Goal: Task Accomplishment & Management: Manage account settings

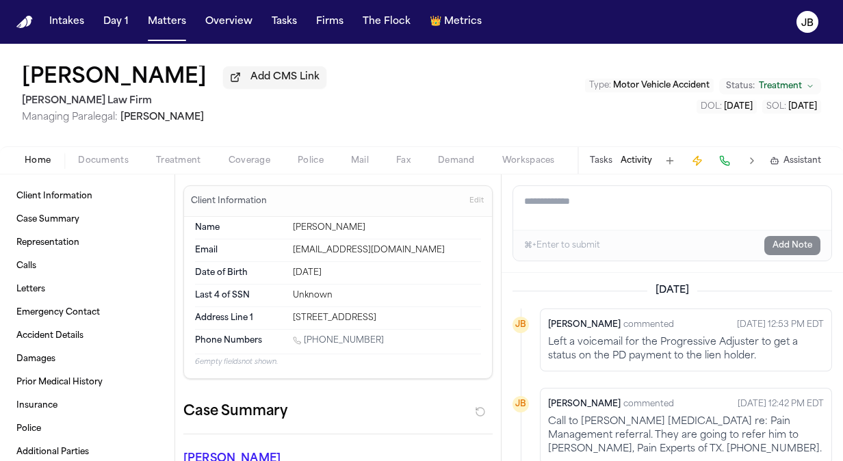
scroll to position [29, 0]
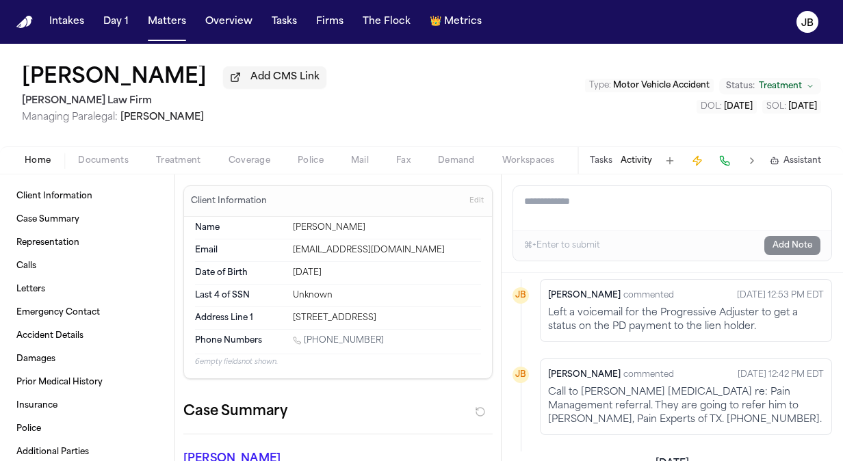
click at [159, 21] on button "Matters" at bounding box center [166, 22] width 49 height 25
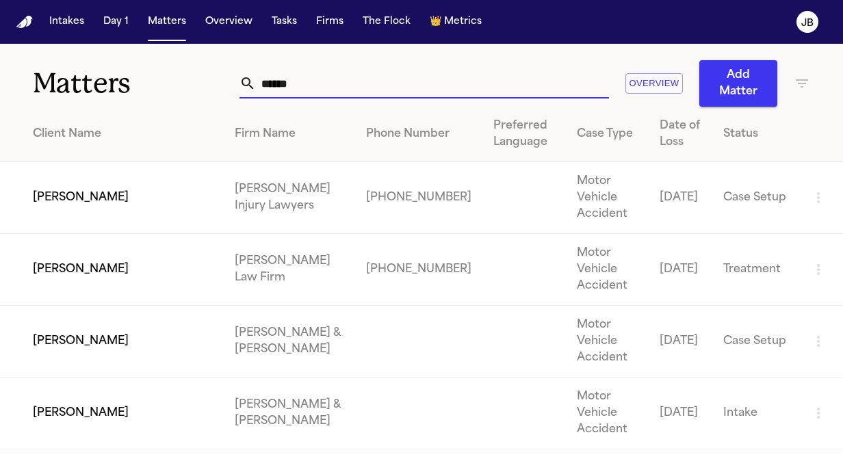
drag, startPoint x: 300, startPoint y: 93, endPoint x: 180, endPoint y: 103, distance: 120.8
click at [180, 103] on div "Matters ****** Overview Add Matter" at bounding box center [421, 75] width 843 height 63
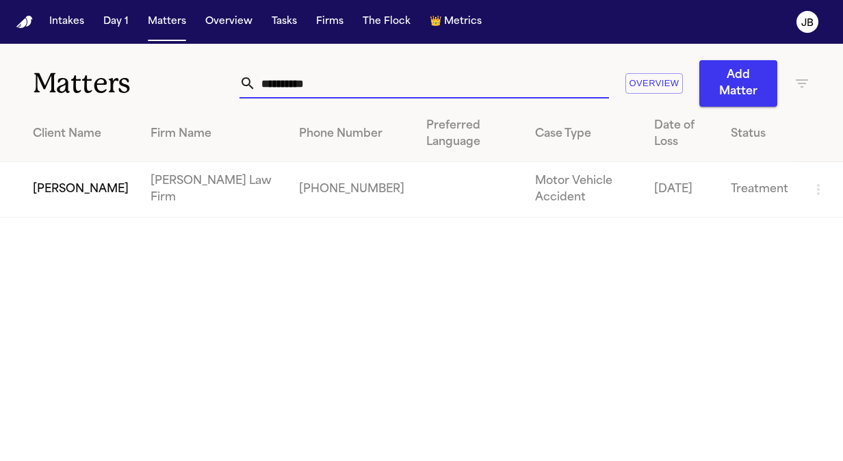
type input "**********"
click at [28, 193] on td "[PERSON_NAME]" at bounding box center [70, 189] width 140 height 55
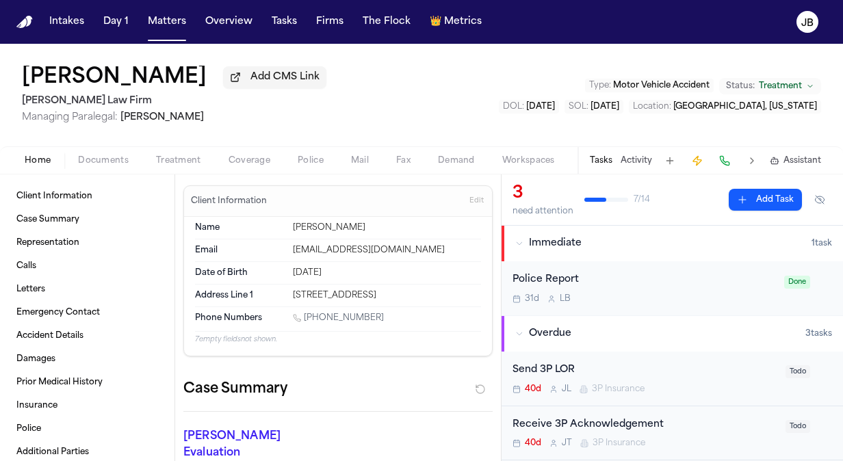
drag, startPoint x: 376, startPoint y: 313, endPoint x: 304, endPoint y: 319, distance: 71.3
click at [304, 319] on div "1 (601) 529-1608" at bounding box center [387, 319] width 188 height 13
copy link "(601) 529-1608"
click at [785, 86] on span "Treatment" at bounding box center [780, 86] width 43 height 11
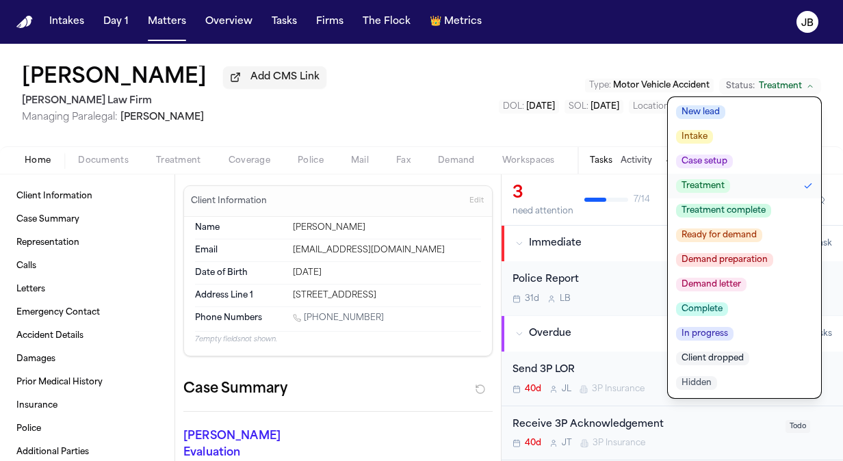
click at [724, 216] on span "Treatment complete" at bounding box center [723, 211] width 95 height 14
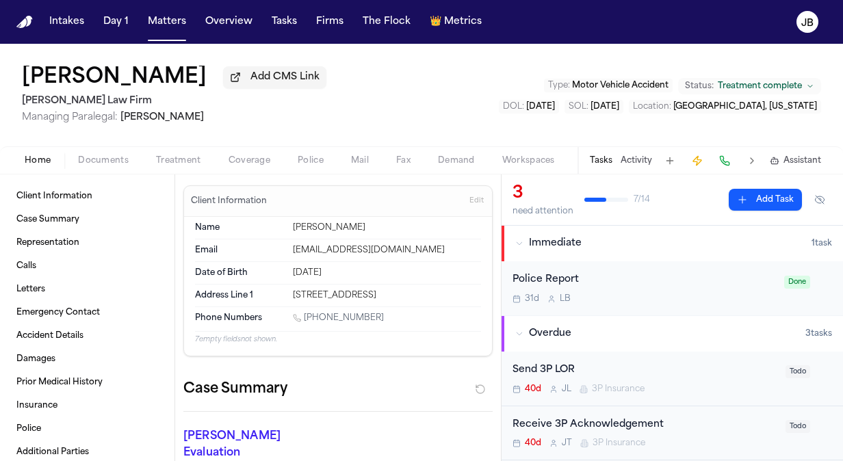
click at [640, 155] on button "Activity" at bounding box center [635, 160] width 31 height 11
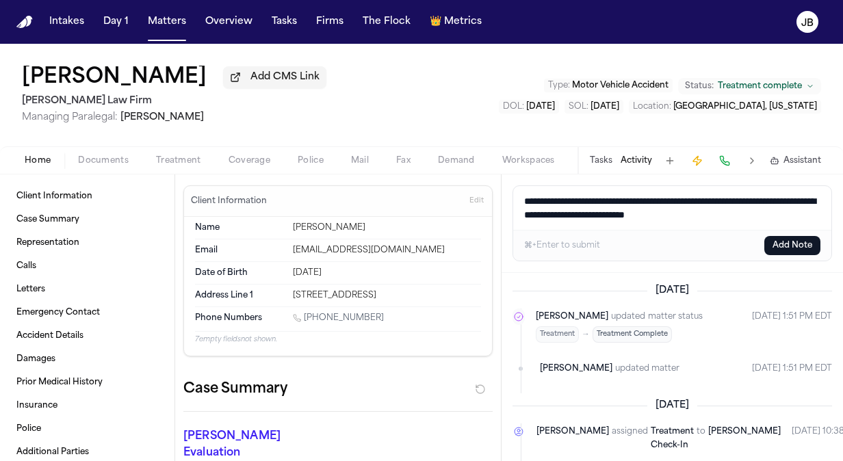
click at [654, 211] on textarea "**********" at bounding box center [672, 208] width 319 height 44
type textarea "**********"
click at [800, 241] on button "Add Note" at bounding box center [792, 245] width 56 height 19
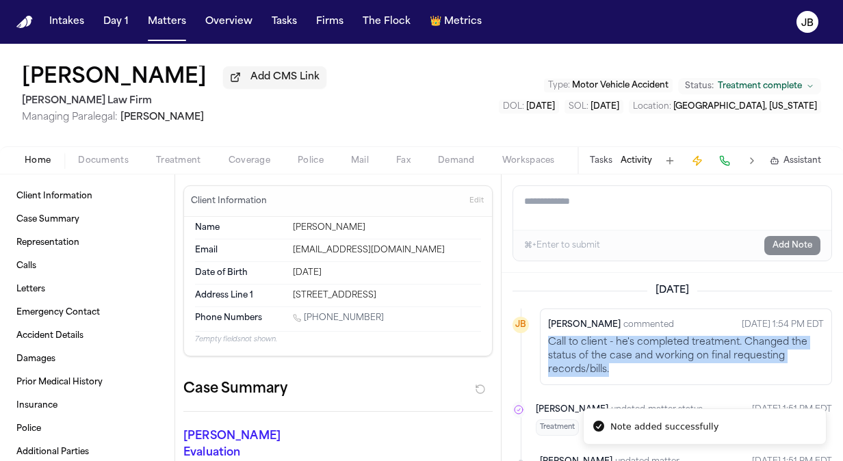
drag, startPoint x: 624, startPoint y: 371, endPoint x: 547, endPoint y: 343, distance: 81.4
click at [547, 343] on div "Jessica Barrett commented Sep 22, 2025 1:54 PM EDT Call to client - he's comple…" at bounding box center [686, 346] width 292 height 77
copy p "Call to client - he's completed treatment. Changed the status of the case and w…"
click at [169, 23] on button "Matters" at bounding box center [166, 22] width 49 height 25
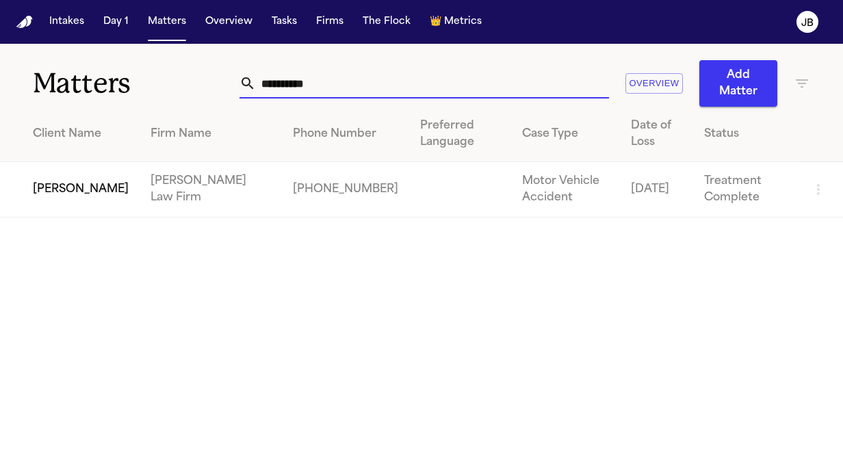
drag, startPoint x: 345, startPoint y: 92, endPoint x: 168, endPoint y: 100, distance: 177.4
click at [168, 100] on div "**********" at bounding box center [421, 75] width 843 height 63
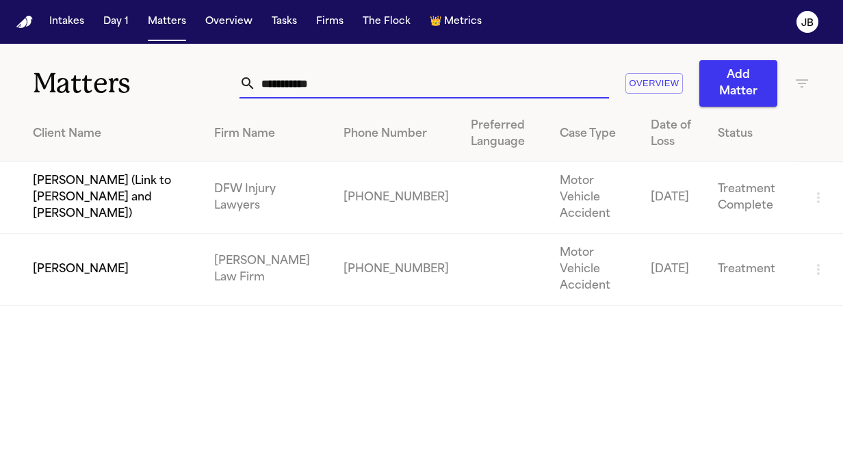
type input "**********"
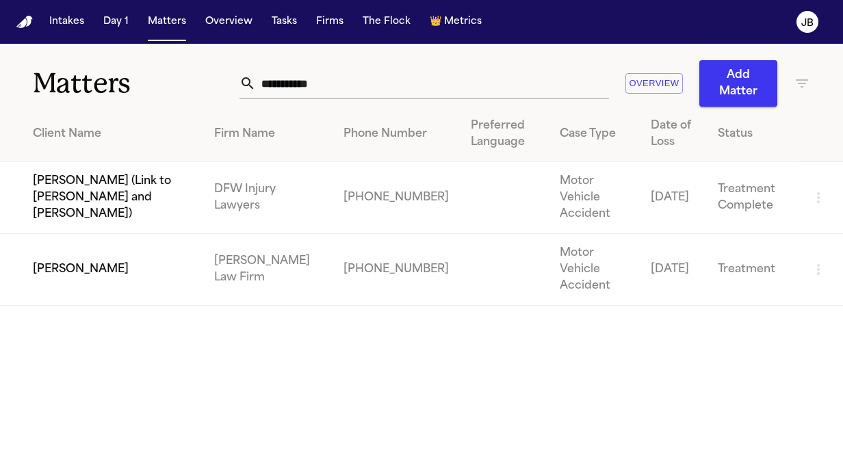
click at [97, 260] on td "[PERSON_NAME]" at bounding box center [101, 270] width 203 height 72
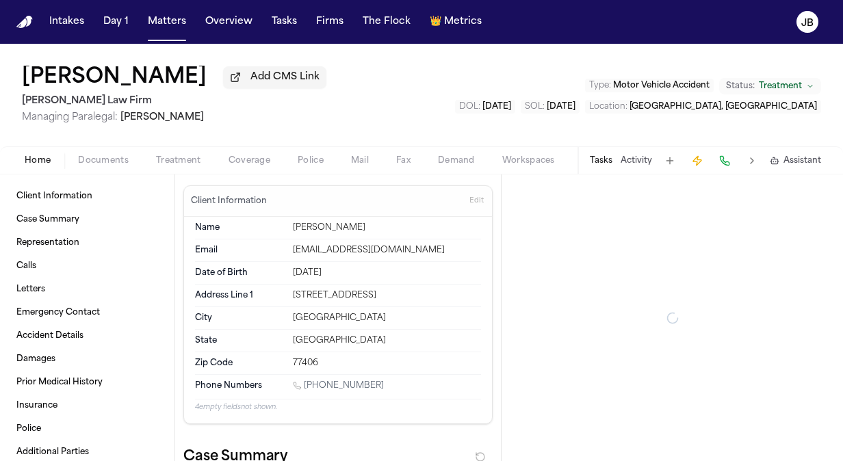
click at [104, 156] on span "Documents" at bounding box center [103, 160] width 51 height 11
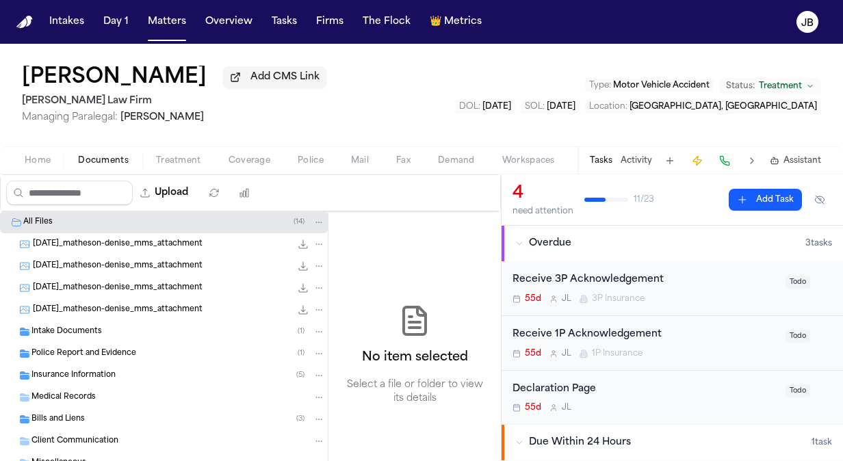
click at [115, 395] on div "Medical Records" at bounding box center [177, 397] width 293 height 12
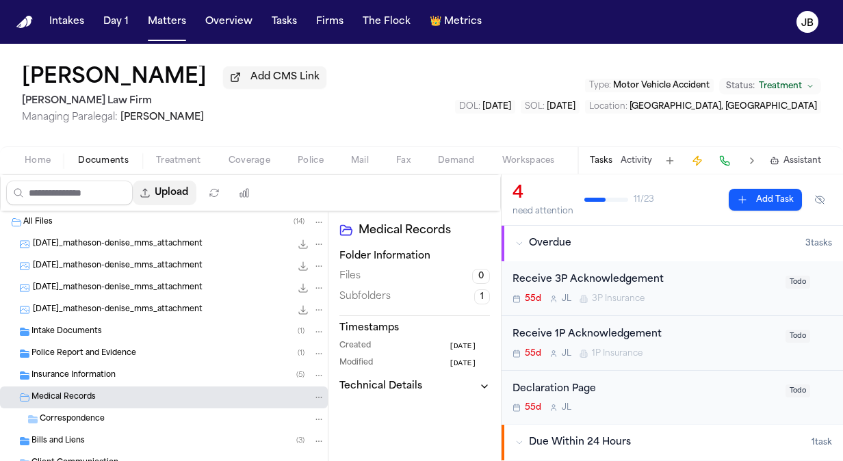
click at [183, 185] on button "Upload" at bounding box center [165, 193] width 64 height 25
select select "**********"
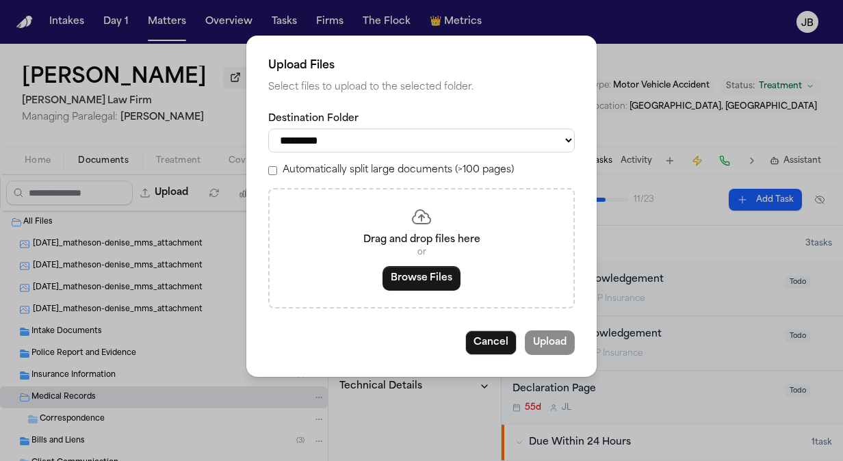
click at [425, 293] on div "Drag and drop files here or Browse Files" at bounding box center [421, 248] width 306 height 120
click at [449, 276] on button "Browse Files" at bounding box center [421, 278] width 78 height 25
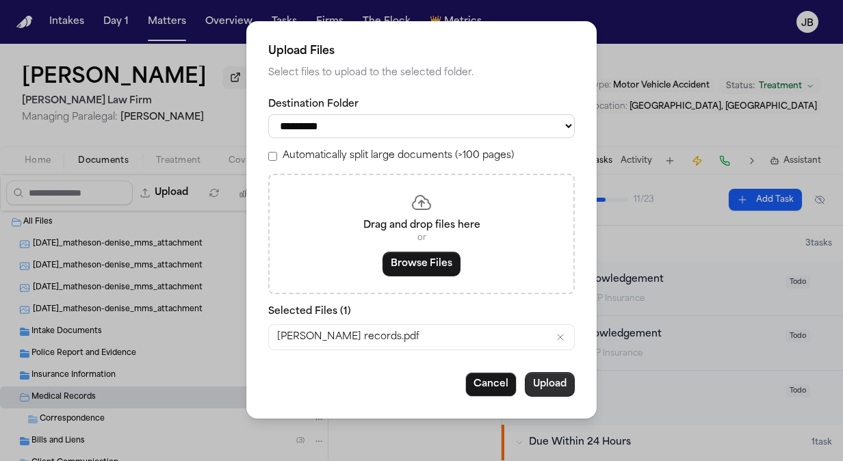
click at [546, 375] on button "Upload" at bounding box center [550, 384] width 50 height 25
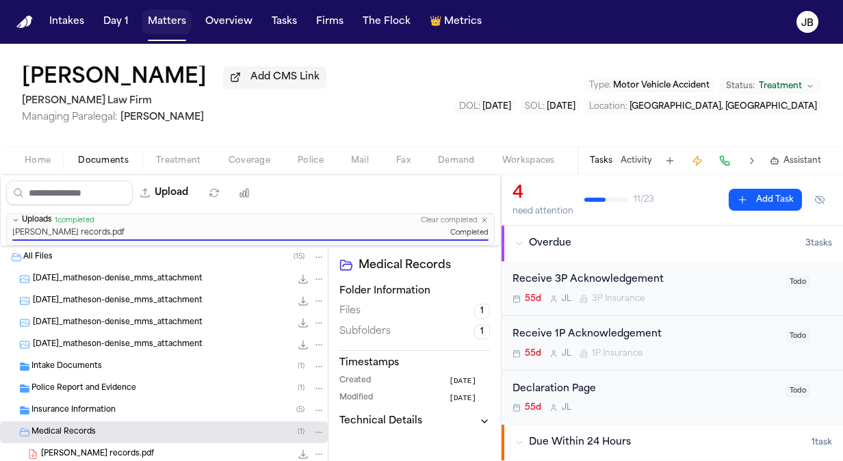
click at [155, 20] on button "Matters" at bounding box center [166, 22] width 49 height 25
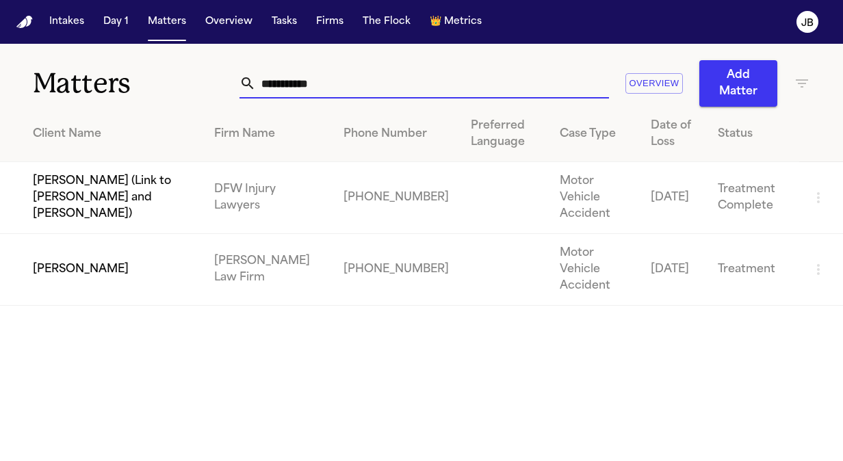
drag, startPoint x: 341, startPoint y: 86, endPoint x: 81, endPoint y: 118, distance: 261.8
click at [81, 118] on div "**********" at bounding box center [421, 175] width 843 height 262
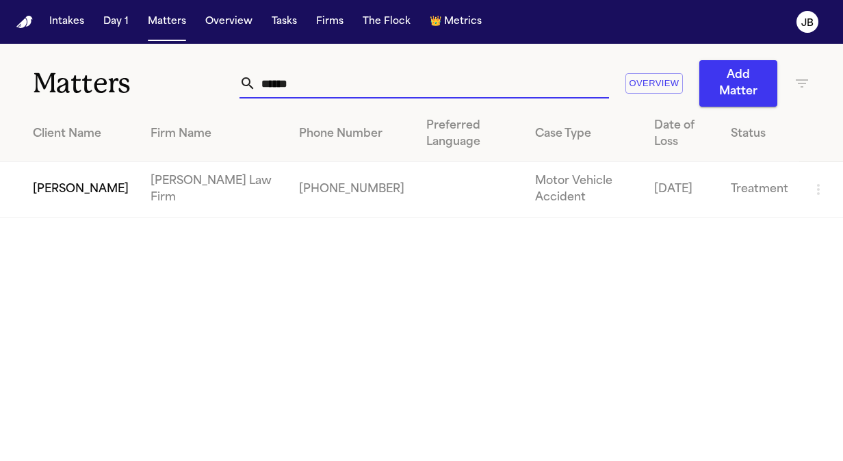
type input "******"
click at [87, 163] on td "[PERSON_NAME]" at bounding box center [70, 189] width 140 height 55
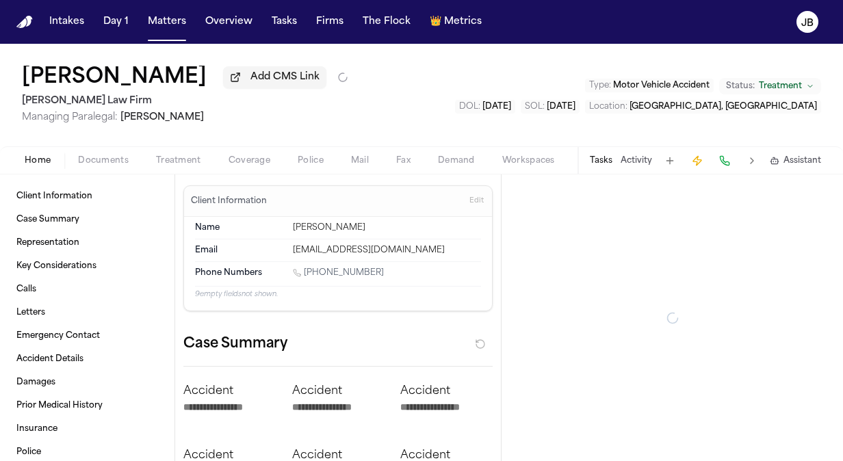
type textarea "*"
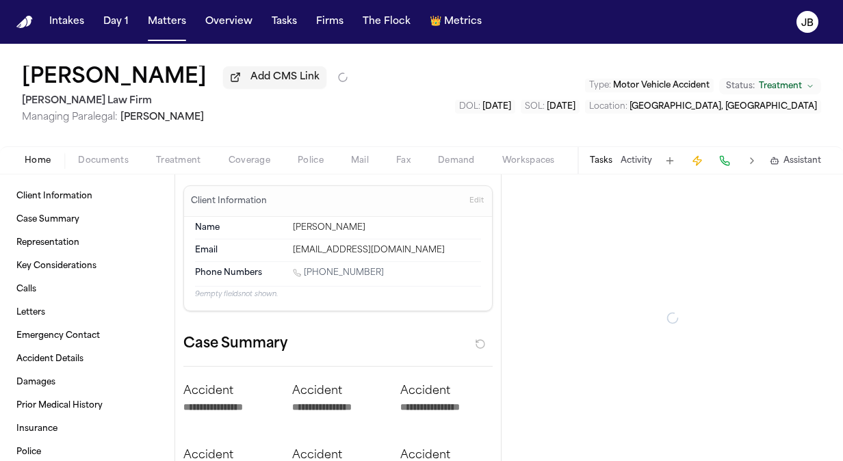
type textarea "*"
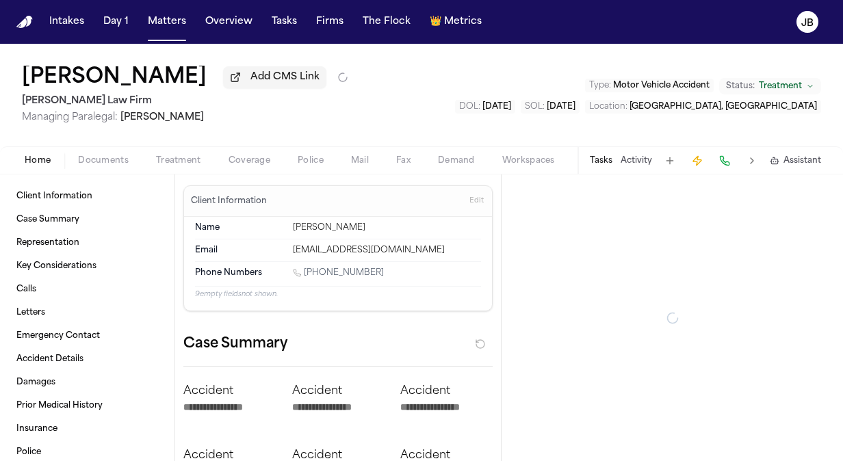
type textarea "*"
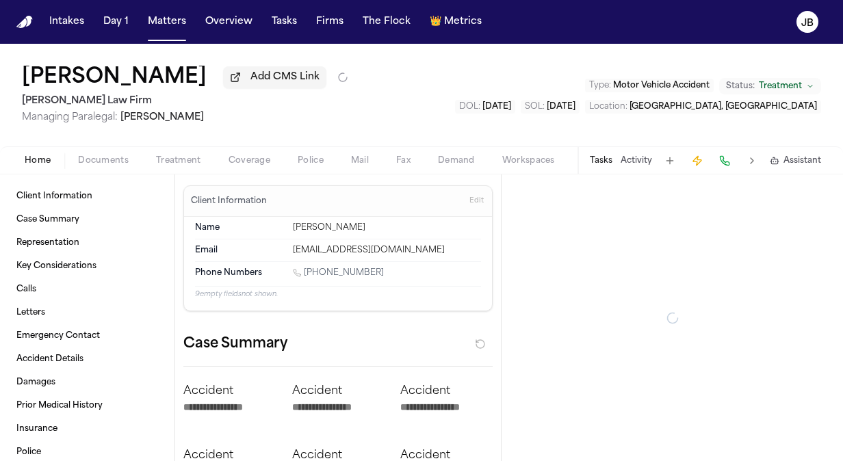
type textarea "*"
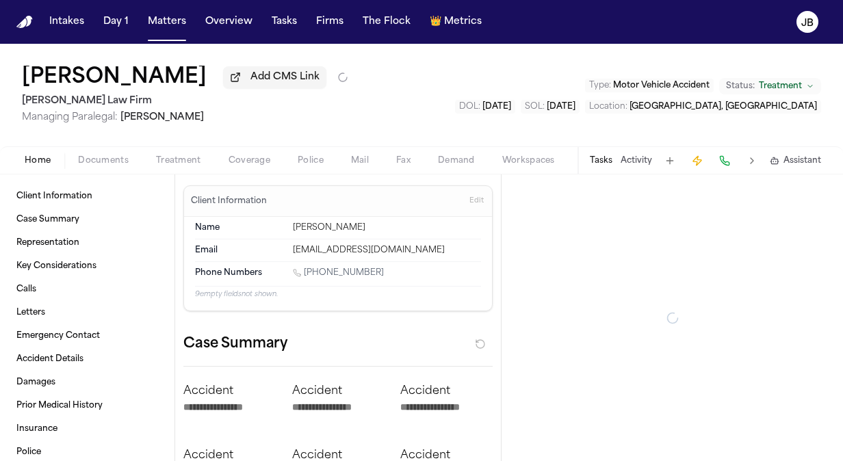
type textarea "*"
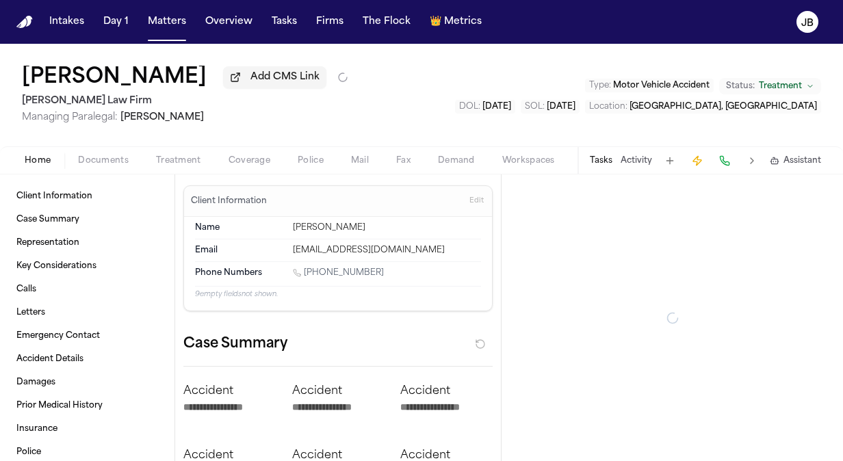
type textarea "*"
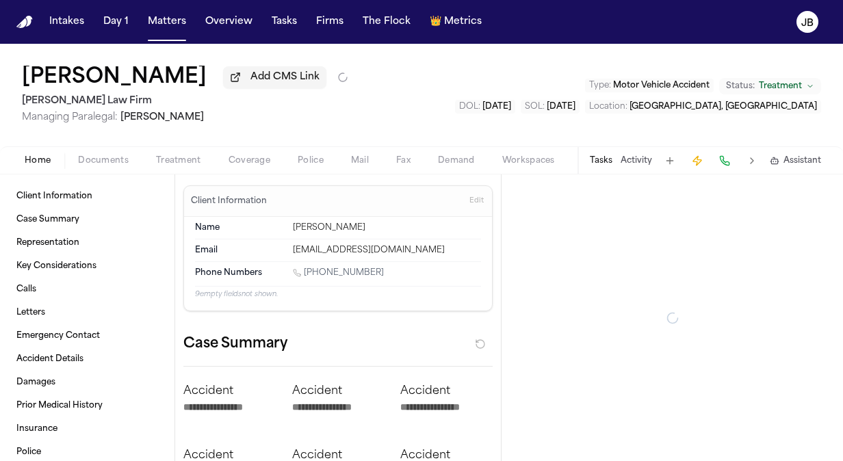
type textarea "*"
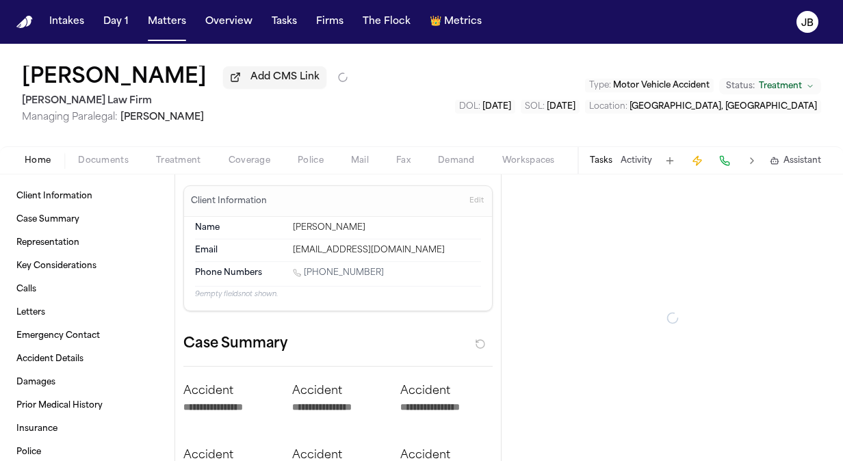
type textarea "*"
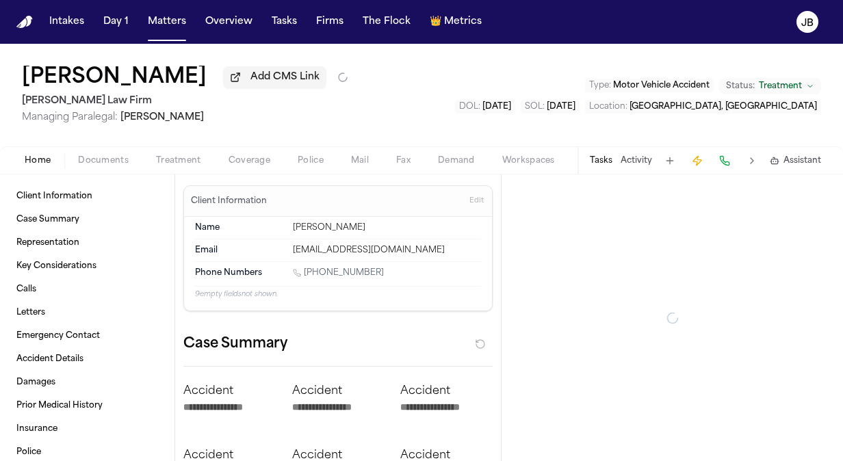
type textarea "*"
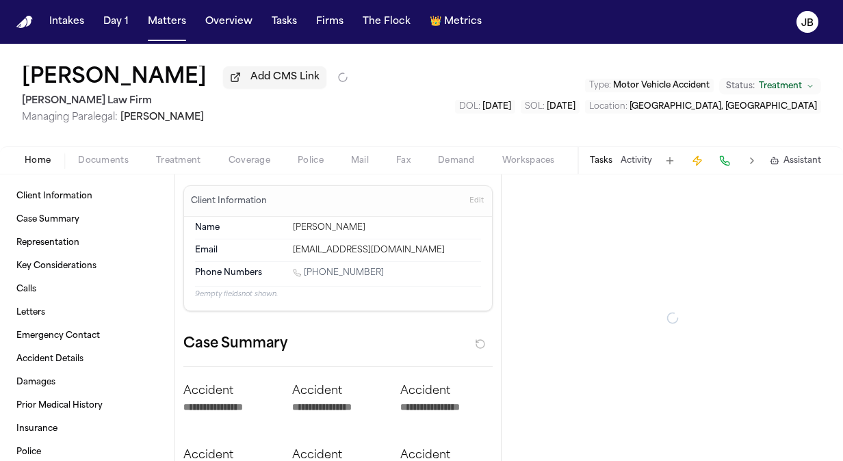
type textarea "*"
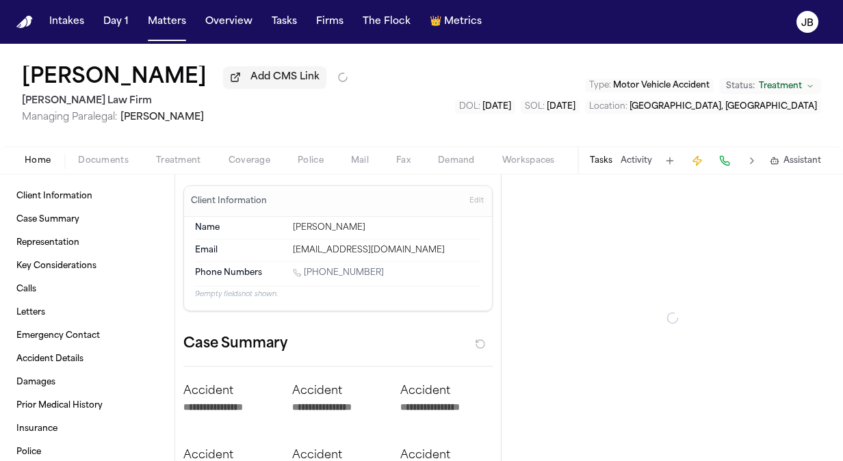
type textarea "*"
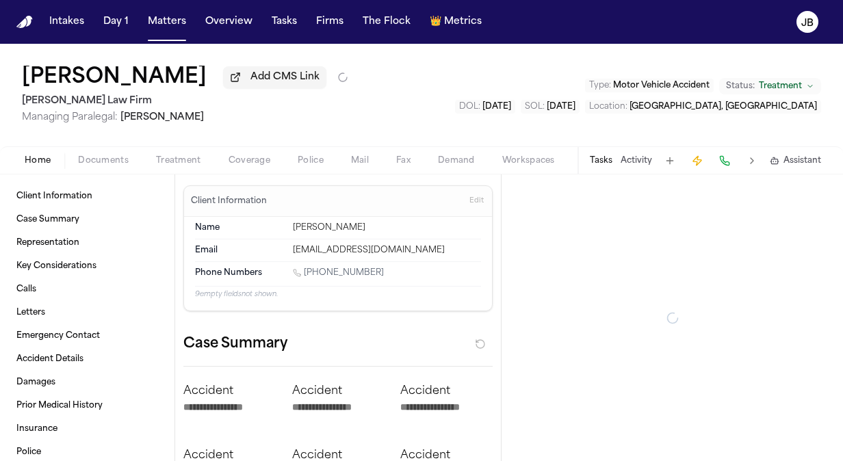
type textarea "*"
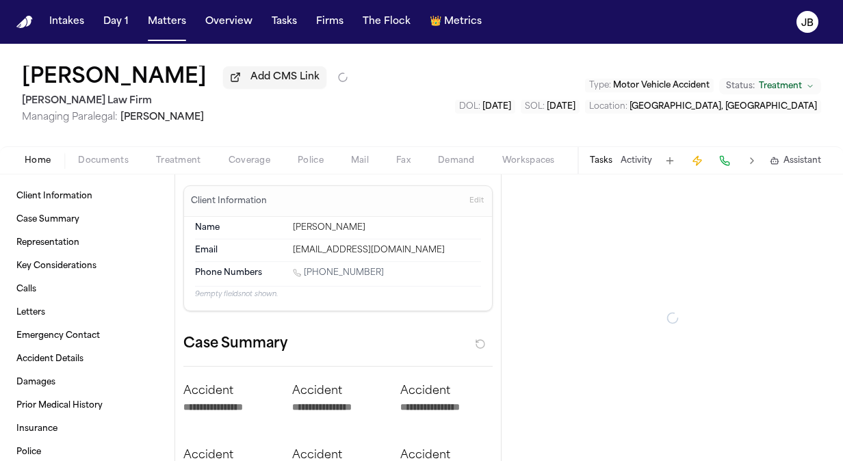
type textarea "*"
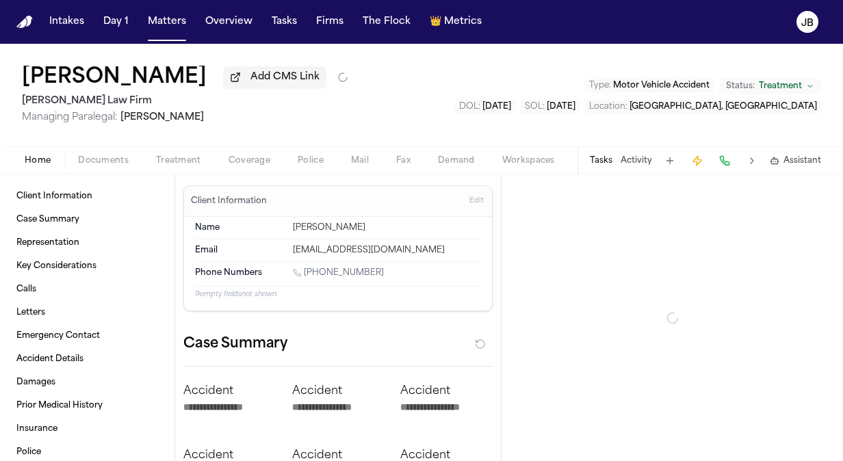
type textarea "*"
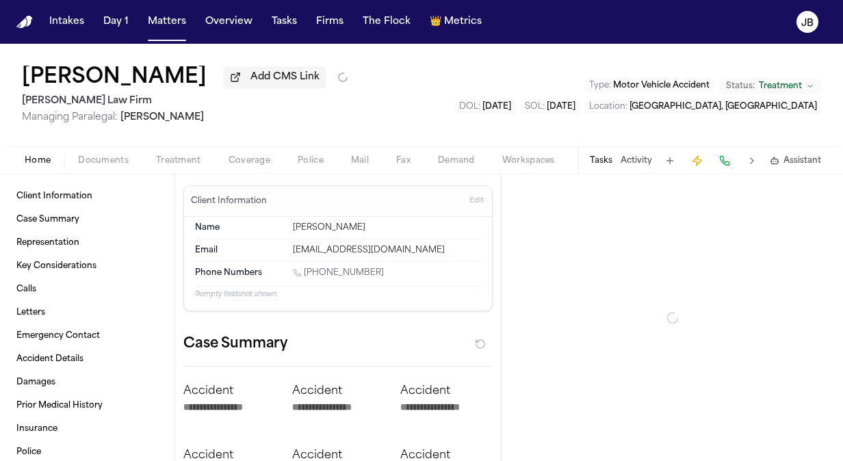
type textarea "*"
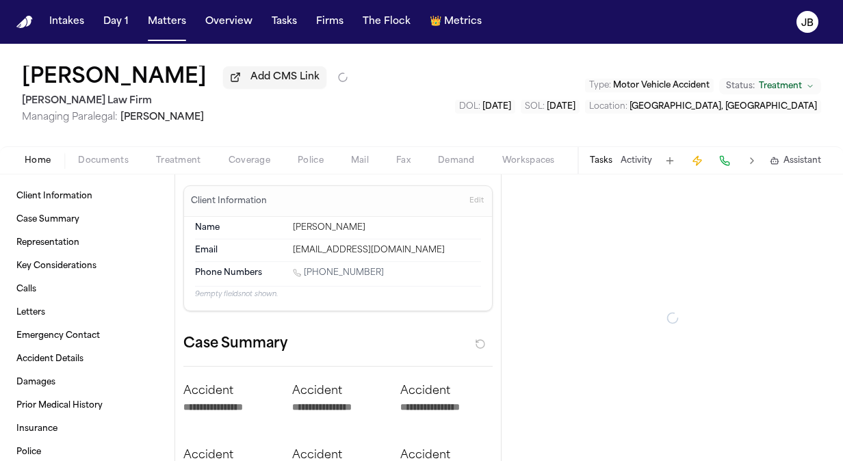
type textarea "*"
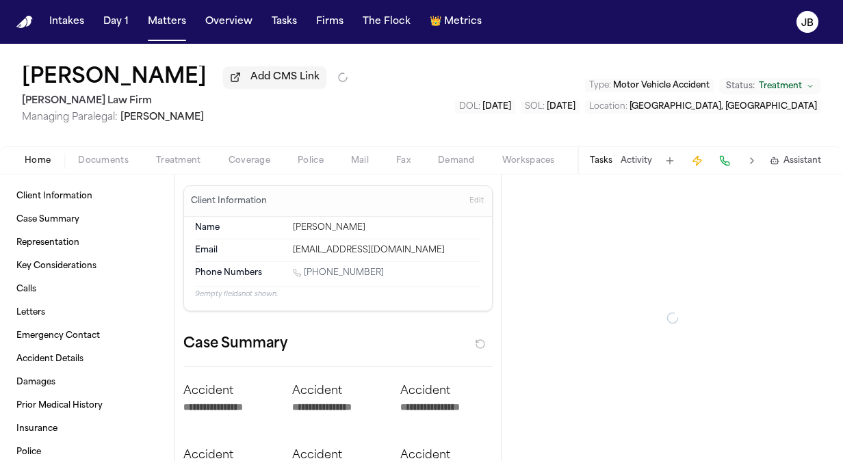
type textarea "*"
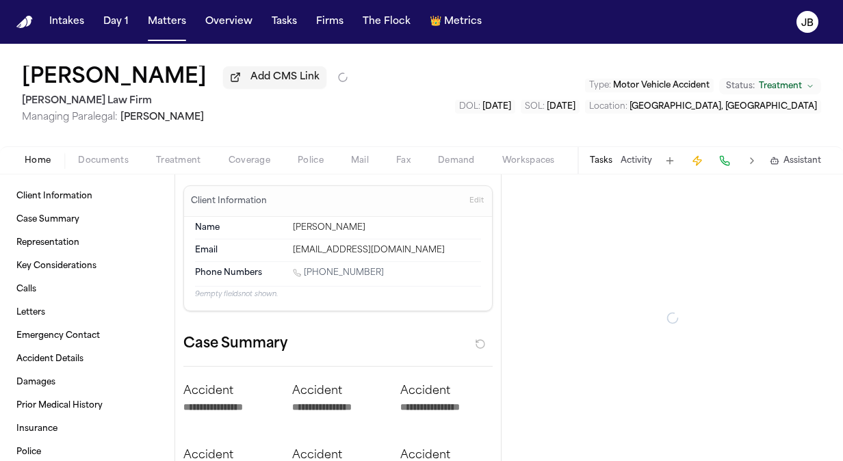
type textarea "*"
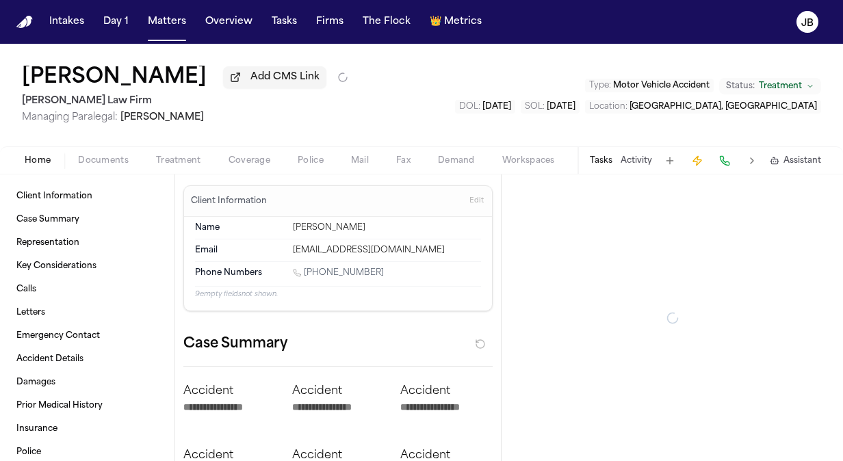
type textarea "*"
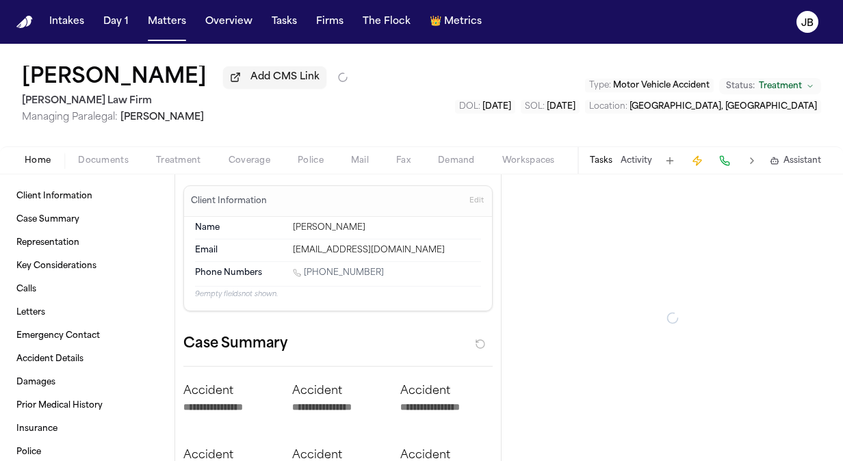
type textarea "*"
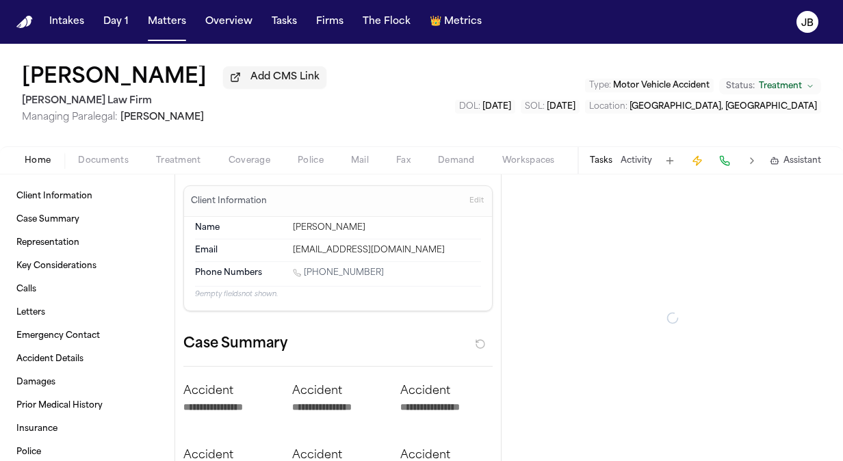
type textarea "*"
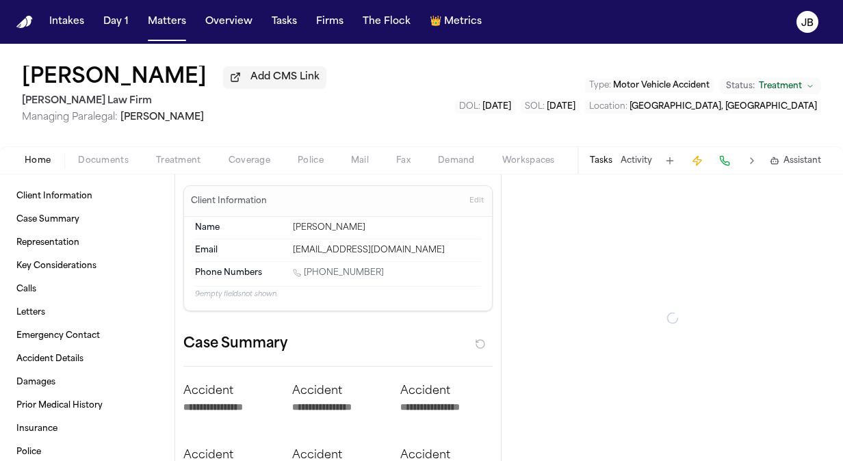
type textarea "*"
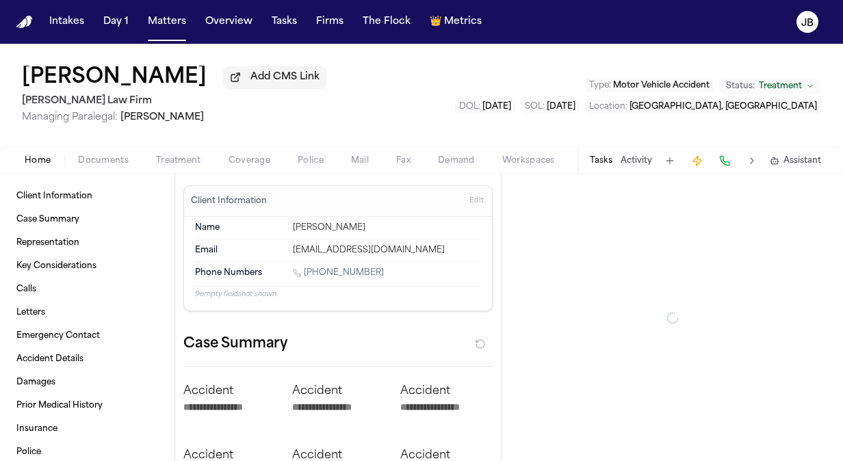
type textarea "*"
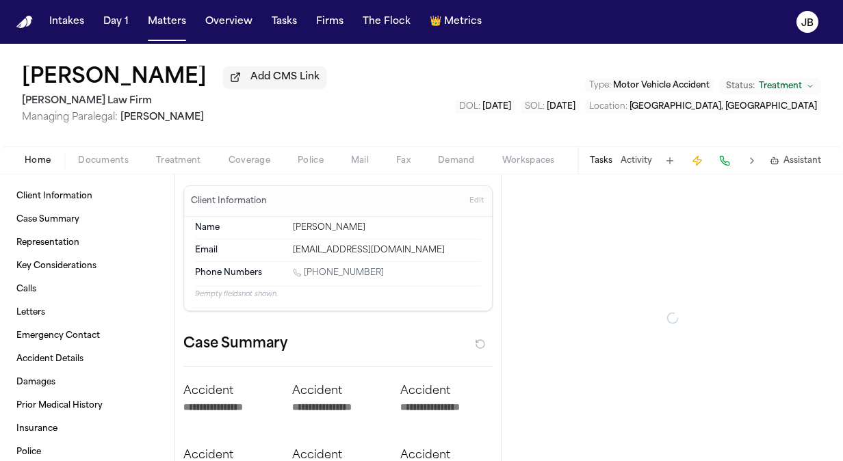
type textarea "*"
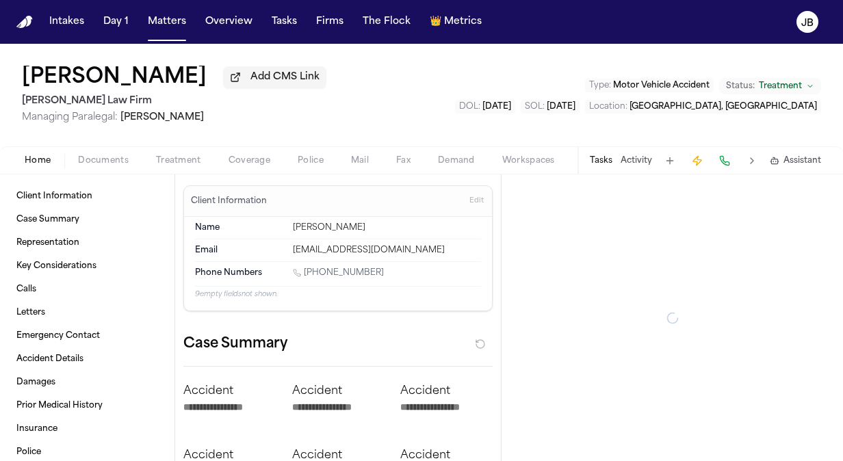
type textarea "*"
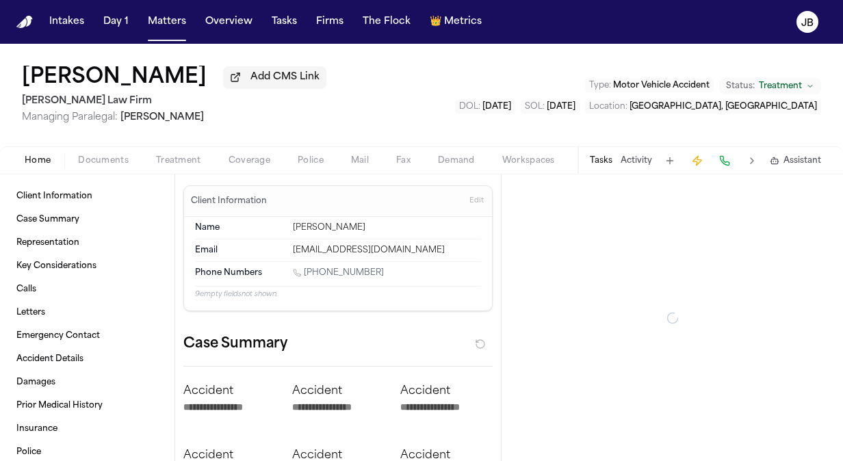
type textarea "*"
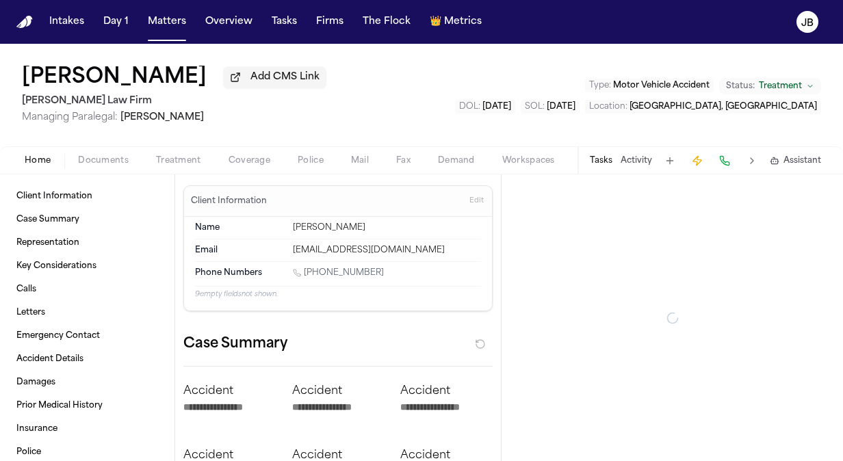
type textarea "*"
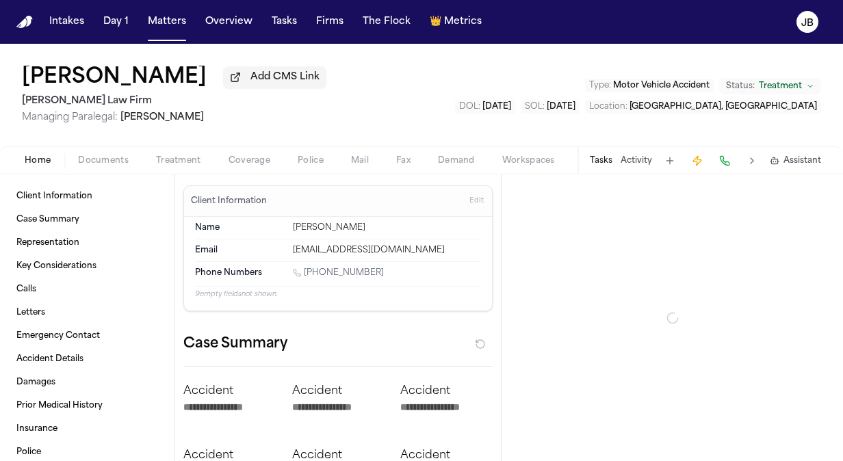
type textarea "*"
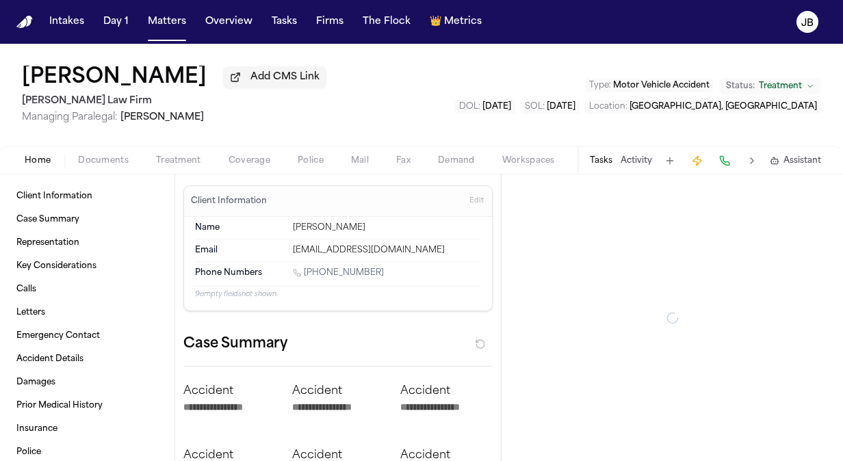
type textarea "*"
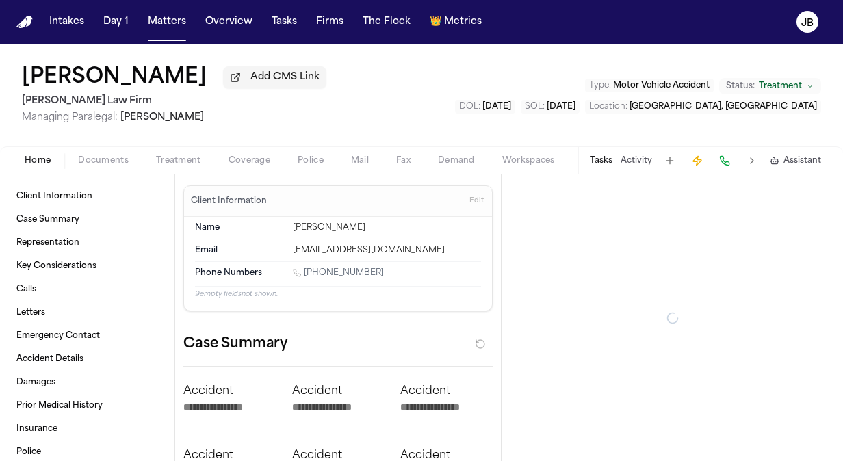
type textarea "*"
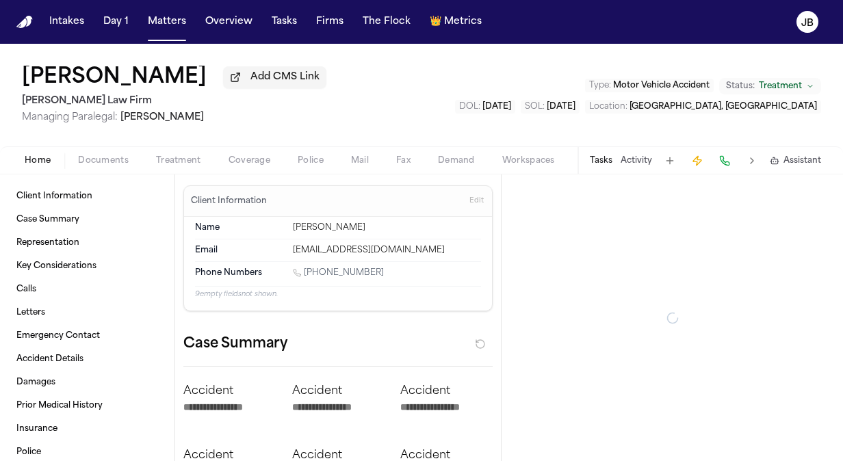
type textarea "*"
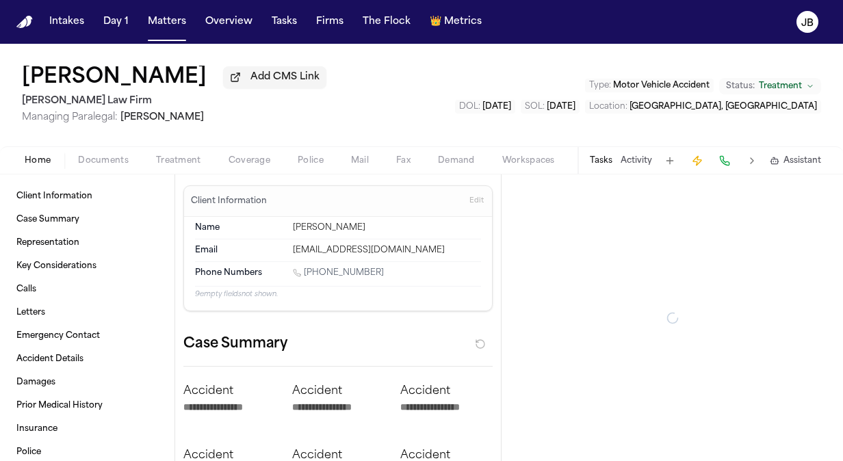
type textarea "*"
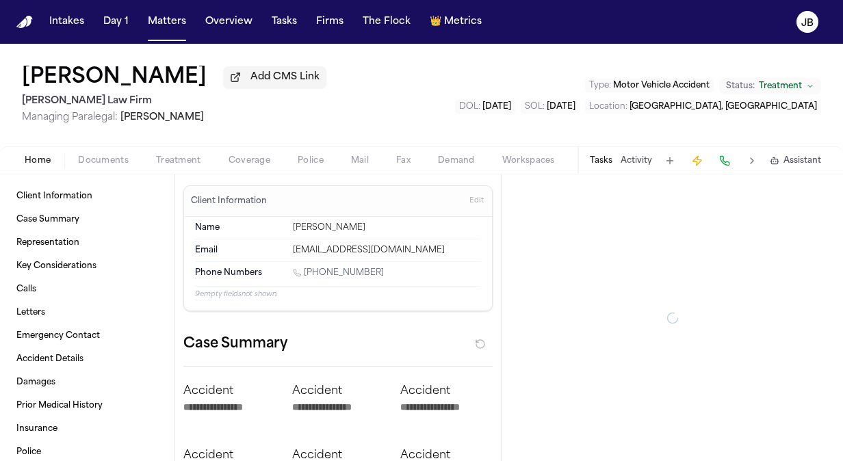
type textarea "*"
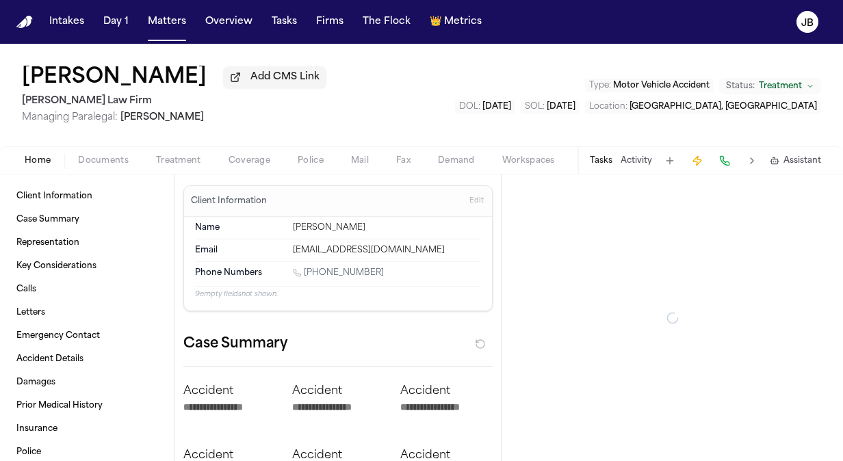
type textarea "*"
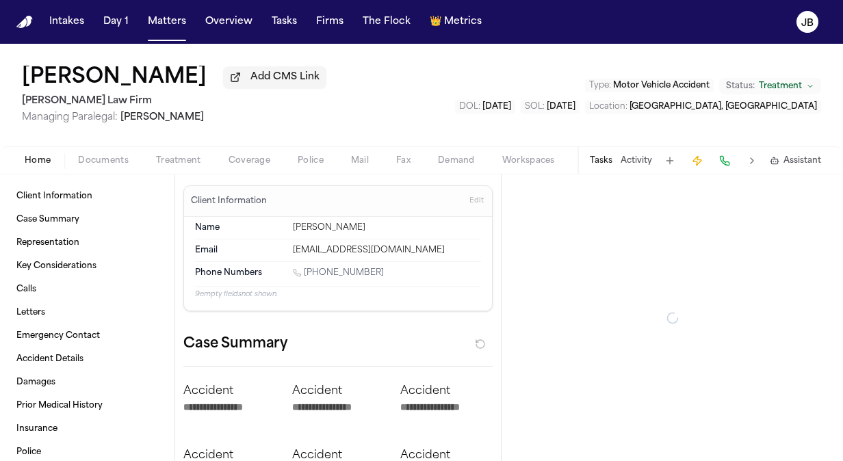
type textarea "*"
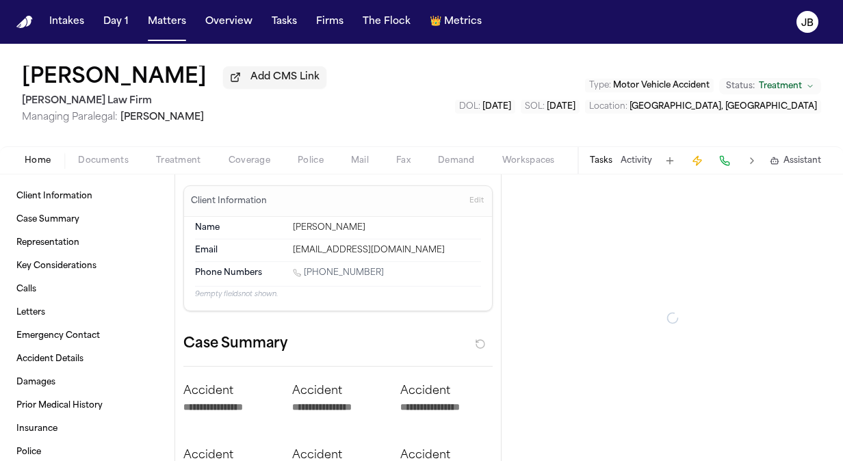
type textarea "*"
click at [639, 162] on button "Activity" at bounding box center [635, 160] width 31 height 11
type textarea "*"
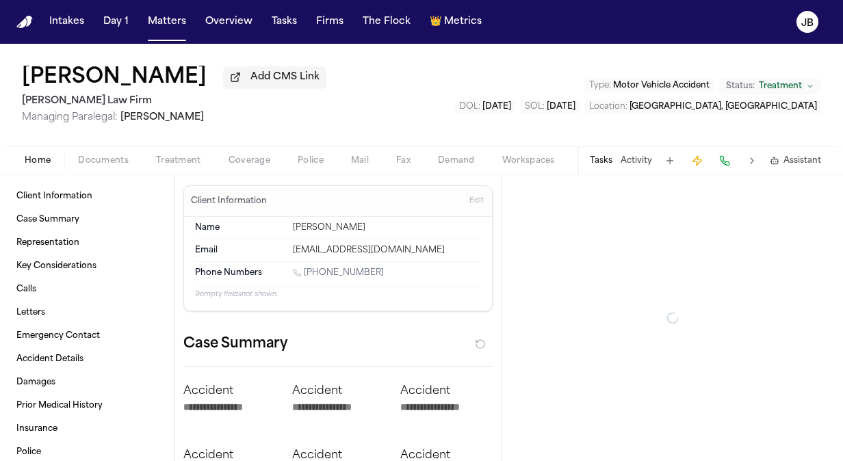
type textarea "*"
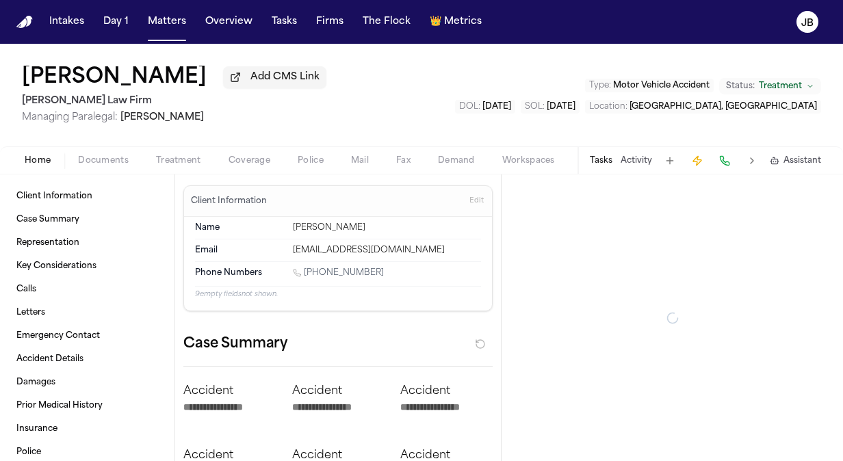
type textarea "*"
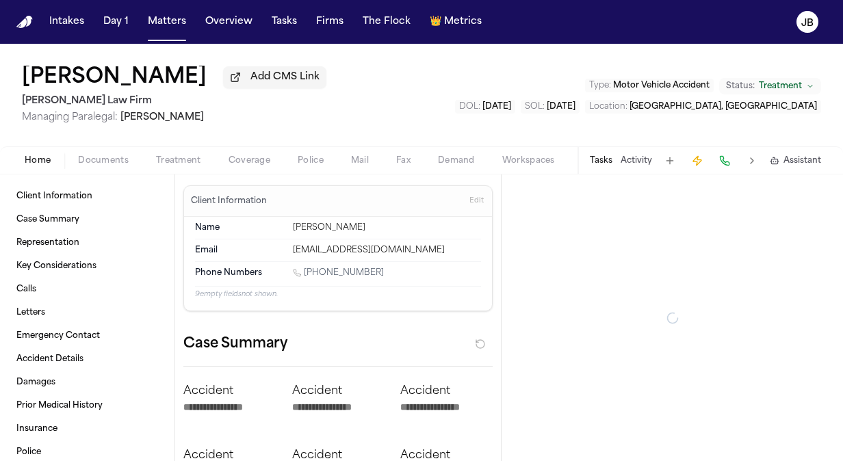
type textarea "*"
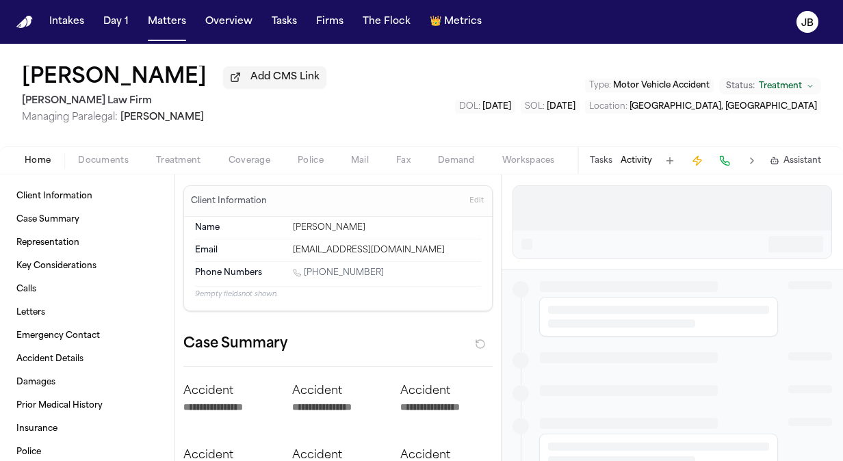
type textarea "*"
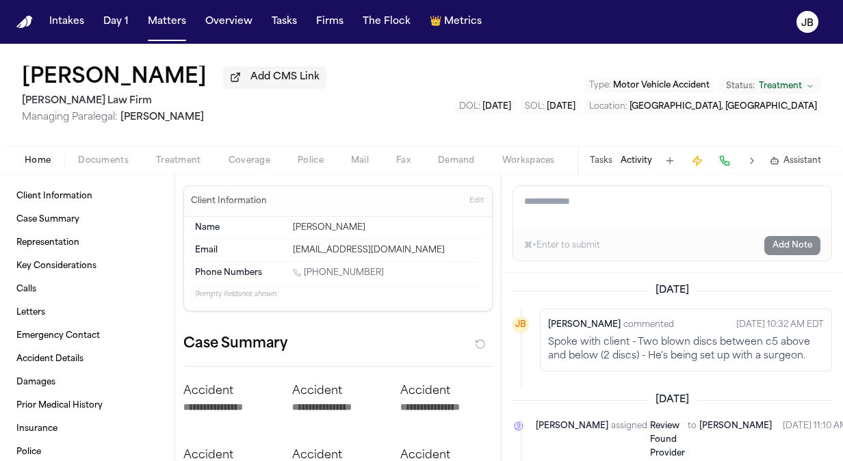
click at [118, 155] on span "Documents" at bounding box center [103, 160] width 51 height 11
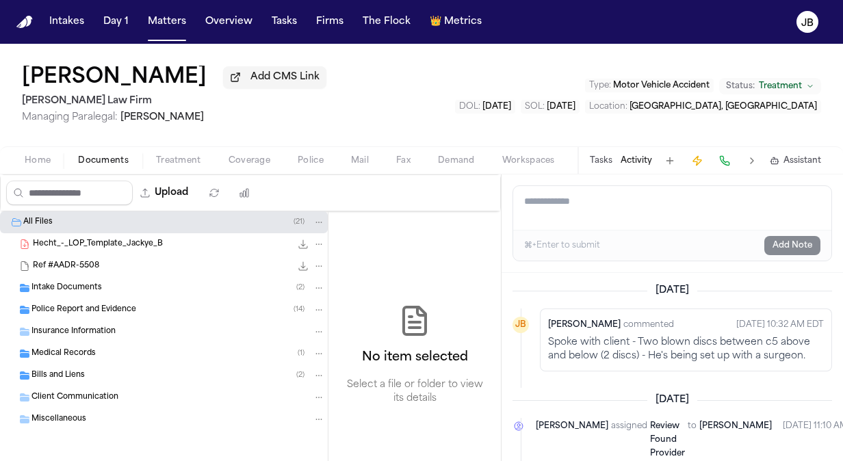
click at [70, 370] on span "Bills and Liens" at bounding box center [57, 376] width 53 height 12
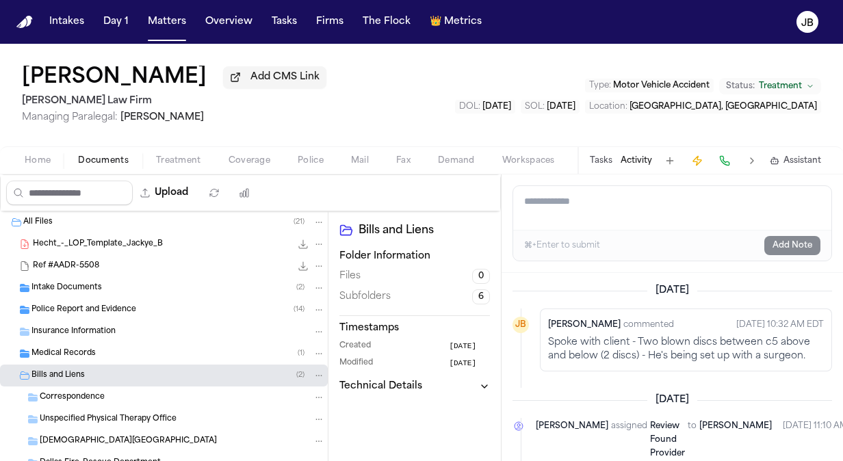
scroll to position [131, 0]
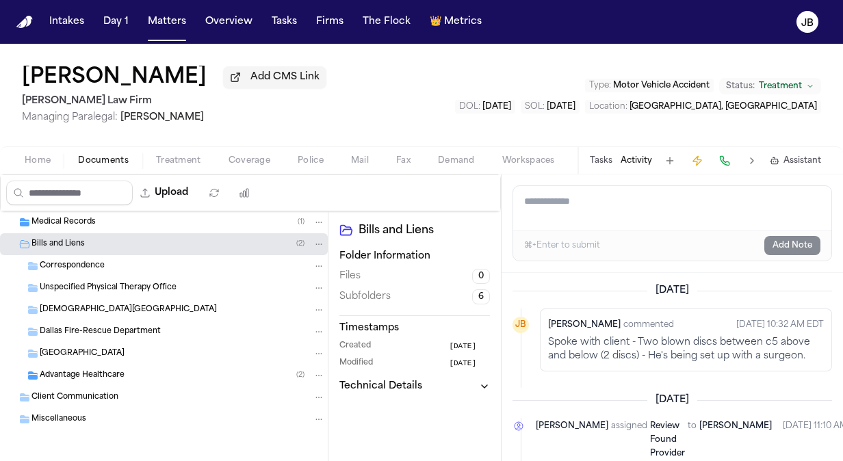
click at [122, 371] on span "Advantage Healthcare" at bounding box center [82, 376] width 85 height 12
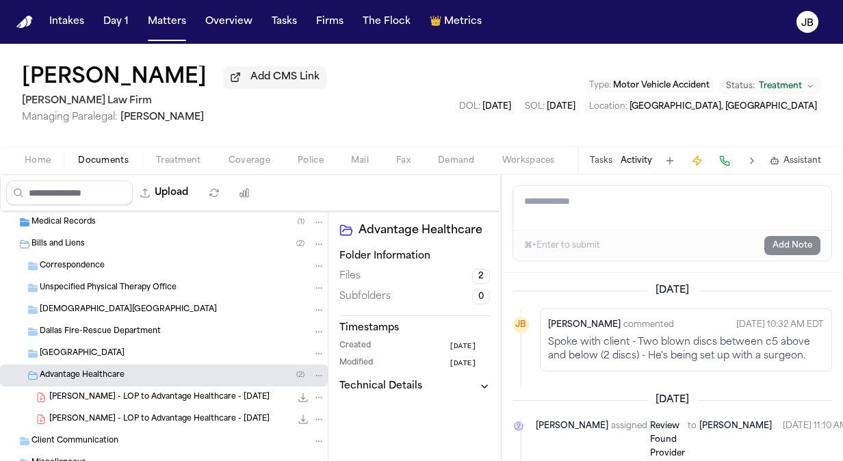
click at [182, 404] on div "J. Benton - LOP to Advantage Healthcare - 4.17.25 86.3 KB • PDF" at bounding box center [164, 397] width 328 height 22
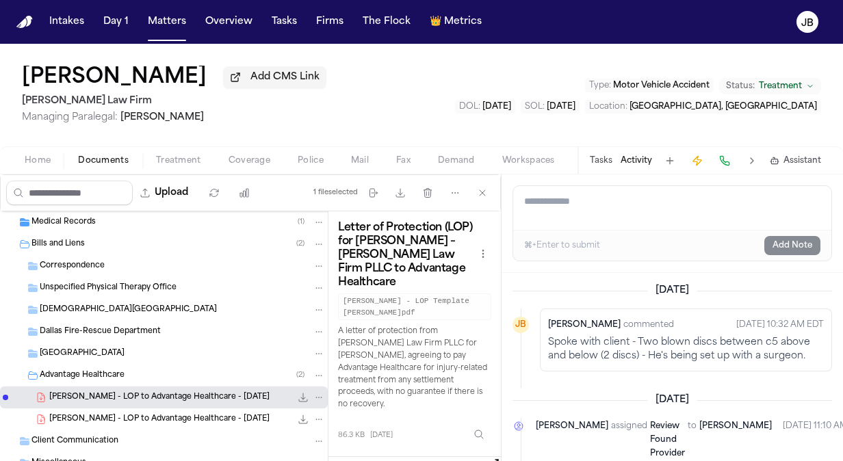
click at [298, 395] on icon "File: J. Benton - LOP to Advantage Healthcare - 4.17.25" at bounding box center [303, 397] width 11 height 11
click at [118, 248] on div "Bills and Liens ( 2 )" at bounding box center [177, 244] width 293 height 12
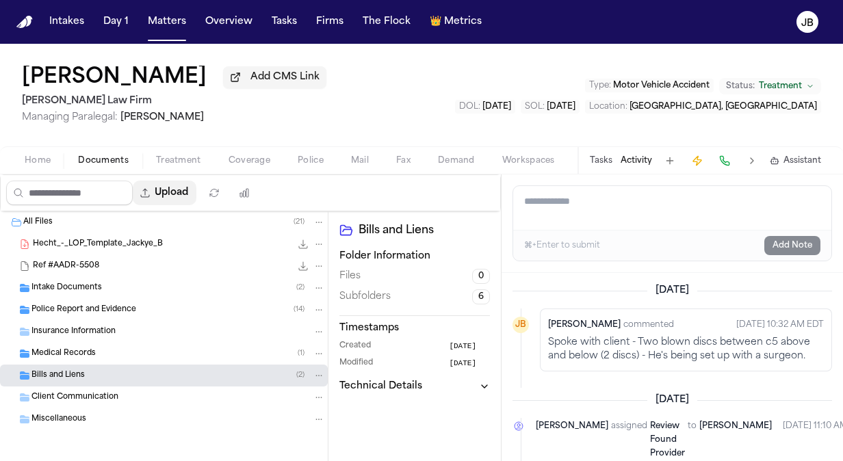
click at [196, 190] on button "Upload" at bounding box center [165, 193] width 64 height 25
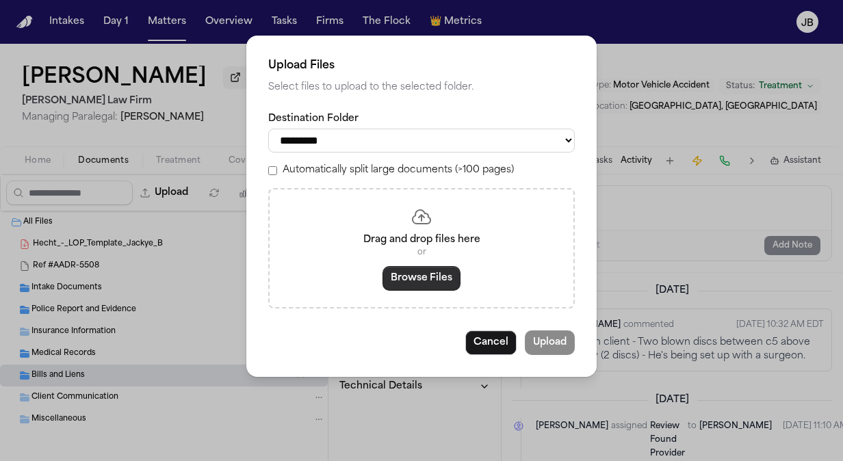
click at [416, 278] on button "Browse Files" at bounding box center [421, 278] width 78 height 25
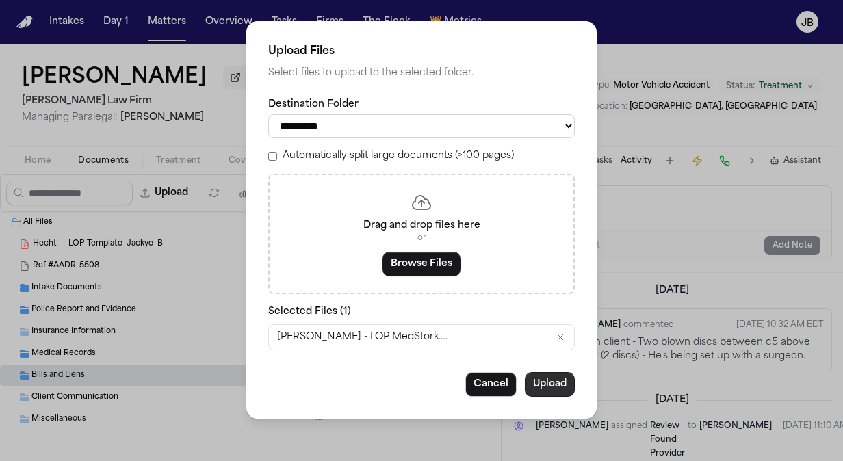
click at [539, 375] on button "Upload" at bounding box center [550, 384] width 50 height 25
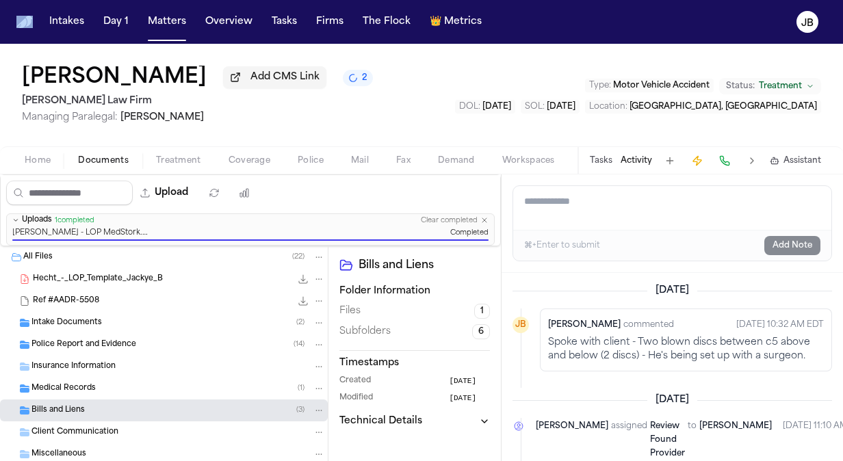
drag, startPoint x: -3, startPoint y: 63, endPoint x: 0, endPoint y: 202, distance: 138.9
click at [0, 202] on html "Intakes Day 1 Matters Overview Tasks Firms The Flock 👑 Metrics JB Jackye Benton…" at bounding box center [421, 230] width 843 height 461
click at [166, 18] on button "Matters" at bounding box center [166, 22] width 49 height 25
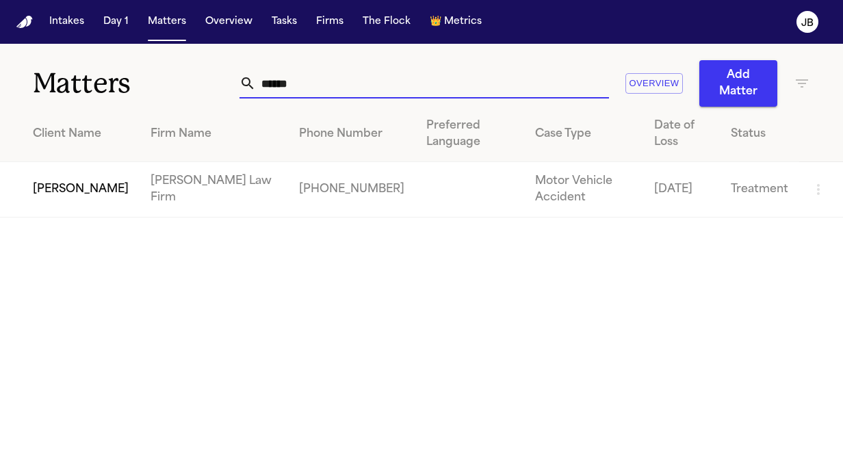
drag, startPoint x: 320, startPoint y: 83, endPoint x: 175, endPoint y: 103, distance: 146.3
click at [175, 103] on div "Matters ****** Overview Add Matter" at bounding box center [421, 75] width 843 height 63
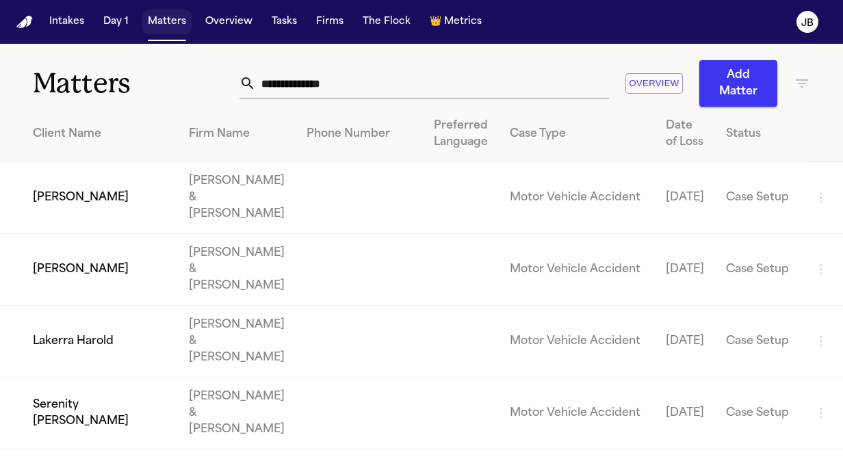
click at [172, 21] on button "Matters" at bounding box center [166, 22] width 49 height 25
click at [800, 83] on icon "button" at bounding box center [802, 83] width 12 height 8
click at [651, 193] on li "[PERSON_NAME] Law Firm" at bounding box center [726, 186] width 194 height 16
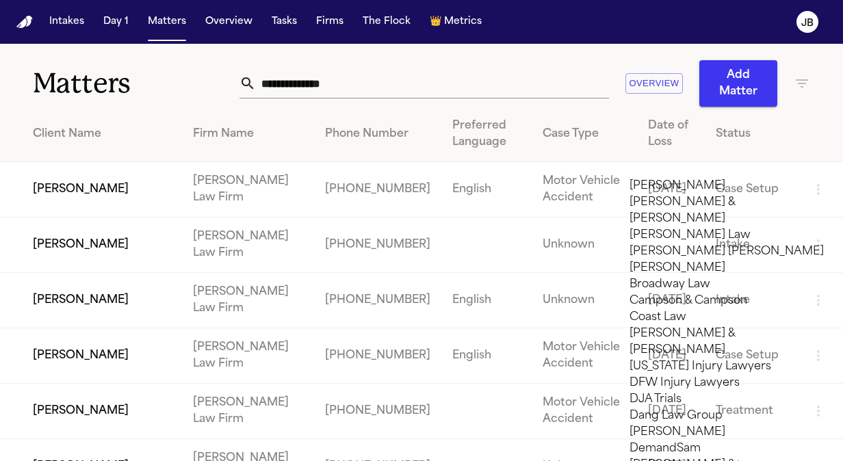
scroll to position [1011, 0]
click at [544, 460] on div at bounding box center [421, 461] width 843 height 0
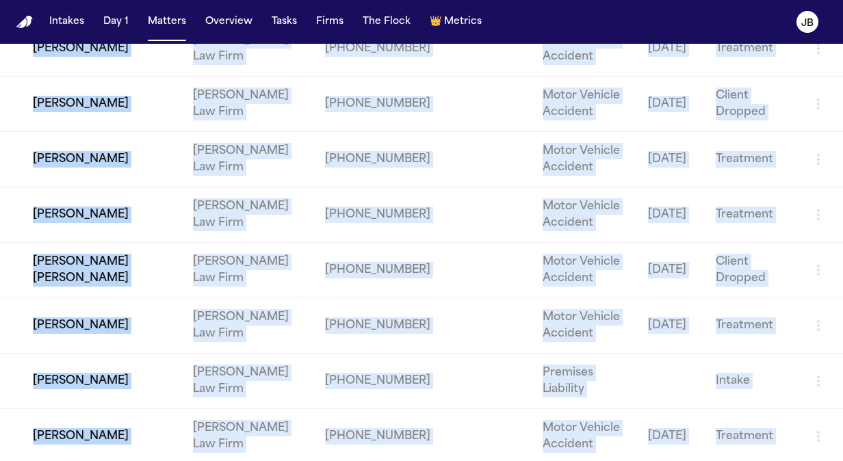
scroll to position [4004, 0]
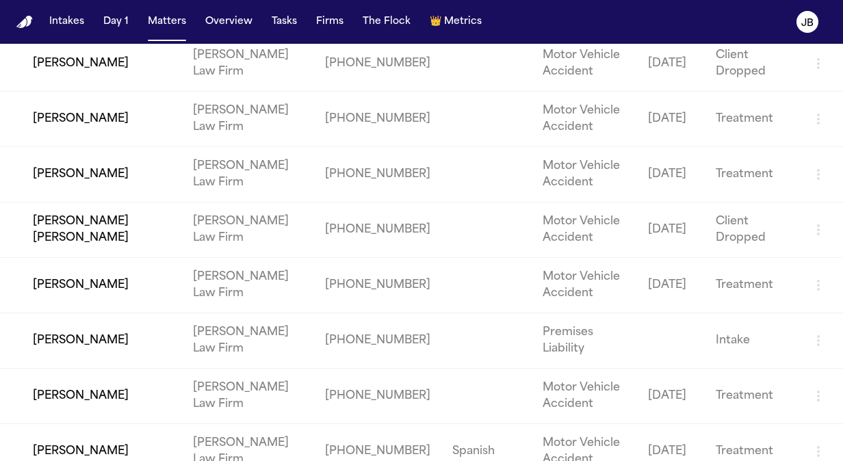
drag, startPoint x: 816, startPoint y: 127, endPoint x: 754, endPoint y: 496, distance: 374.6
click at [754, 460] on html "Intakes Day 1 Matters Overview Tasks Firms The Flock 👑 Metrics JB Matters Overv…" at bounding box center [421, 230] width 843 height 461
click at [2, 237] on td "[PERSON_NAME] [PERSON_NAME]" at bounding box center [91, 229] width 182 height 55
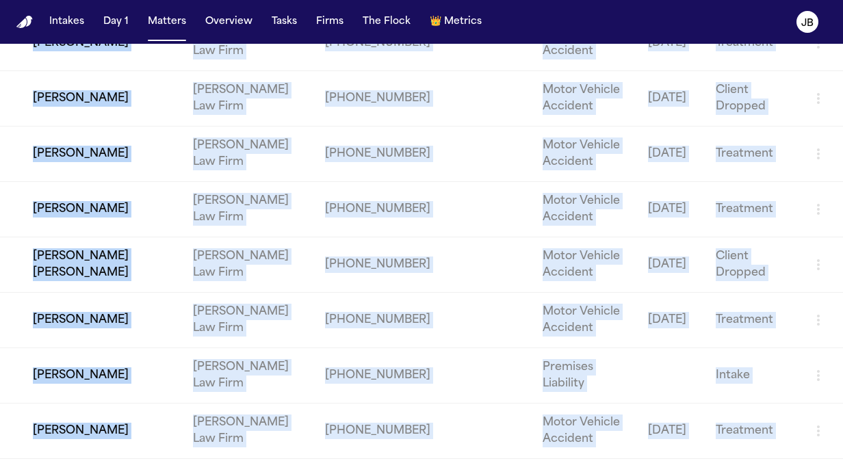
scroll to position [4004, 0]
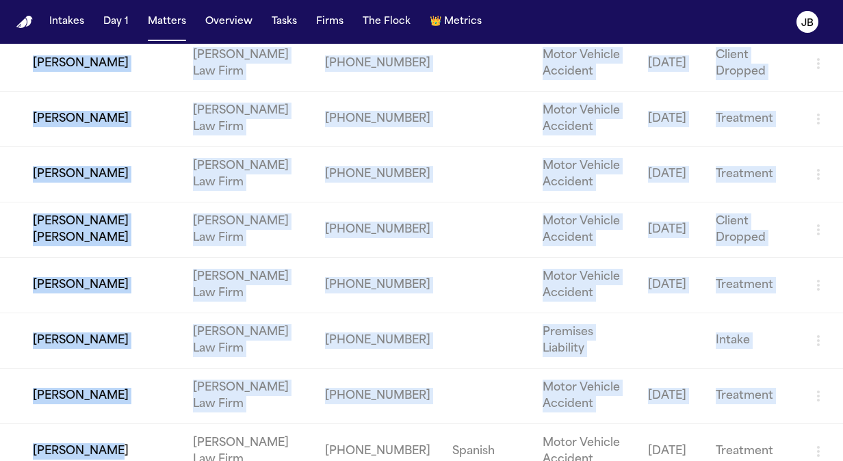
drag, startPoint x: 6, startPoint y: 176, endPoint x: 177, endPoint y: 443, distance: 316.9
copy tbody "Beverly Buras Ruy Mireles Law Firm +13467438720 English Motor Vehicle Accident …"
click at [146, 14] on button "Matters" at bounding box center [166, 22] width 49 height 25
click at [161, 20] on button "Matters" at bounding box center [166, 22] width 49 height 25
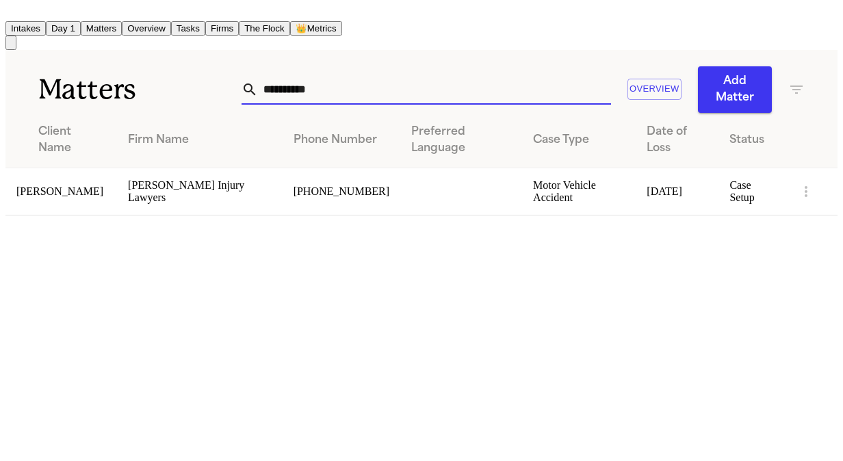
drag, startPoint x: 274, startPoint y: 83, endPoint x: 114, endPoint y: 3, distance: 179.0
click at [105, 96] on div "**********" at bounding box center [421, 81] width 832 height 63
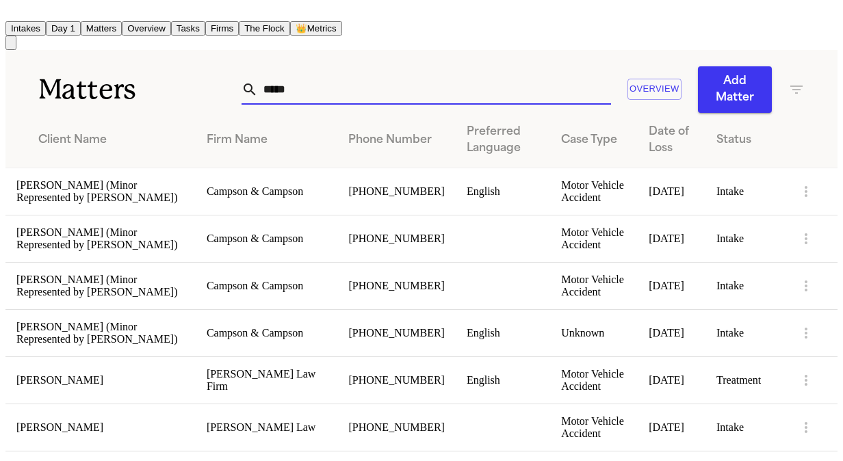
type input "*****"
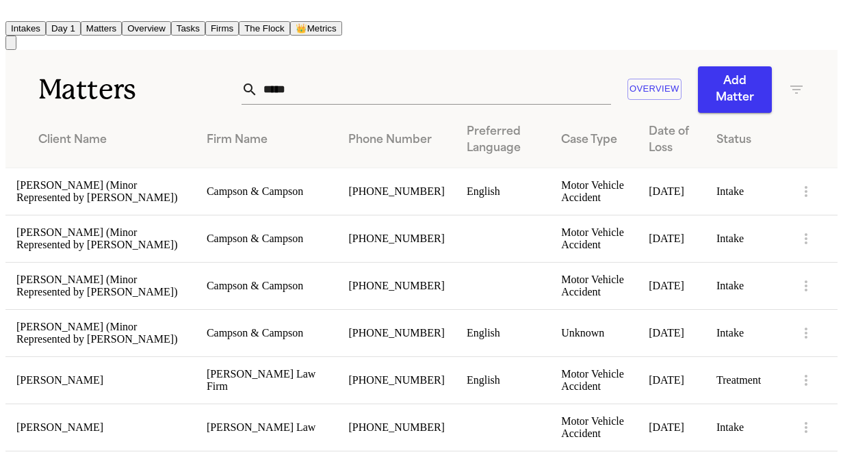
click at [83, 404] on td "[PERSON_NAME]" at bounding box center [100, 379] width 190 height 47
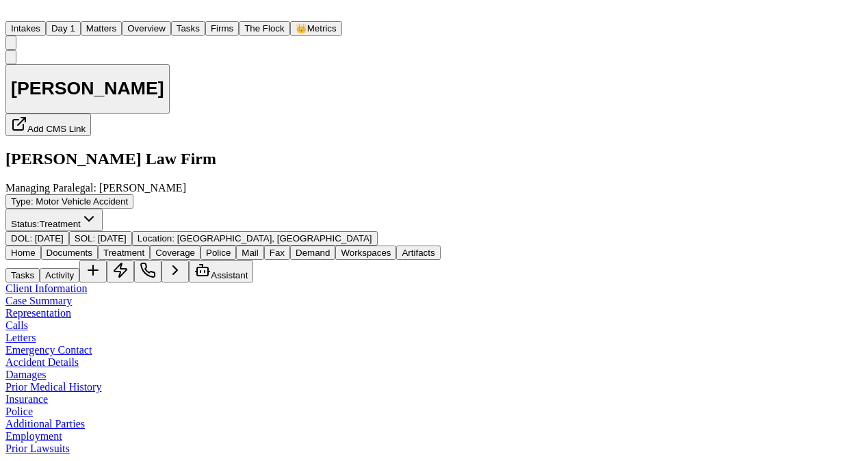
click at [103, 209] on button "Status: Treatment" at bounding box center [53, 220] width 97 height 23
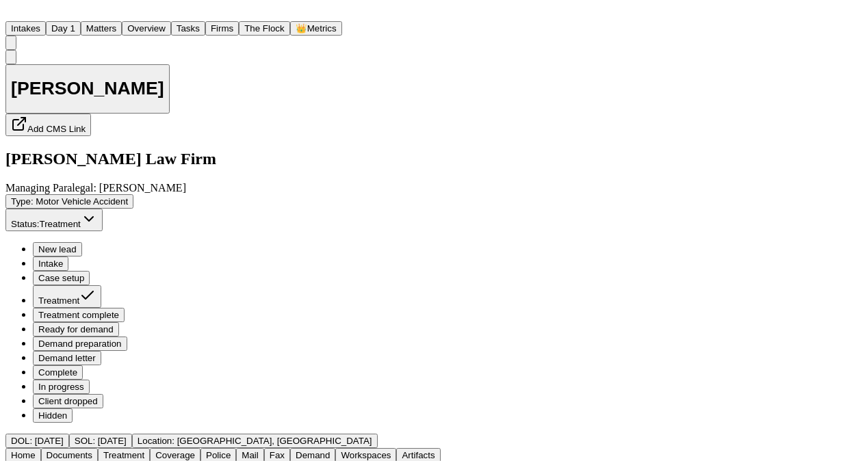
click at [119, 310] on span "Treatment complete" at bounding box center [78, 315] width 81 height 10
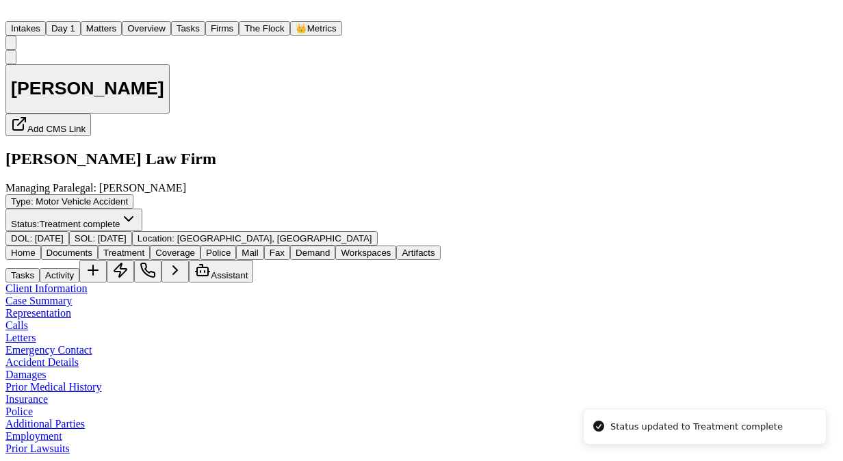
click at [640, 260] on div "Tasks Activity Assistant" at bounding box center [421, 271] width 832 height 23
click at [79, 268] on button "Activity" at bounding box center [60, 275] width 40 height 14
click at [228, 150] on h2 "[PERSON_NAME] Law Firm" at bounding box center [421, 159] width 832 height 18
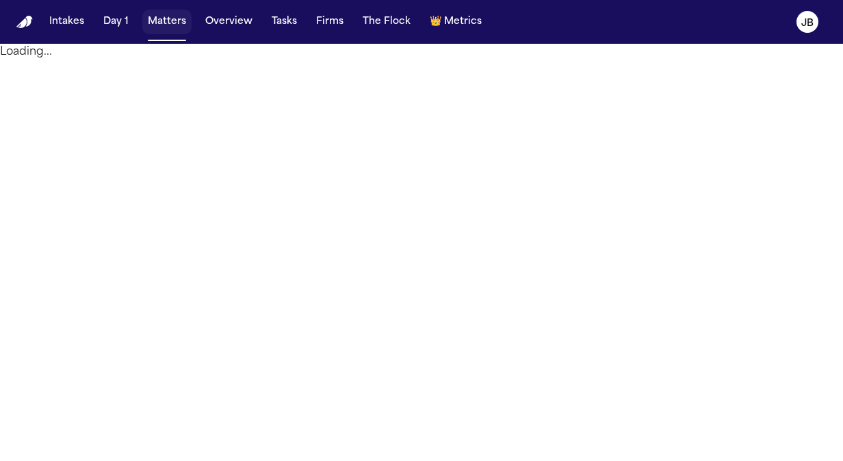
click at [168, 20] on button "Matters" at bounding box center [166, 22] width 49 height 25
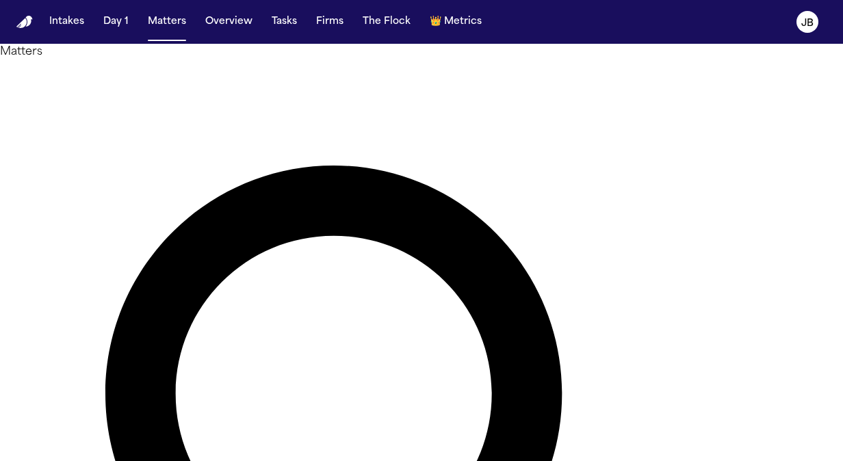
type input "*"
type input "******"
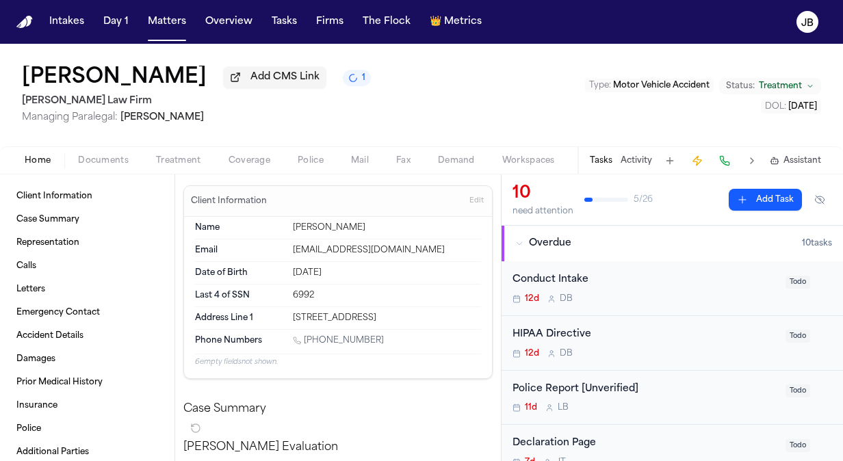
click at [118, 162] on span "Documents" at bounding box center [103, 160] width 51 height 11
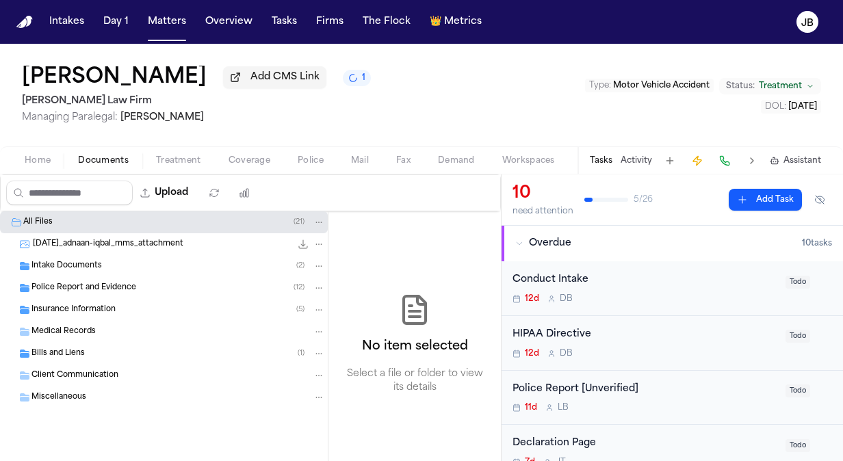
click at [33, 163] on span "Home" at bounding box center [38, 160] width 26 height 11
click at [95, 159] on span "Documents" at bounding box center [103, 160] width 51 height 11
click at [95, 337] on div "Medical Records" at bounding box center [164, 332] width 328 height 22
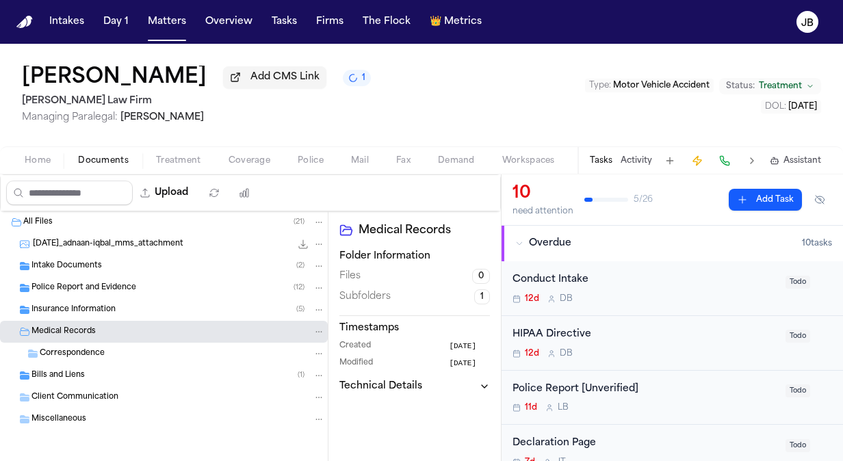
click at [81, 365] on div "Bills and Liens ( 1 )" at bounding box center [164, 376] width 328 height 22
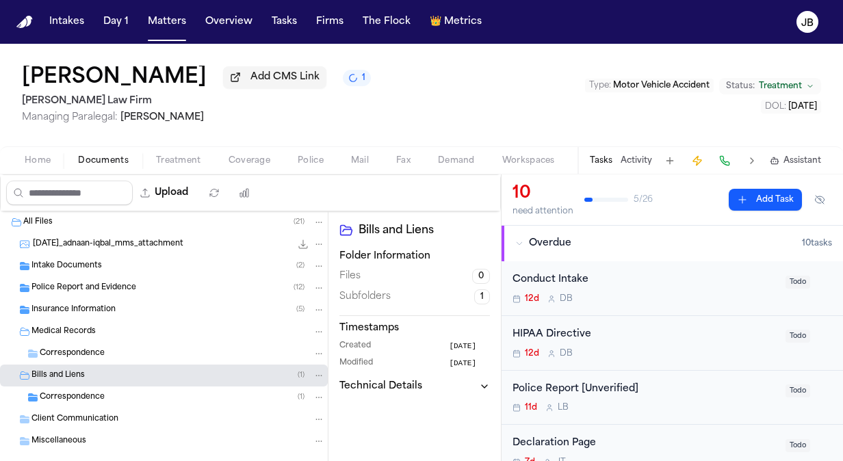
click at [79, 395] on span "Correspondence" at bounding box center [72, 398] width 65 height 12
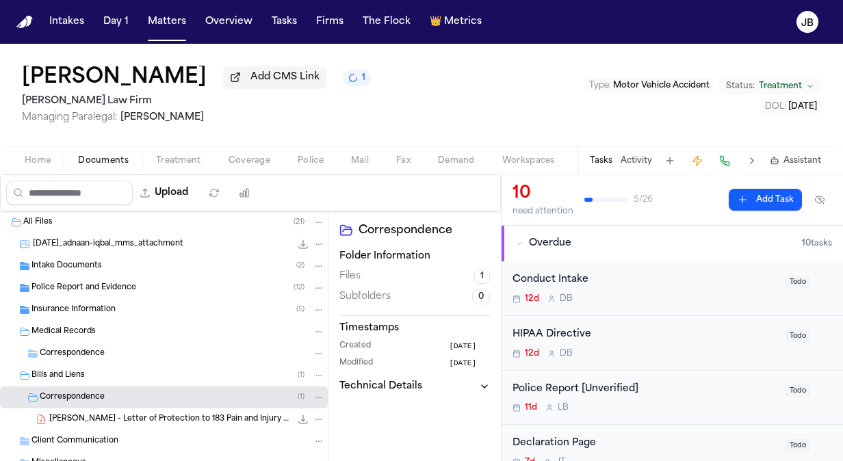
click at [120, 290] on span "Police Report and Evidence" at bounding box center [83, 289] width 105 height 12
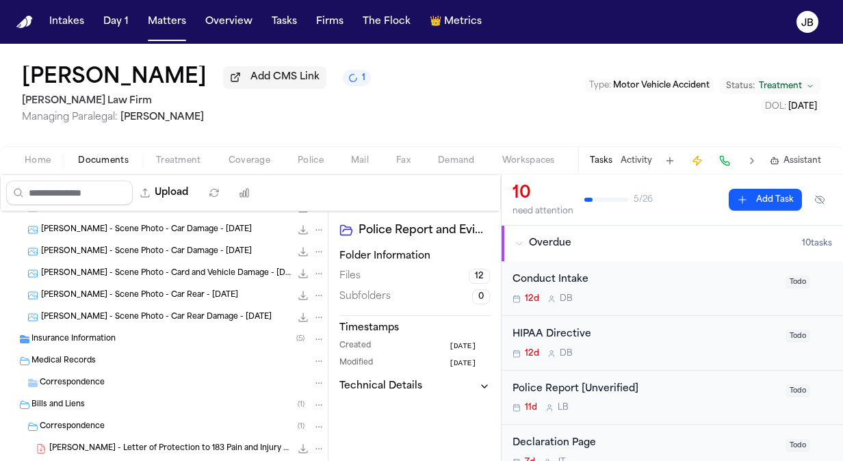
scroll to position [258, 0]
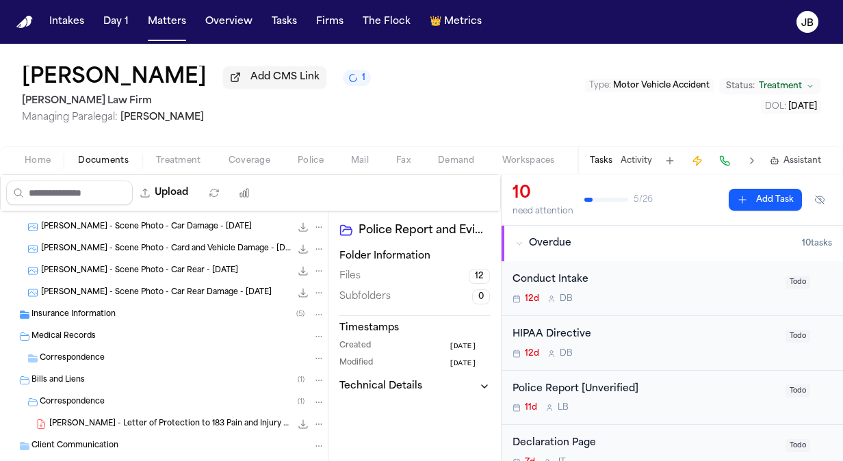
click at [46, 309] on span "Insurance Information" at bounding box center [73, 315] width 84 height 12
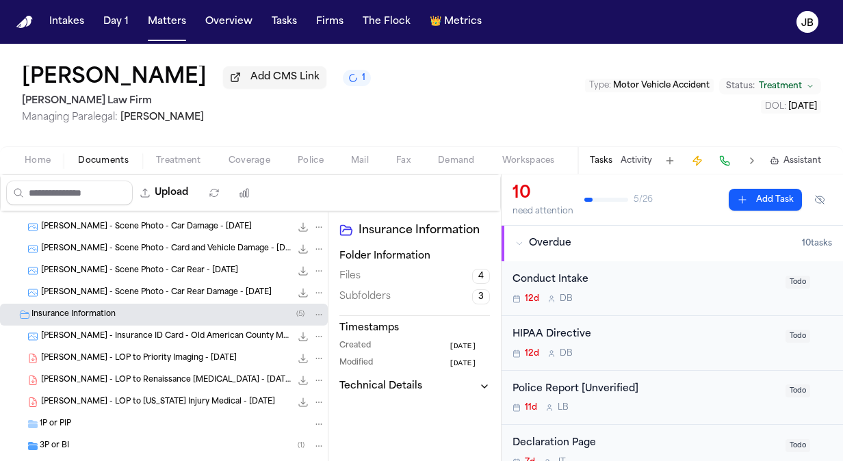
click at [640, 161] on button "Activity" at bounding box center [635, 160] width 31 height 11
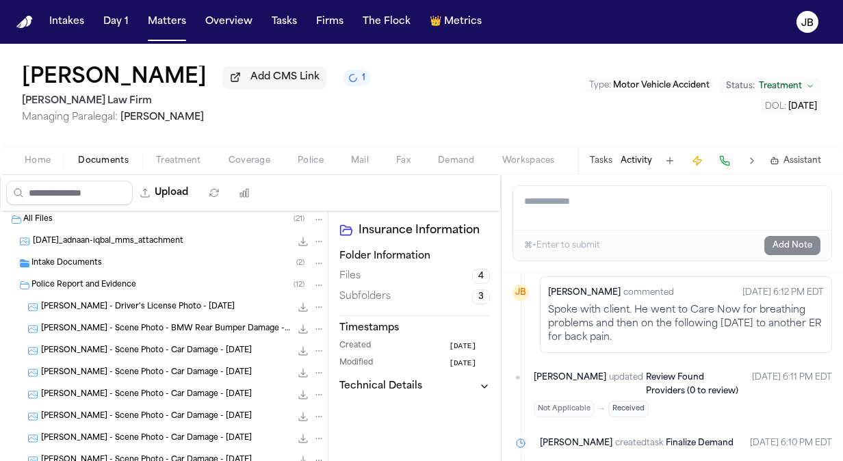
scroll to position [0, 0]
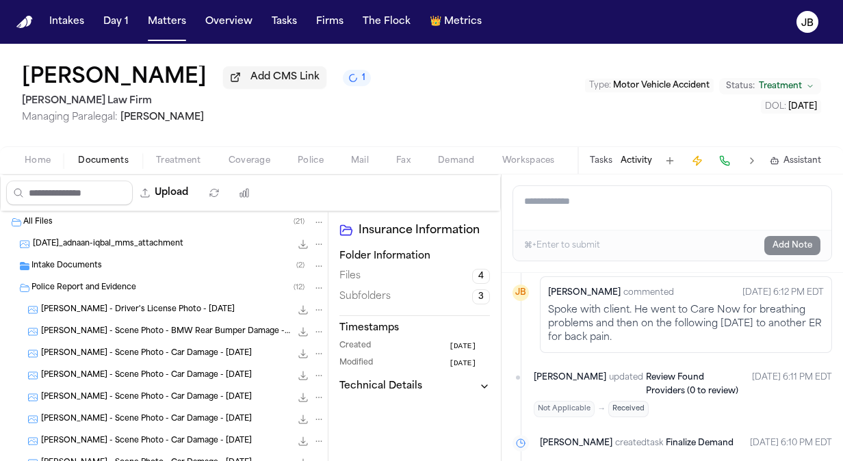
click at [112, 288] on span "Police Report and Evidence" at bounding box center [83, 289] width 105 height 12
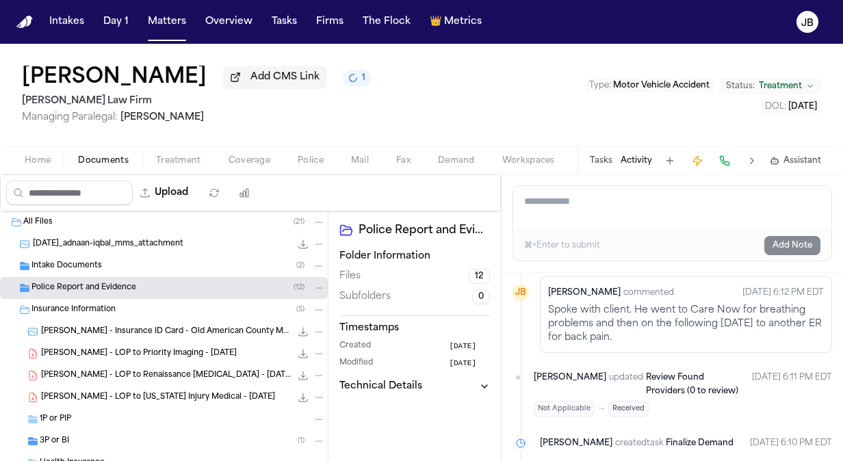
click at [168, 287] on div "Police Report and Evidence ( 12 )" at bounding box center [177, 288] width 293 height 12
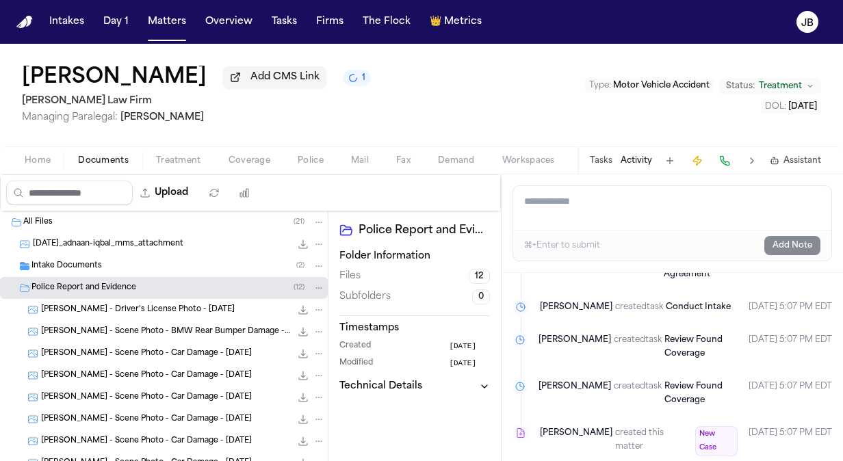
scroll to position [2090, 0]
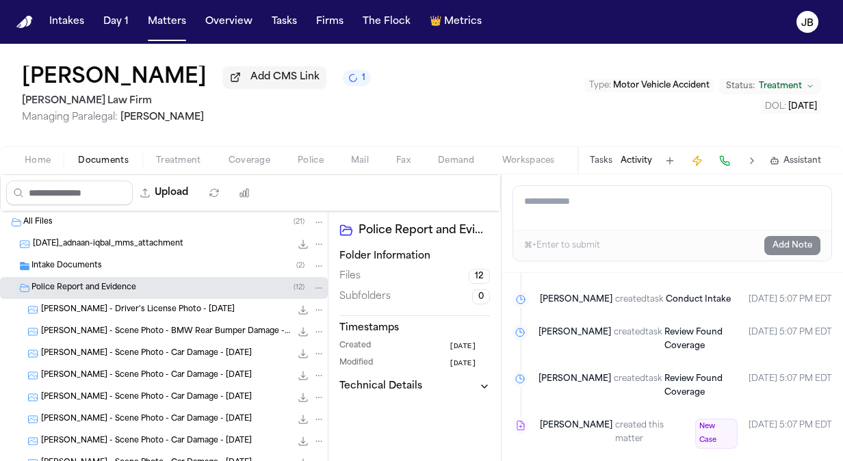
click at [308, 164] on span "Police" at bounding box center [311, 160] width 26 height 11
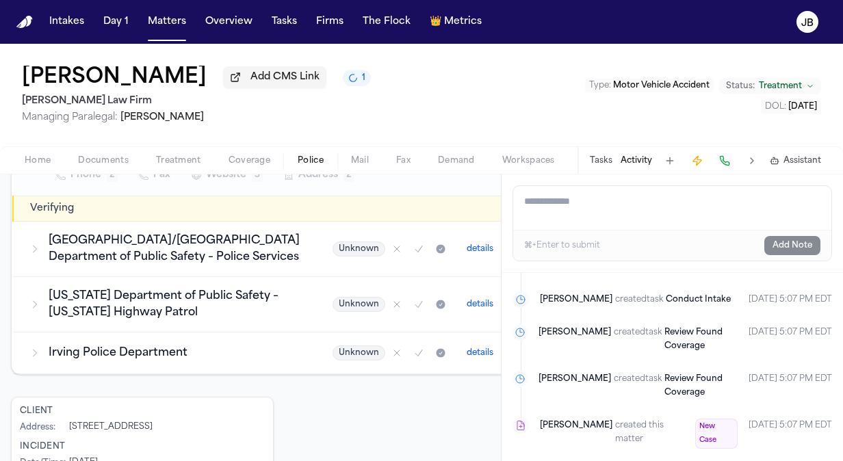
scroll to position [428, 0]
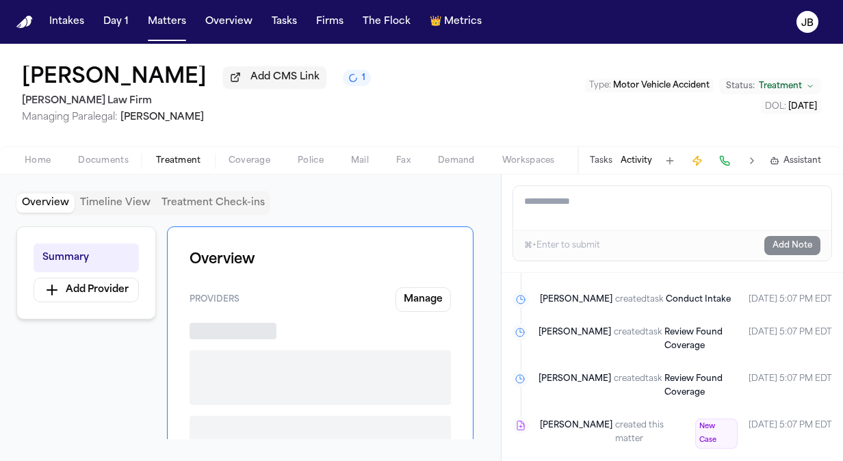
click at [194, 160] on span "Treatment" at bounding box center [178, 160] width 45 height 11
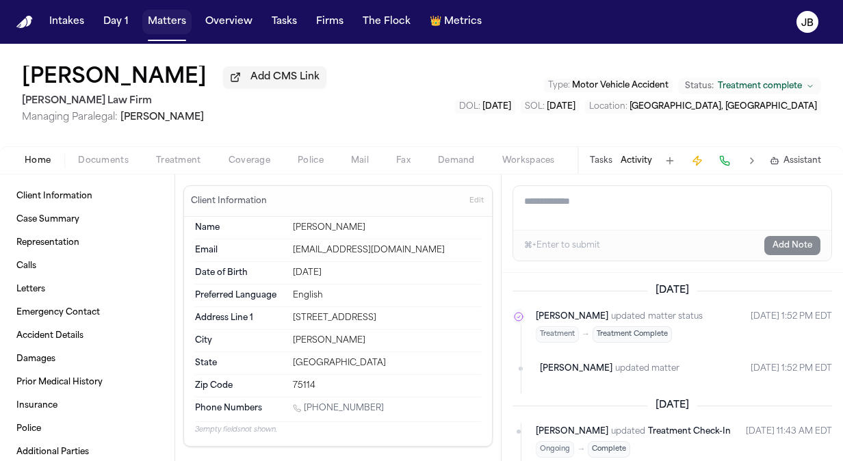
click at [172, 21] on button "Matters" at bounding box center [166, 22] width 49 height 25
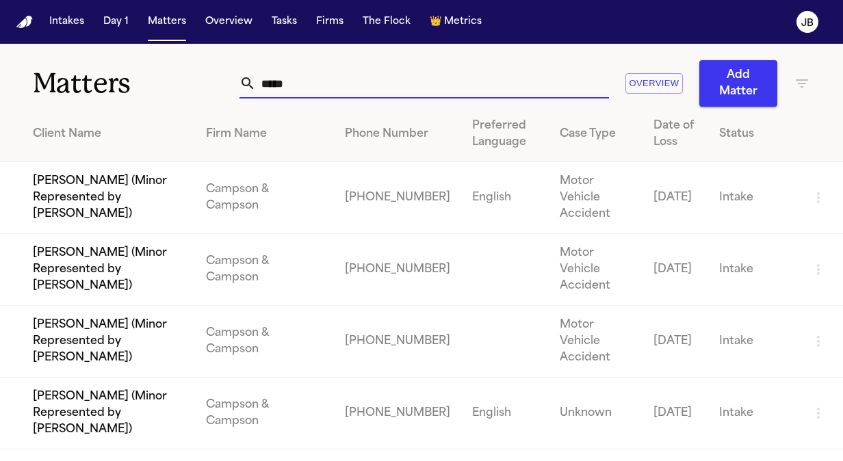
drag, startPoint x: 336, startPoint y: 83, endPoint x: 142, endPoint y: 96, distance: 194.0
click at [142, 96] on div "Matters ***** Overview Add Matter" at bounding box center [421, 75] width 843 height 63
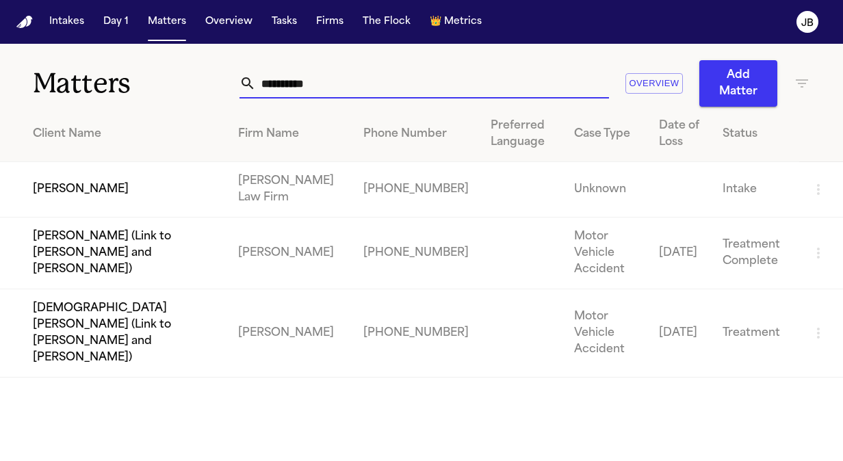
type input "**********"
click at [101, 197] on td "[PERSON_NAME]" at bounding box center [113, 189] width 227 height 55
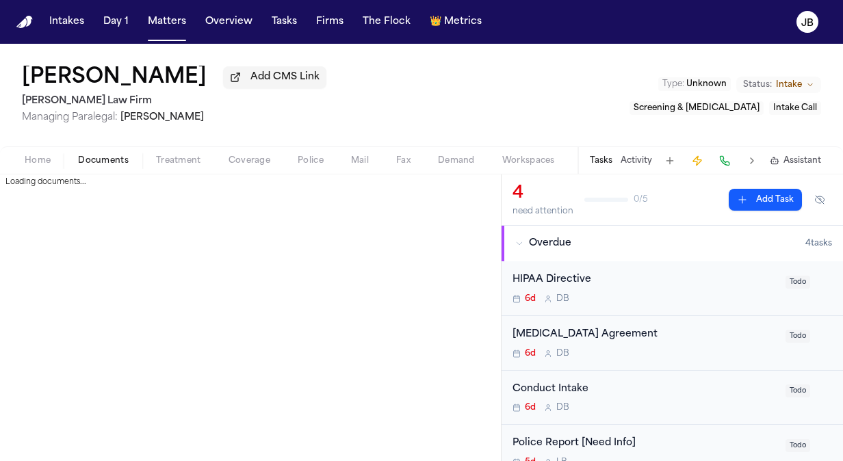
click at [105, 161] on span "Documents" at bounding box center [103, 160] width 51 height 11
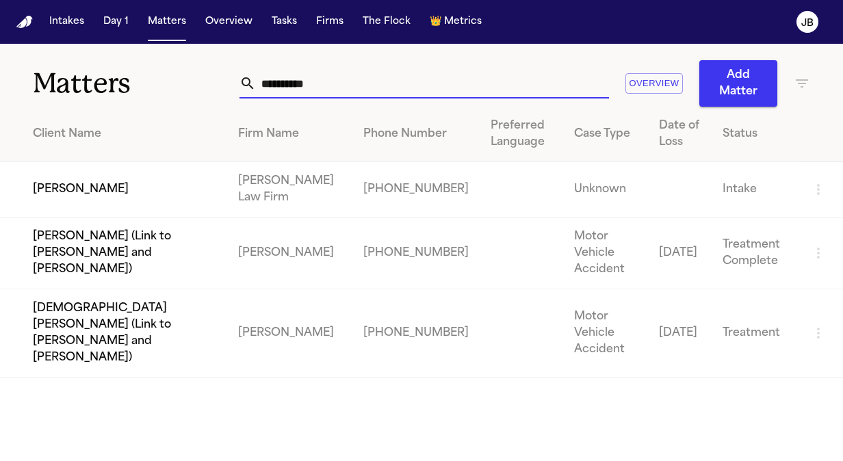
drag, startPoint x: 356, startPoint y: 79, endPoint x: 174, endPoint y: 67, distance: 182.3
click at [174, 67] on div "**********" at bounding box center [421, 75] width 843 height 63
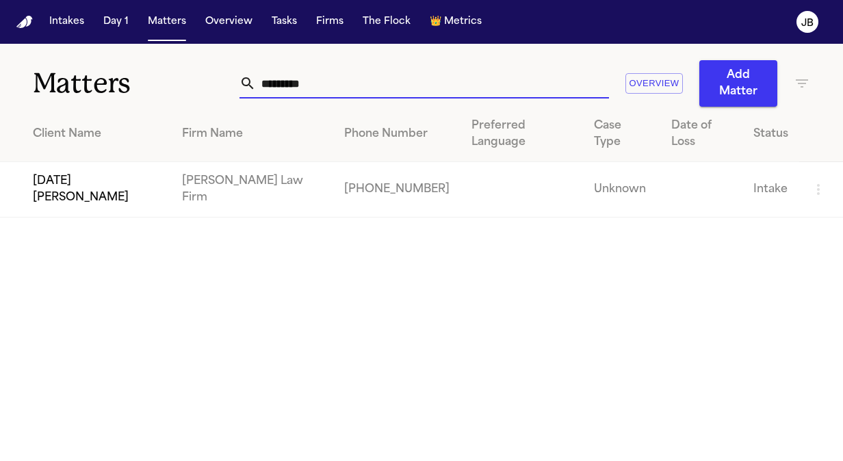
type input "*********"
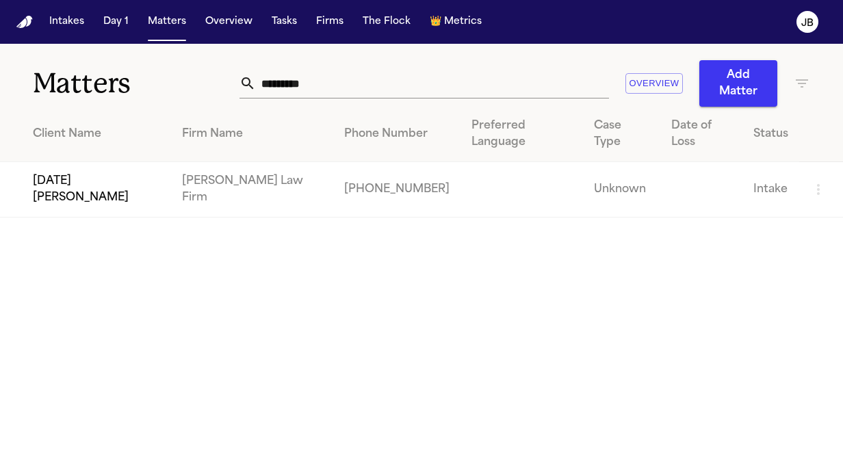
click at [137, 170] on td "[DATE][PERSON_NAME]" at bounding box center [85, 189] width 171 height 55
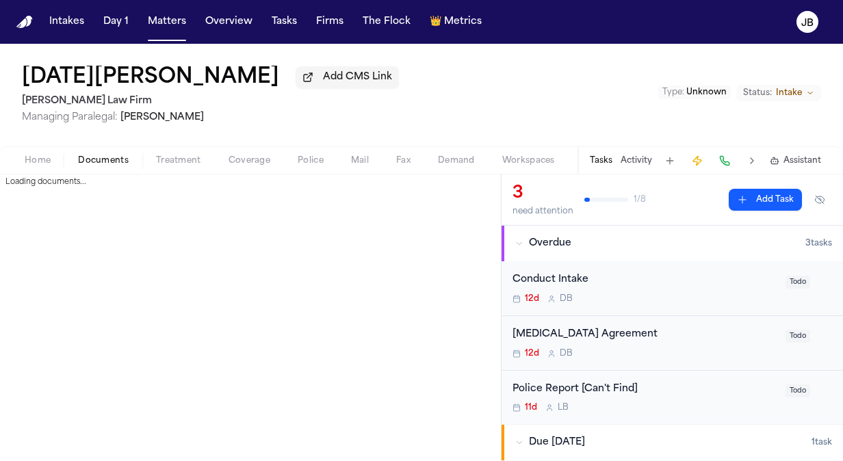
click at [95, 155] on span "Documents" at bounding box center [103, 160] width 51 height 11
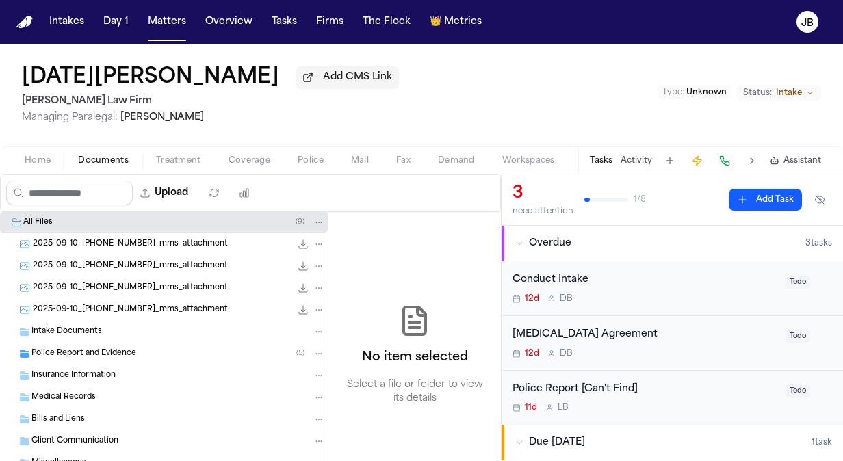
click at [185, 157] on span "Treatment" at bounding box center [178, 160] width 45 height 11
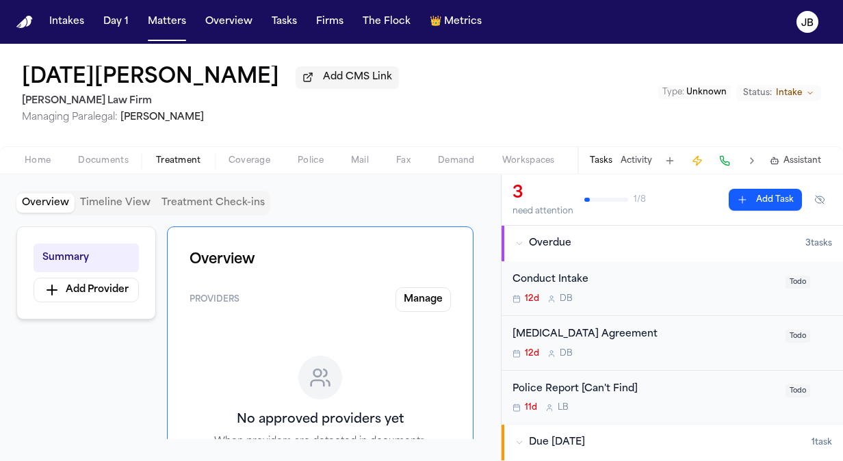
click at [37, 154] on button "Home" at bounding box center [37, 161] width 53 height 16
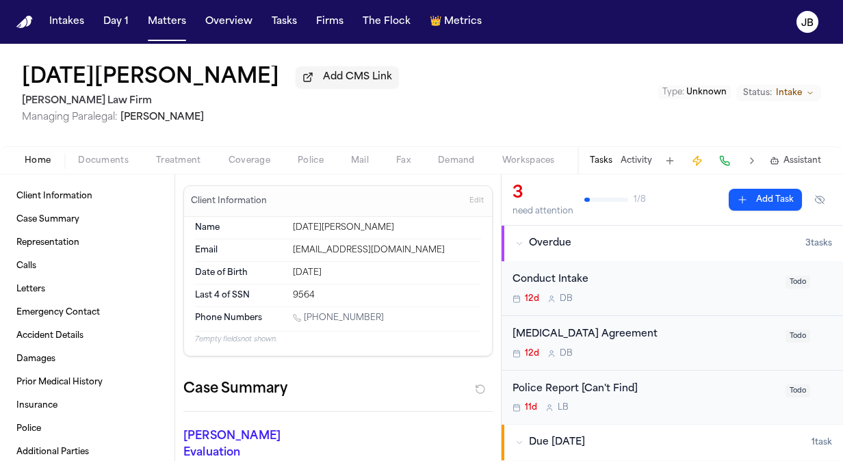
click at [108, 166] on span "Documents" at bounding box center [103, 160] width 51 height 11
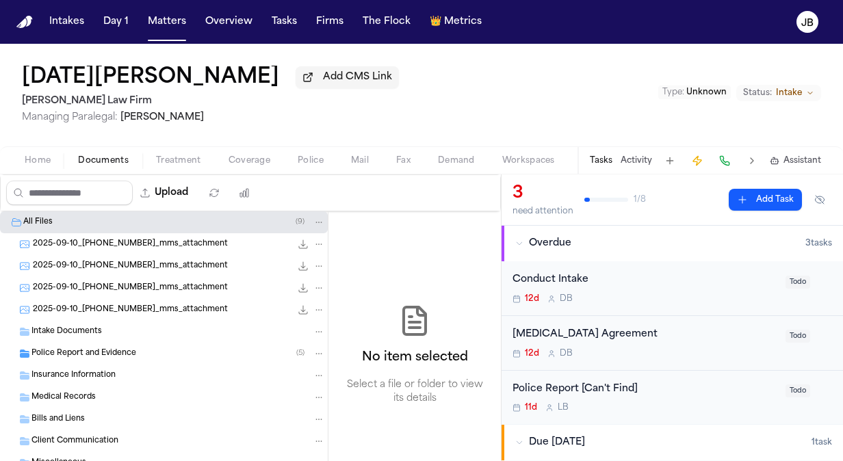
click at [118, 265] on span "2025-09-10_[PHONE_NUMBER]_mms_attachment" at bounding box center [130, 267] width 195 height 12
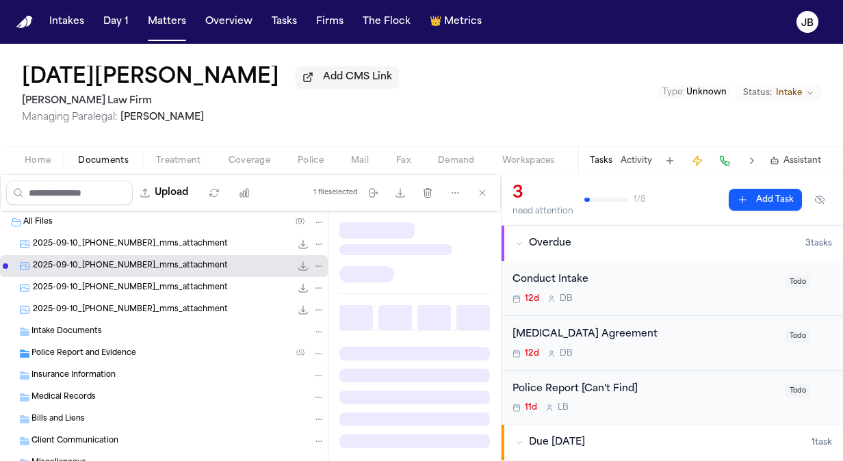
click at [118, 265] on span "2025-09-10_[PHONE_NUMBER]_mms_attachment" at bounding box center [130, 267] width 195 height 12
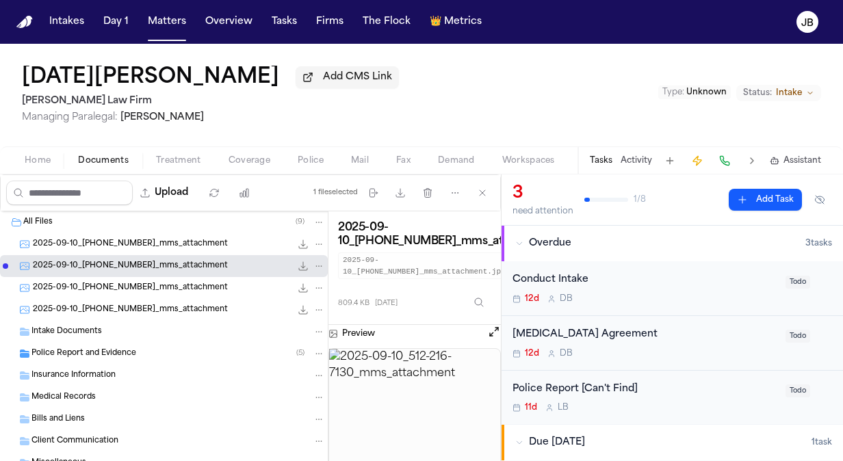
click at [98, 345] on div "Police Report and Evidence ( 5 )" at bounding box center [164, 354] width 328 height 22
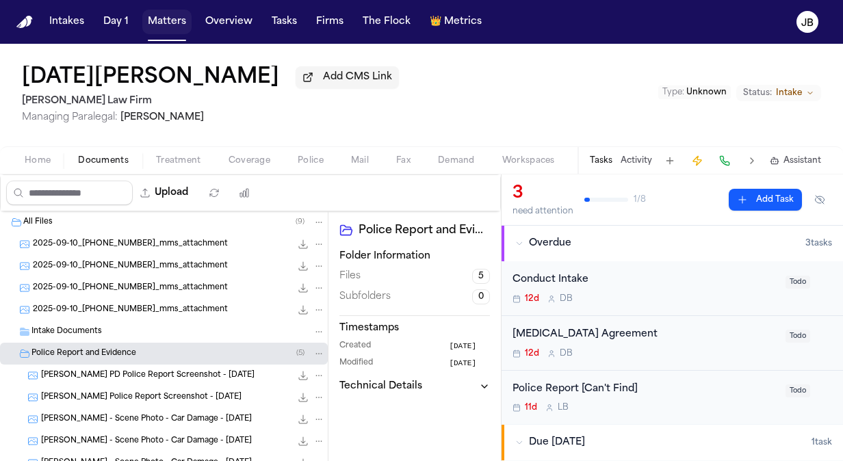
click at [149, 14] on button "Matters" at bounding box center [166, 22] width 49 height 25
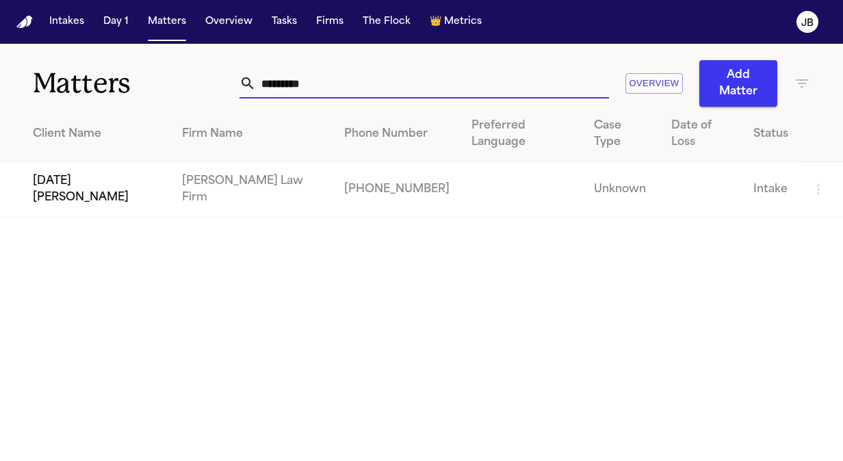
drag, startPoint x: 354, startPoint y: 79, endPoint x: 103, endPoint y: 108, distance: 253.4
click at [103, 108] on div "Matters ********* Overview Add Matter Client Name Firm Name Phone Number Prefer…" at bounding box center [421, 131] width 843 height 174
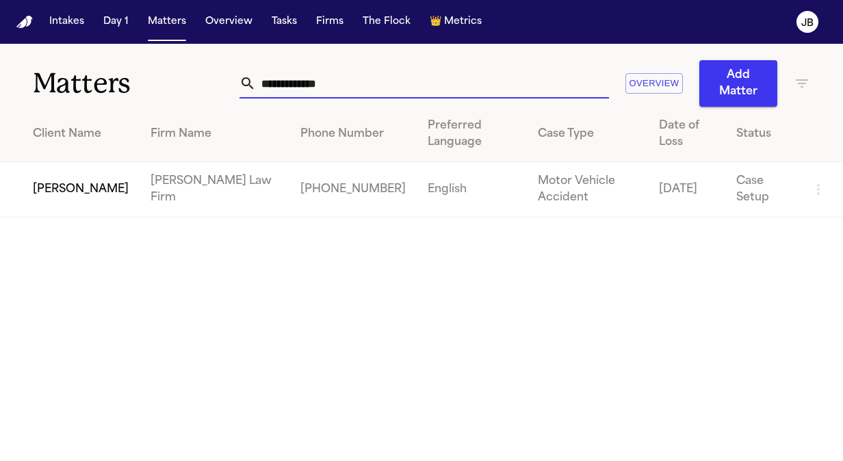
type input "**********"
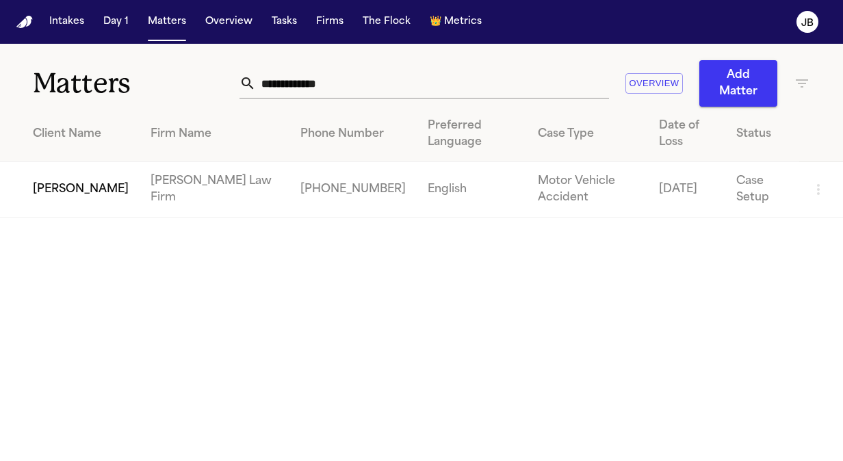
click at [58, 174] on td "[PERSON_NAME]" at bounding box center [70, 189] width 140 height 55
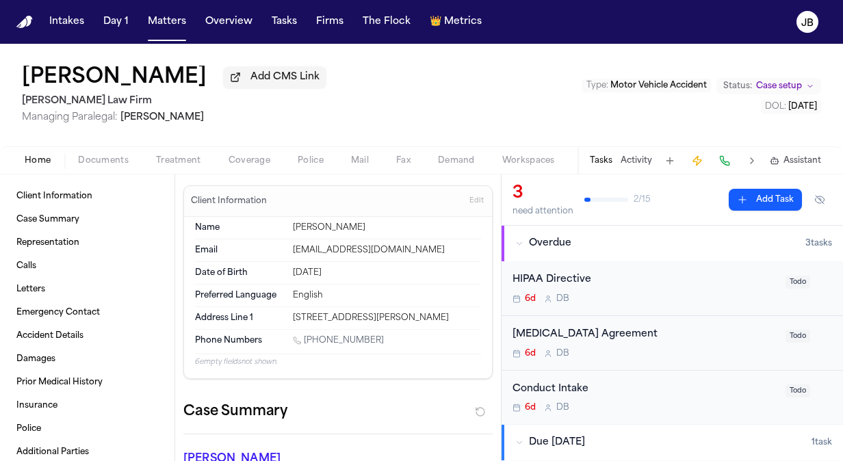
click at [89, 159] on span "Documents" at bounding box center [103, 160] width 51 height 11
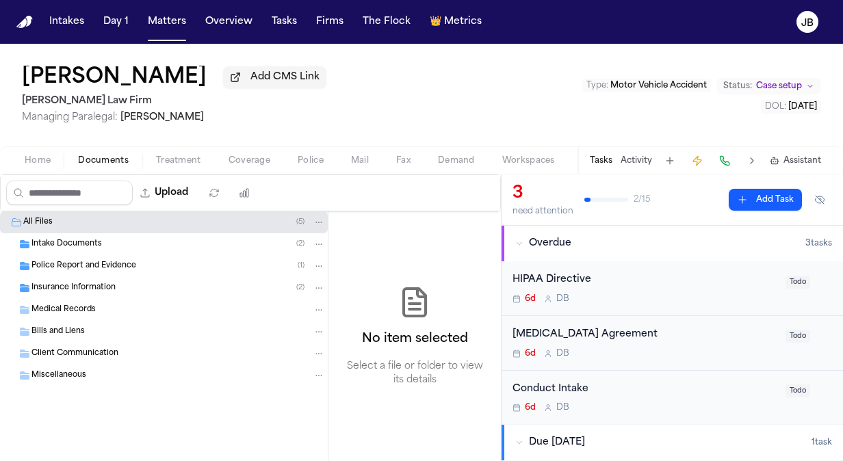
click at [90, 253] on div "Intake Documents ( 2 )" at bounding box center [164, 244] width 328 height 22
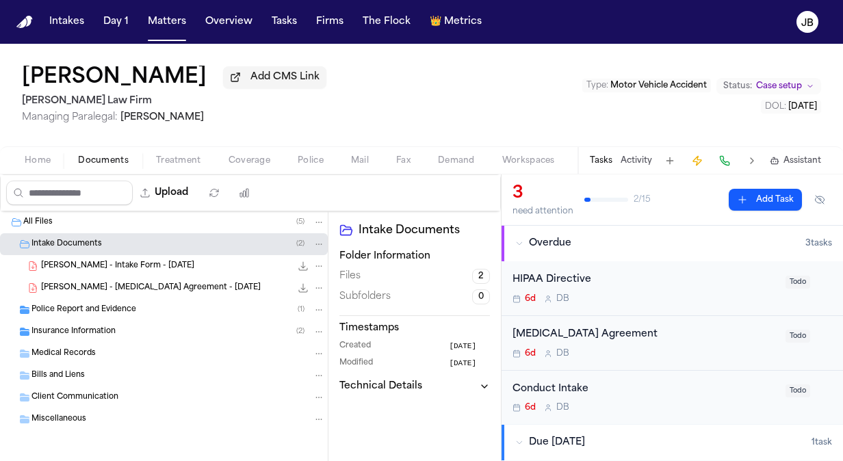
click at [635, 161] on button "Activity" at bounding box center [635, 160] width 31 height 11
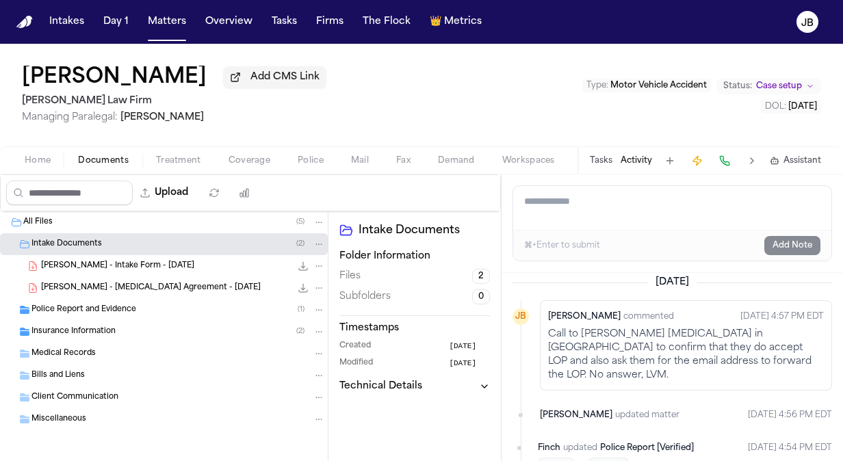
scroll to position [354, 0]
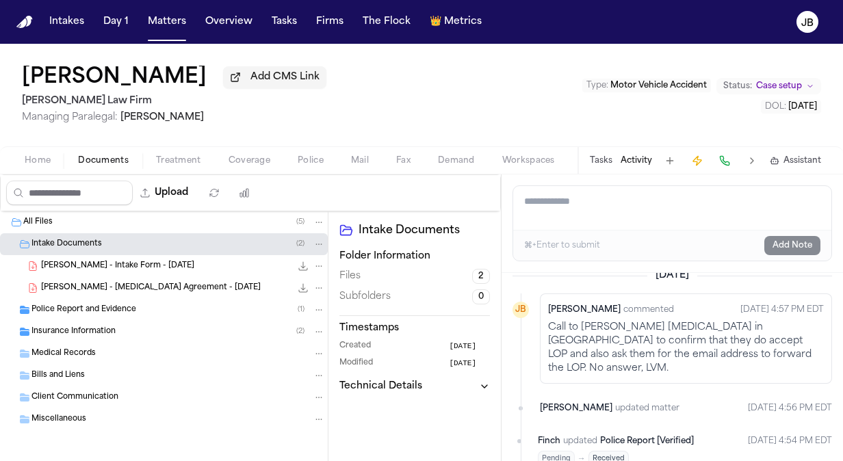
click at [99, 267] on span "[PERSON_NAME] - Intake Form - [DATE]" at bounding box center [117, 267] width 153 height 12
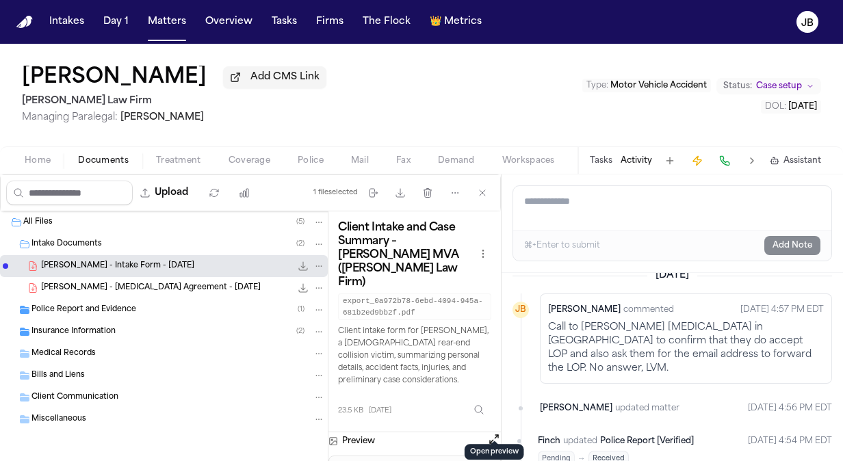
click at [491, 432] on button "Open preview" at bounding box center [494, 439] width 14 height 14
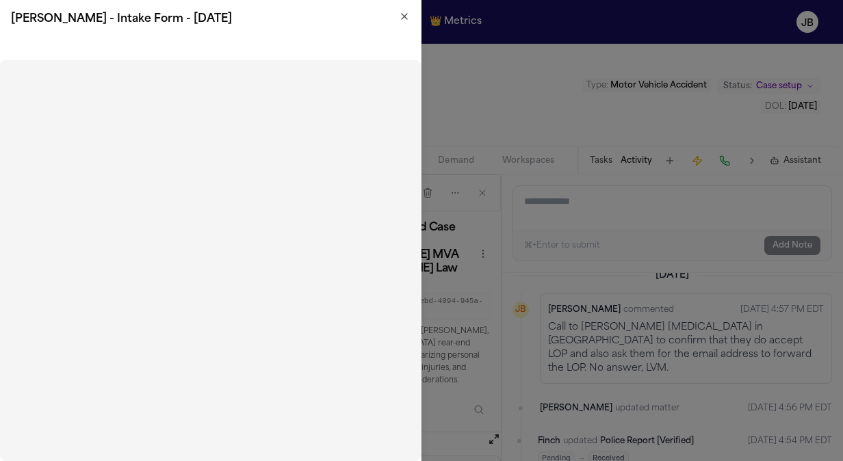
click at [406, 8] on div "[PERSON_NAME] - Intake Form - [DATE]" at bounding box center [210, 19] width 421 height 38
click at [402, 16] on icon "button" at bounding box center [404, 16] width 11 height 11
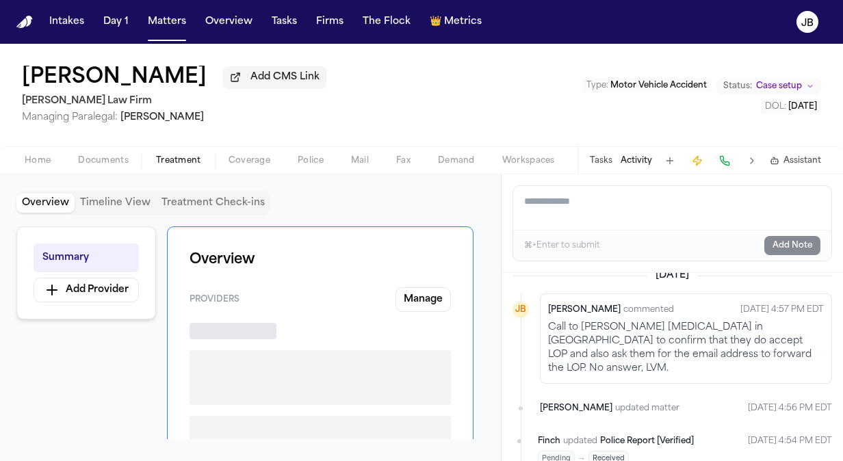
click at [161, 168] on span "button" at bounding box center [179, 168] width 62 height 1
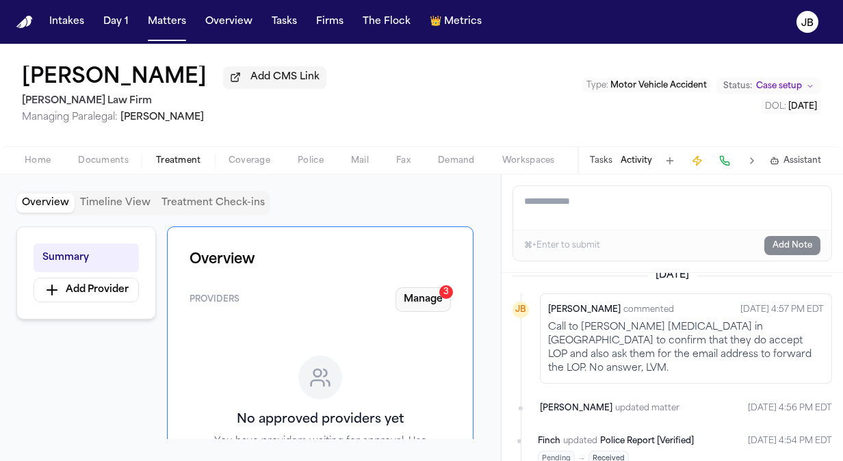
click at [423, 305] on button "Manage 3" at bounding box center [422, 299] width 55 height 25
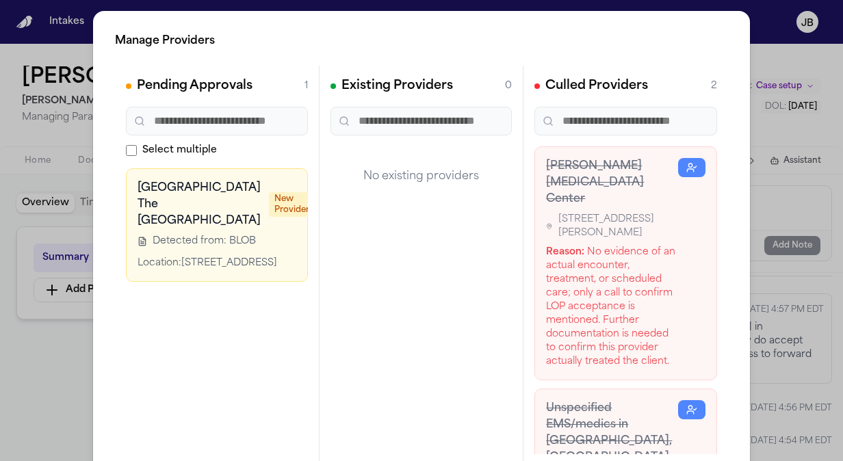
scroll to position [0, 73]
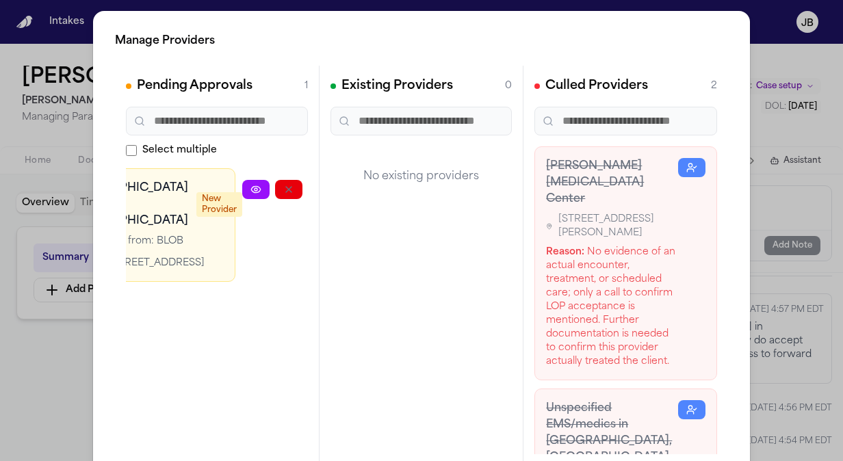
click at [349, 190] on icon "button" at bounding box center [354, 189] width 11 height 11
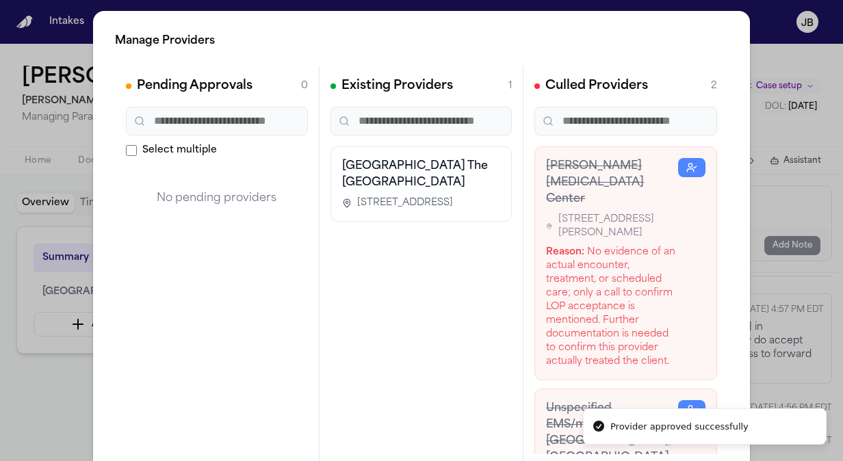
scroll to position [0, 0]
click at [5, 330] on div "Manage Providers Pending Approvals 0 Select multiple No pending providers Exist…" at bounding box center [421, 277] width 843 height 555
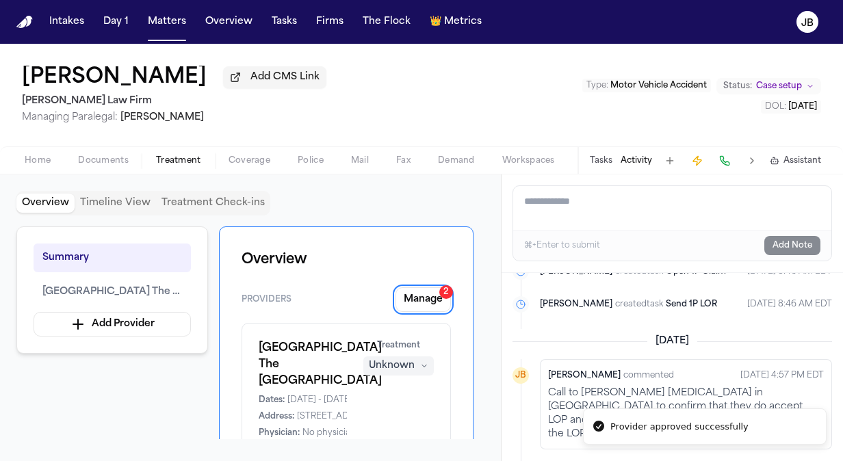
scroll to position [420, 0]
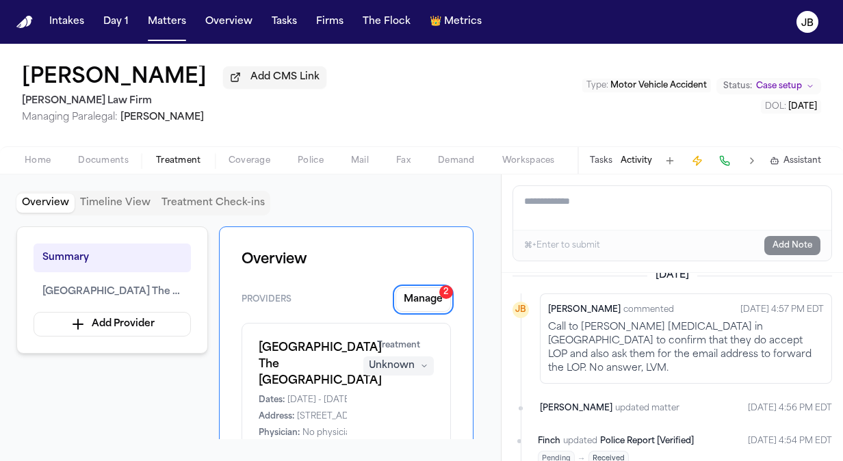
click at [90, 157] on span "Documents" at bounding box center [103, 160] width 51 height 11
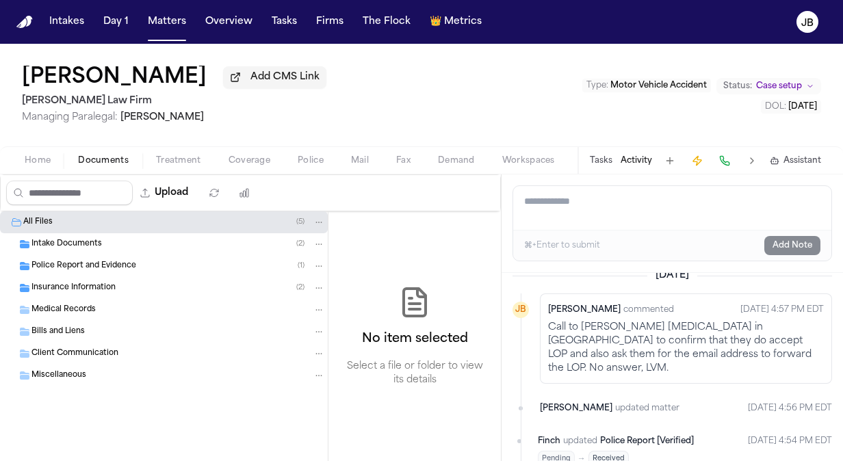
click at [49, 157] on span "Home" at bounding box center [38, 160] width 26 height 11
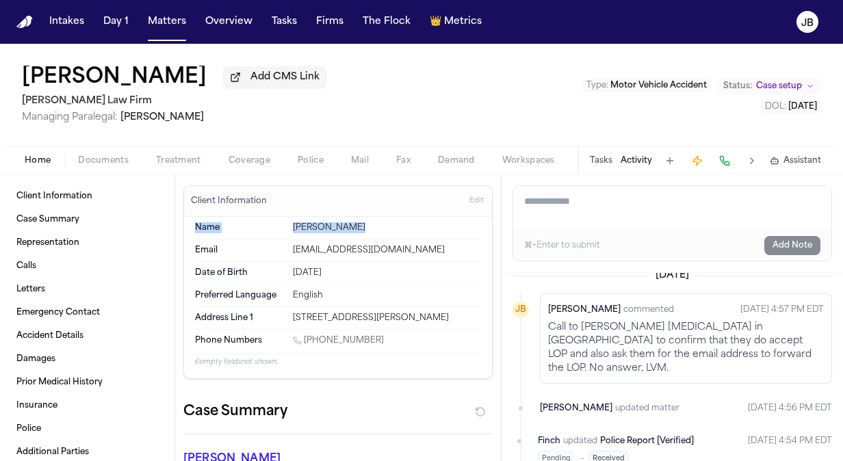
drag, startPoint x: 490, startPoint y: 200, endPoint x: 486, endPoint y: 219, distance: 18.8
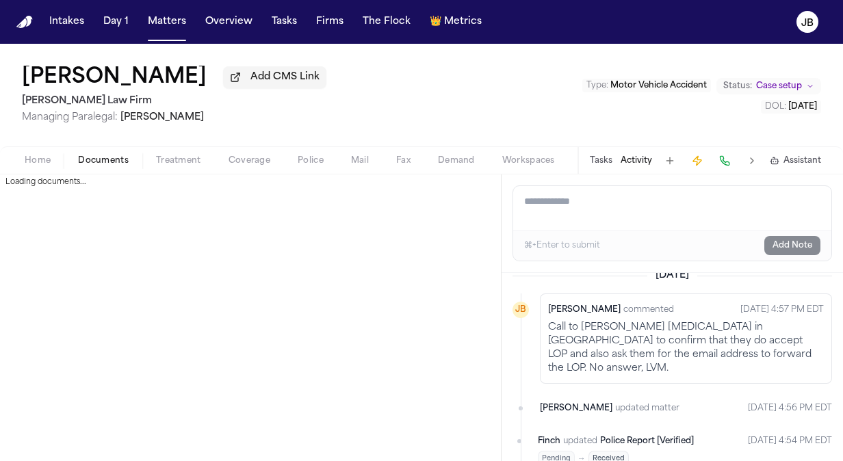
click at [100, 155] on span "Documents" at bounding box center [103, 160] width 51 height 11
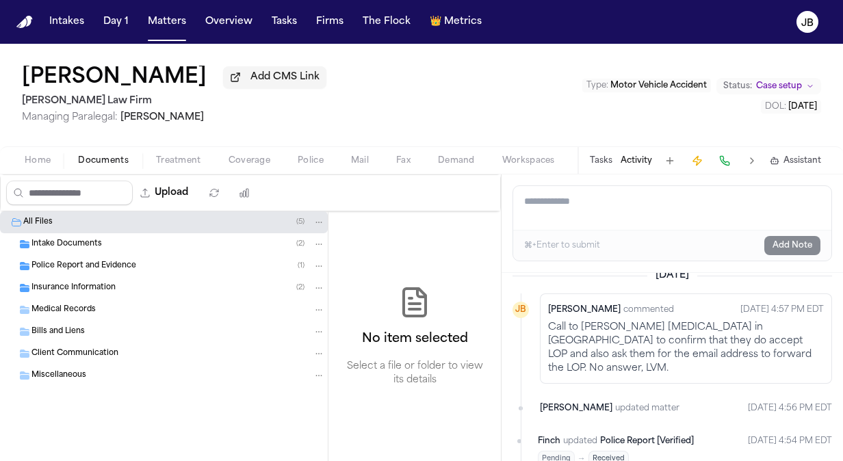
click at [83, 239] on span "Intake Documents" at bounding box center [66, 245] width 70 height 12
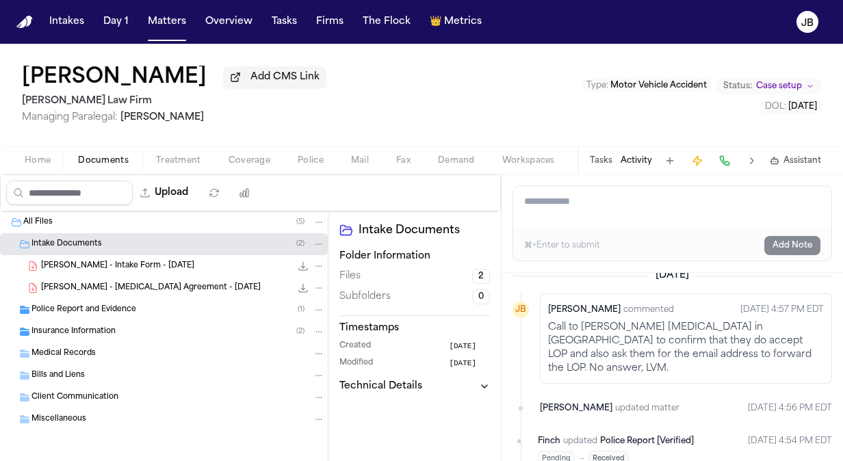
click at [126, 277] on div "[PERSON_NAME] - [MEDICAL_DATA] Agreement - [DATE] 1.2 MB • PDF" at bounding box center [164, 288] width 328 height 22
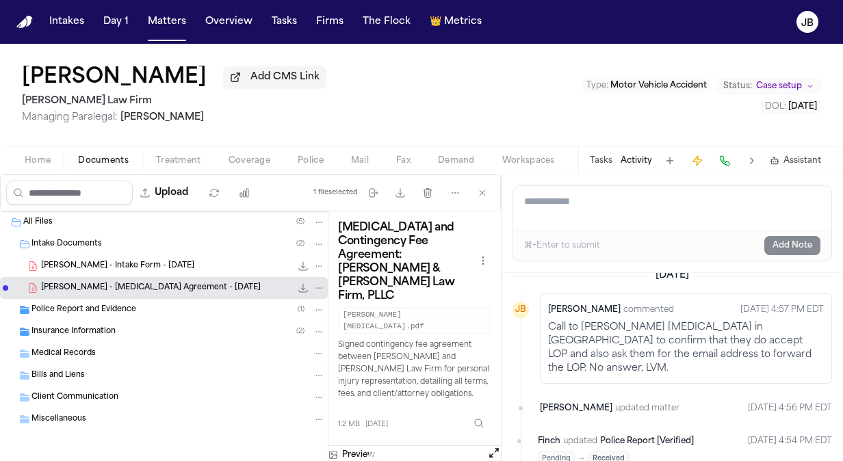
click at [144, 265] on span "[PERSON_NAME] - Intake Form - [DATE]" at bounding box center [117, 267] width 153 height 12
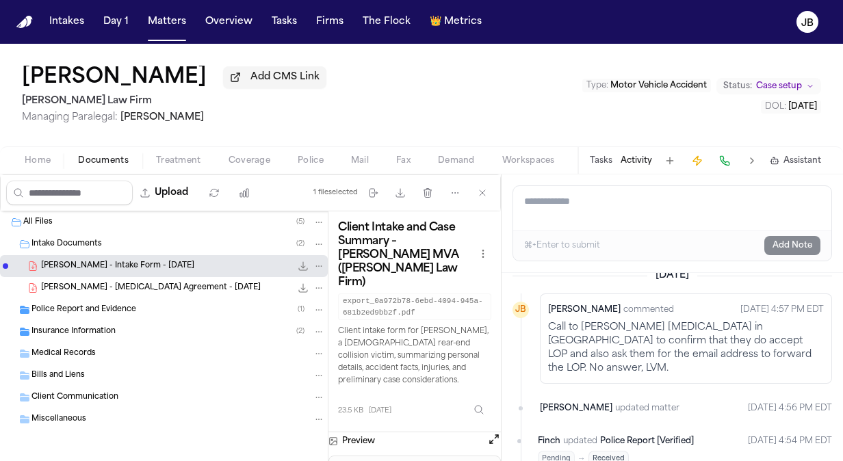
click at [129, 283] on span "[PERSON_NAME] - [MEDICAL_DATA] Agreement - [DATE]" at bounding box center [151, 289] width 220 height 12
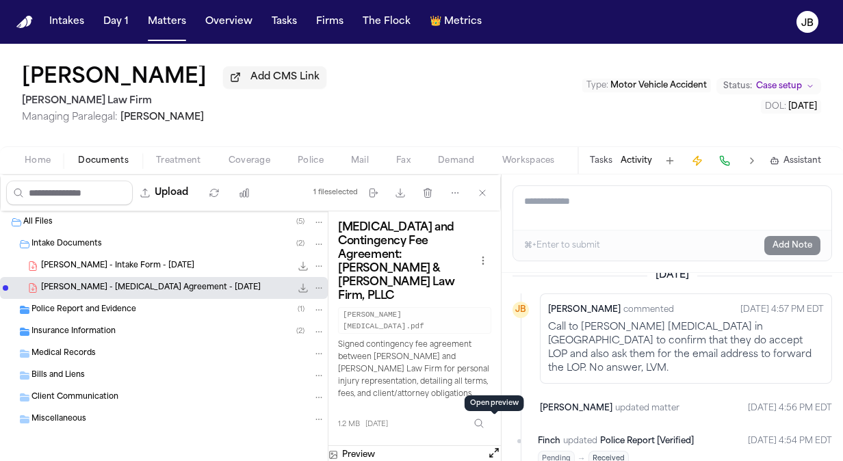
click at [494, 420] on div "[MEDICAL_DATA] and Contingency Fee Agreement: [PERSON_NAME] & [PERSON_NAME] Law…" at bounding box center [414, 328] width 172 height 235
click at [491, 446] on button "Open preview" at bounding box center [494, 453] width 14 height 14
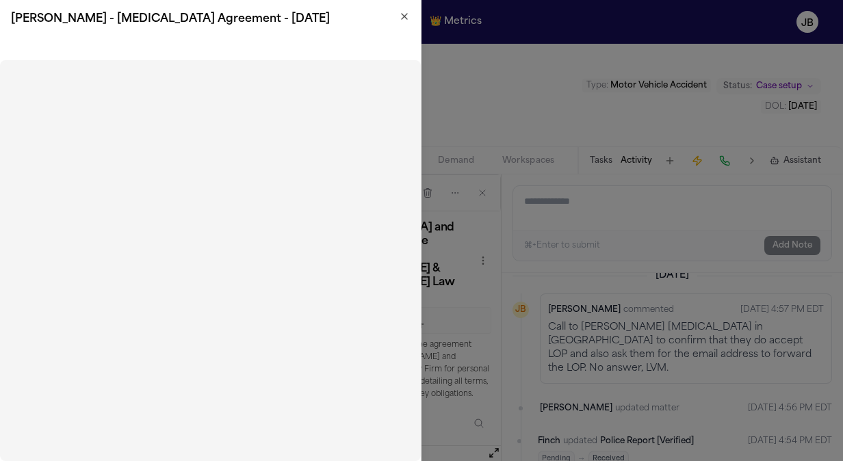
click at [404, 14] on icon "button" at bounding box center [404, 16] width 11 height 11
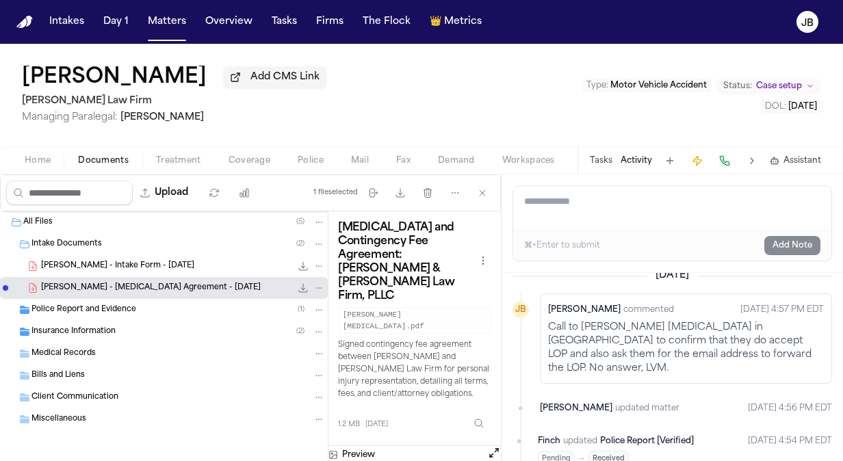
click at [68, 261] on span "[PERSON_NAME] - Intake Form - [DATE]" at bounding box center [117, 267] width 153 height 12
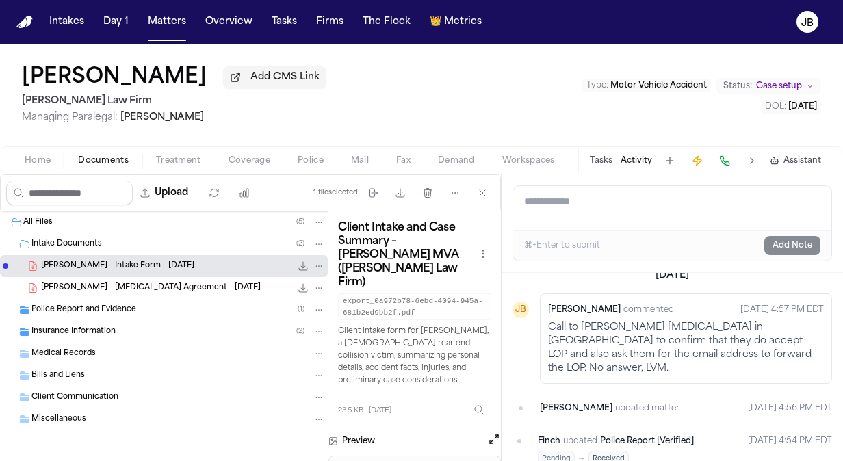
click at [493, 432] on button "Open preview" at bounding box center [494, 439] width 14 height 14
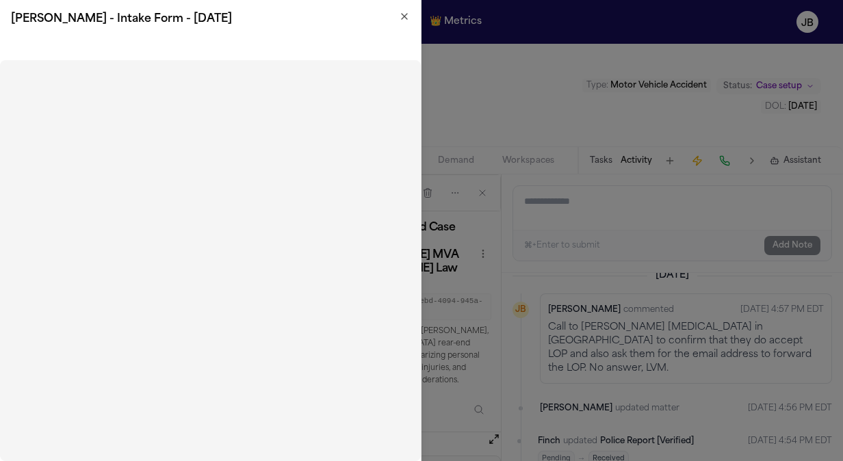
click at [404, 16] on icon "button" at bounding box center [404, 16] width 5 height 5
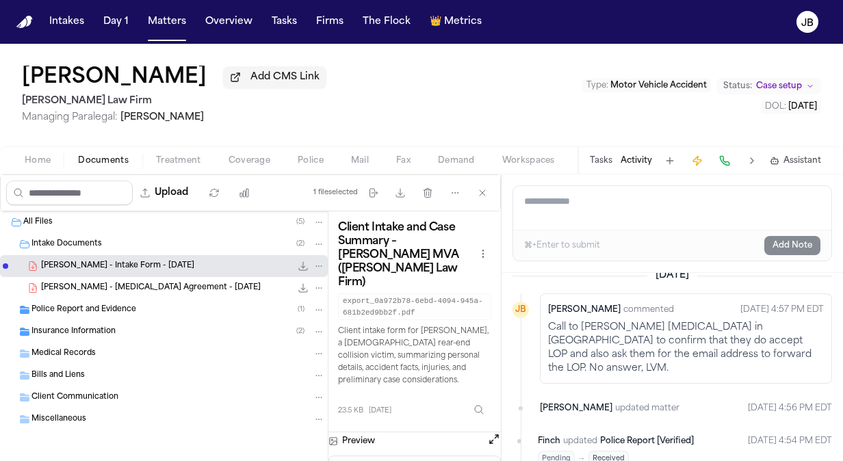
click at [489, 432] on button "Open preview" at bounding box center [494, 439] width 14 height 14
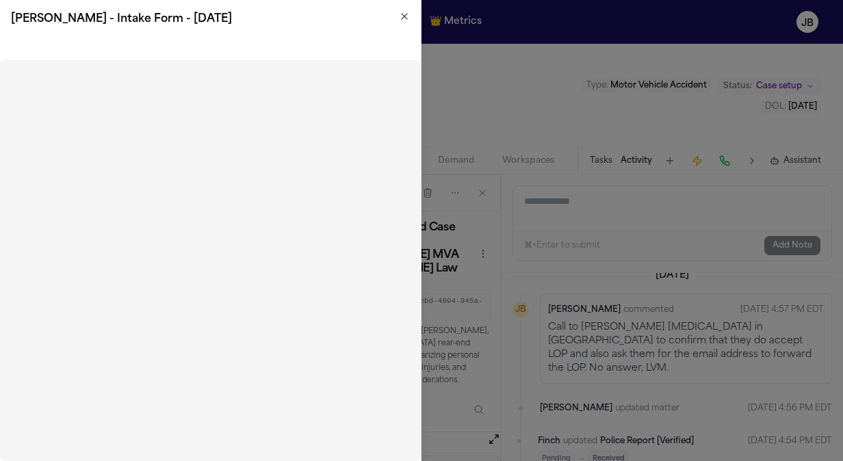
click at [406, 14] on icon "button" at bounding box center [404, 16] width 5 height 5
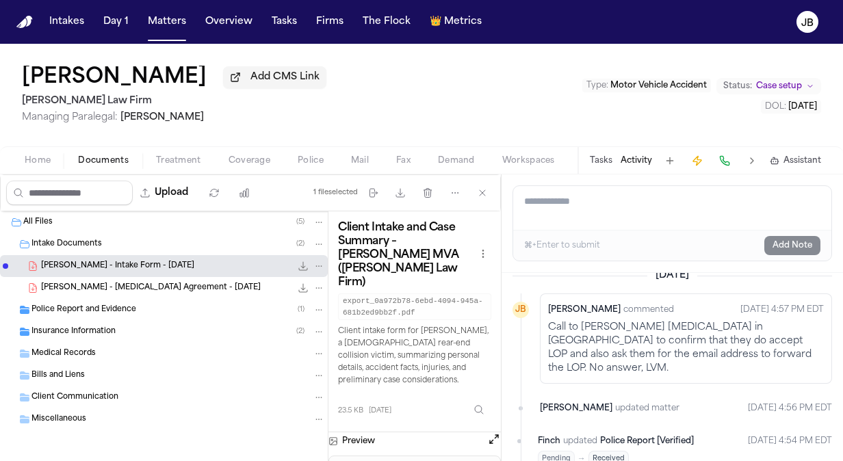
click at [144, 289] on span "[PERSON_NAME] - [MEDICAL_DATA] Agreement - [DATE]" at bounding box center [151, 289] width 220 height 12
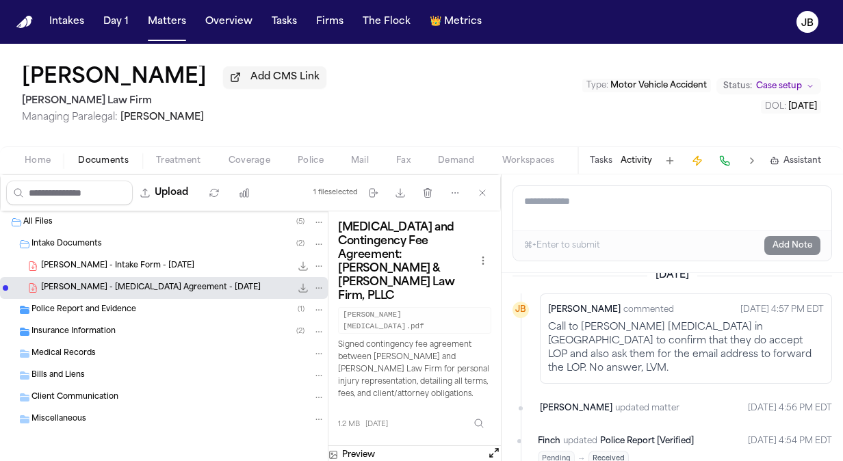
click at [491, 446] on button "Open preview" at bounding box center [494, 453] width 14 height 14
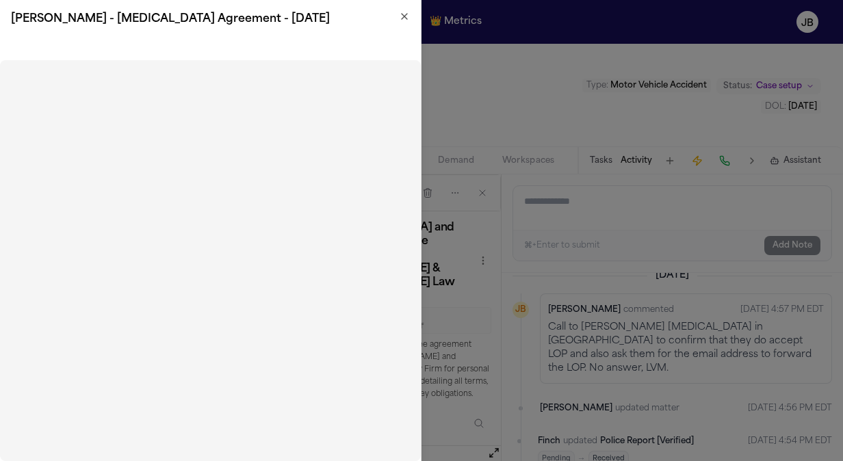
click at [404, 22] on h2 "[PERSON_NAME] - [MEDICAL_DATA] Agreement - [DATE]" at bounding box center [210, 19] width 399 height 16
click at [405, 16] on icon "button" at bounding box center [404, 16] width 5 height 5
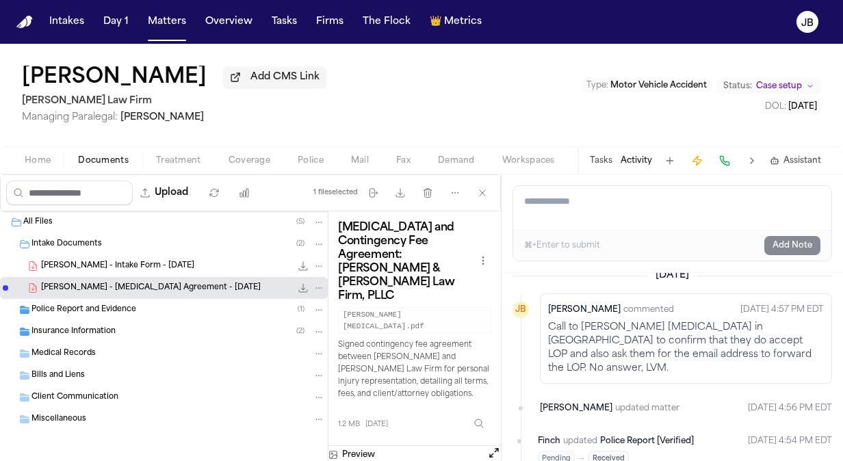
click at [148, 264] on span "[PERSON_NAME] - Intake Form - [DATE]" at bounding box center [117, 267] width 153 height 12
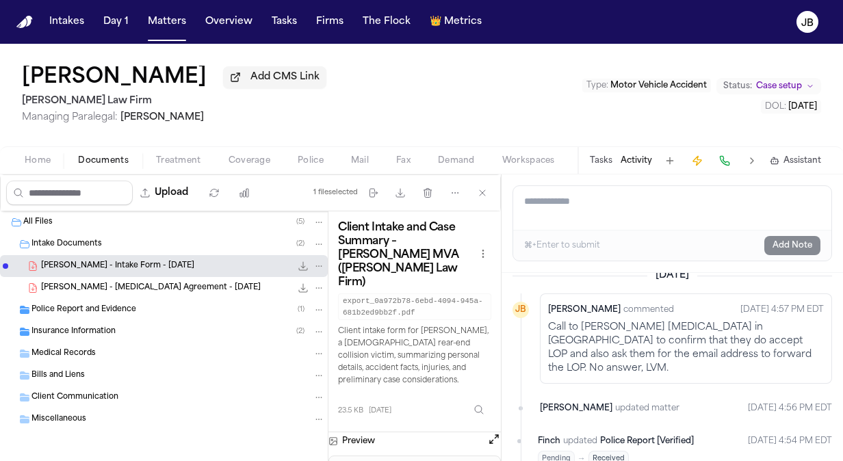
click at [495, 432] on button "Open preview" at bounding box center [494, 439] width 14 height 14
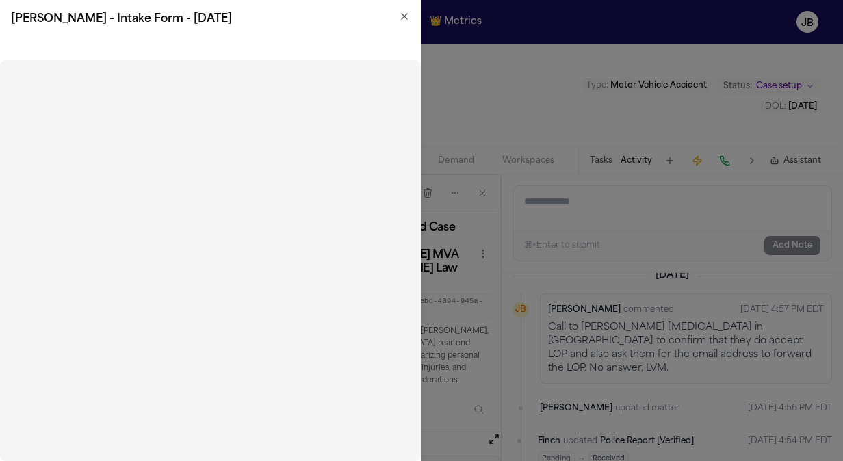
click at [404, 12] on icon "button" at bounding box center [404, 16] width 11 height 11
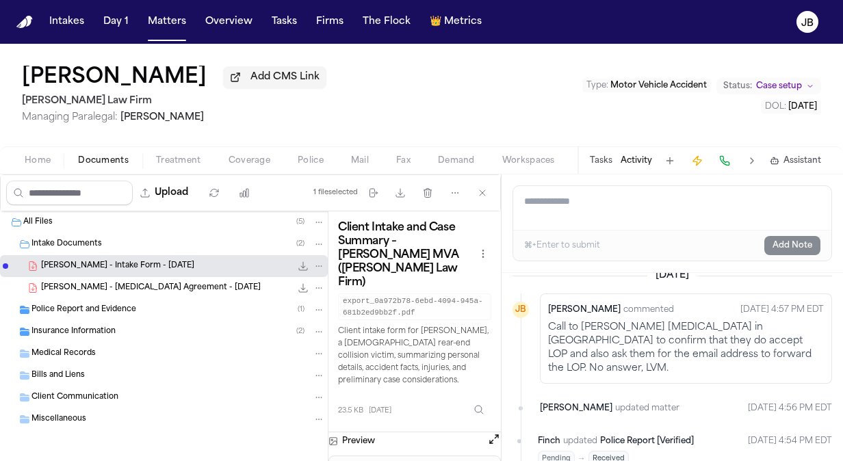
click at [173, 308] on div "Police Report and Evidence ( 1 )" at bounding box center [177, 310] width 293 height 12
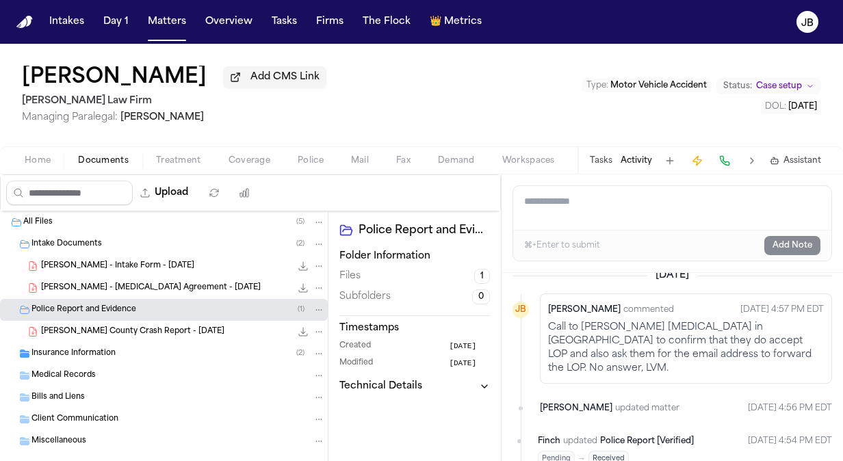
click at [99, 326] on span "[PERSON_NAME] County Crash Report - [DATE]" at bounding box center [132, 332] width 183 height 12
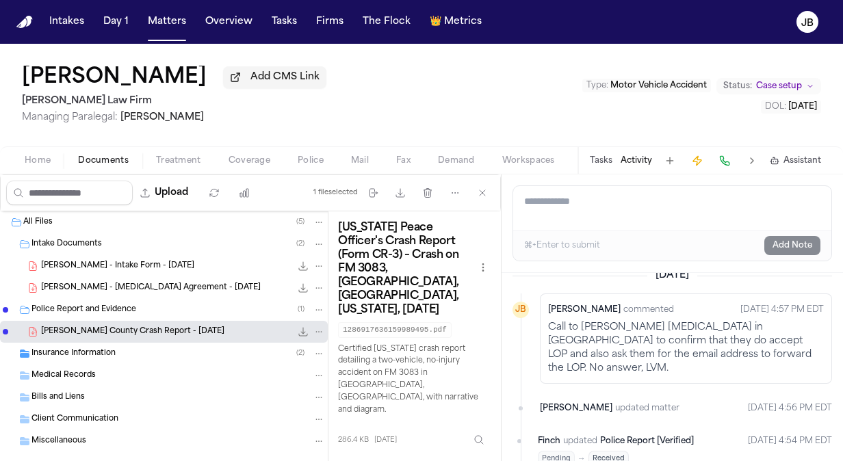
click at [495, 460] on button "Open preview" at bounding box center [494, 469] width 14 height 14
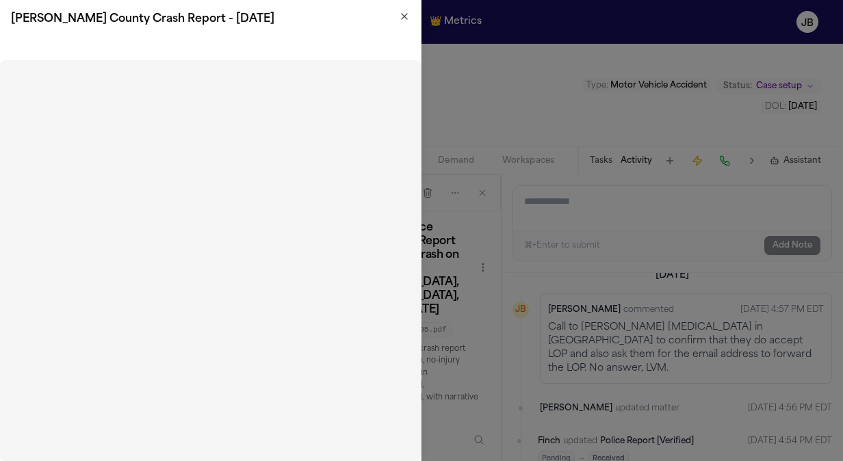
click at [401, 12] on icon "button" at bounding box center [404, 16] width 11 height 11
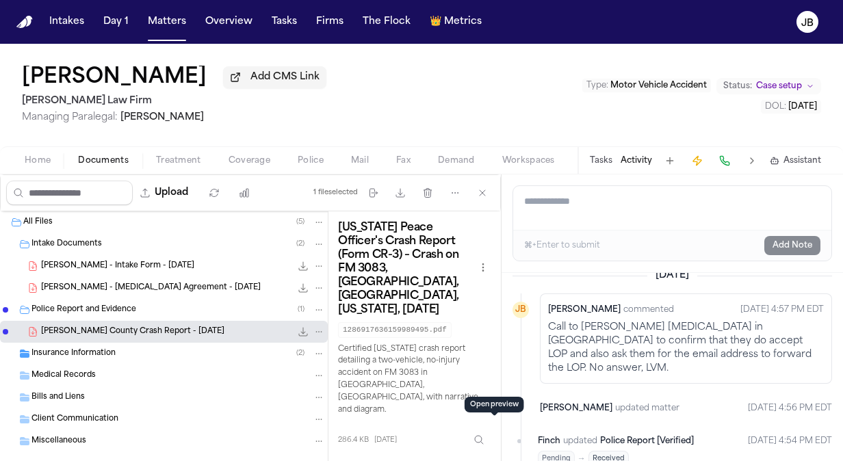
click at [88, 354] on span "Insurance Information" at bounding box center [73, 354] width 84 height 12
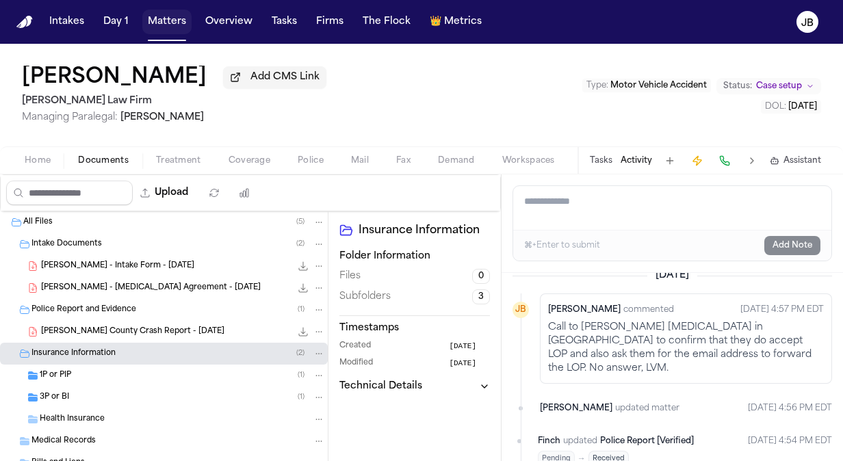
click at [172, 26] on button "Matters" at bounding box center [166, 22] width 49 height 25
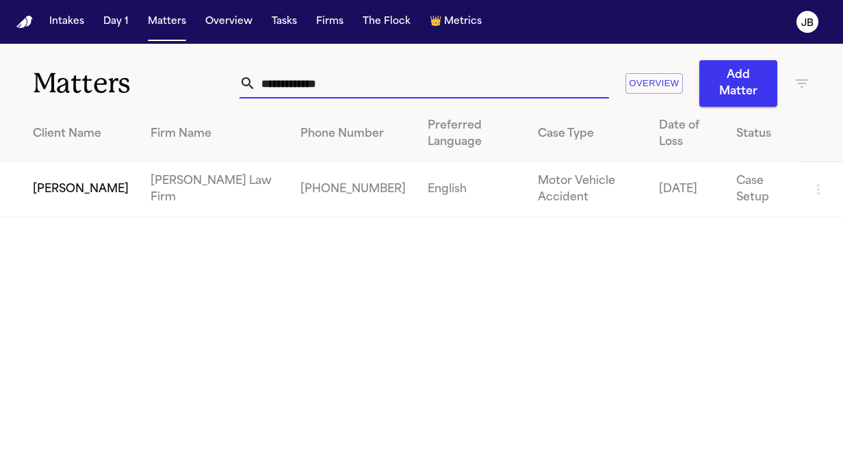
drag, startPoint x: 356, startPoint y: 90, endPoint x: 22, endPoint y: 86, distance: 334.5
click at [22, 86] on div "**********" at bounding box center [421, 75] width 843 height 63
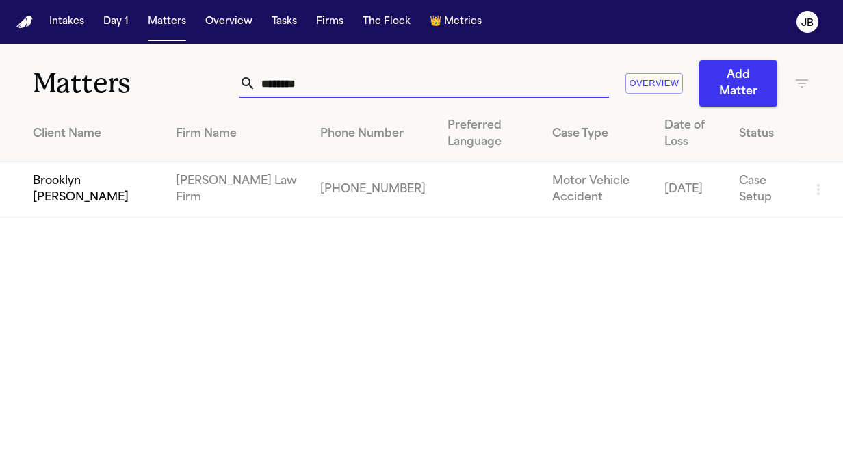
type input "********"
click at [70, 190] on td "Brooklyn [PERSON_NAME]" at bounding box center [82, 189] width 165 height 55
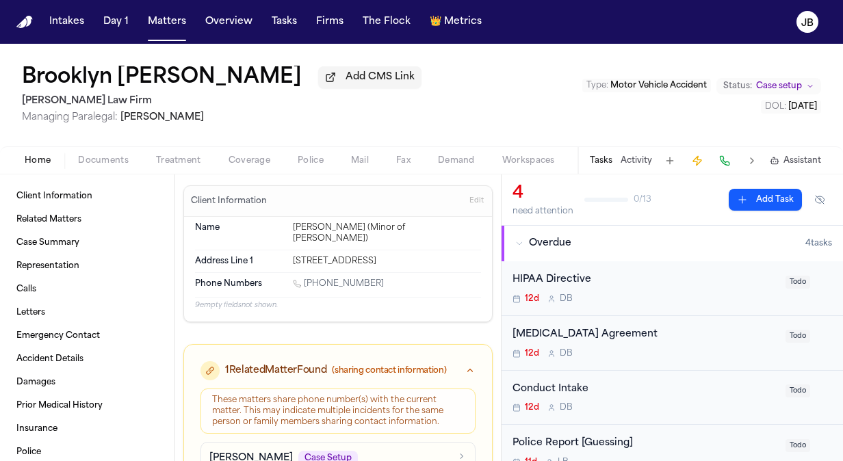
click at [99, 153] on button "Documents" at bounding box center [103, 161] width 78 height 16
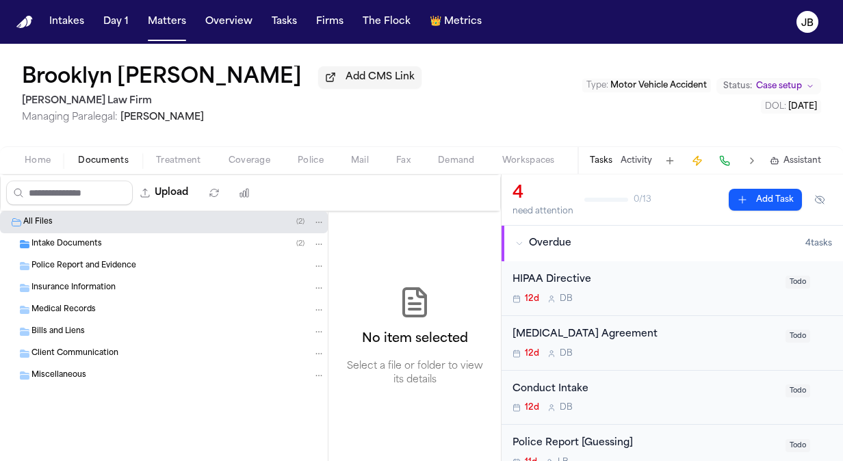
click at [86, 243] on span "Intake Documents" at bounding box center [66, 245] width 70 height 12
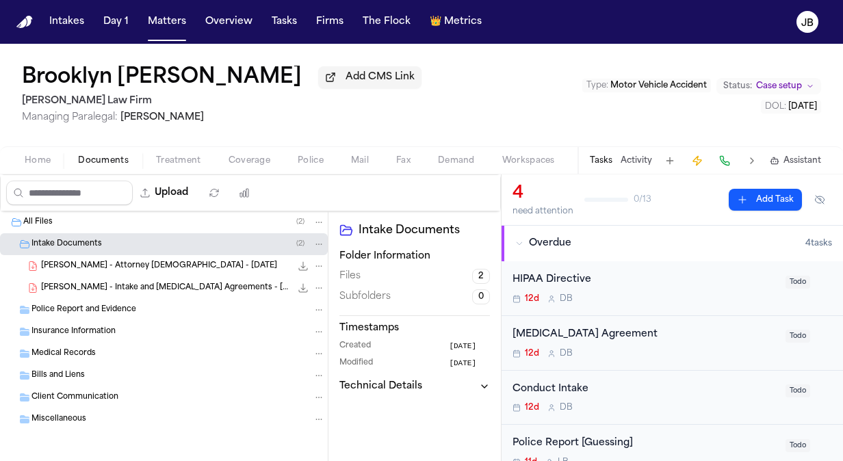
click at [672, 348] on div "12d D B" at bounding box center [644, 353] width 265 height 11
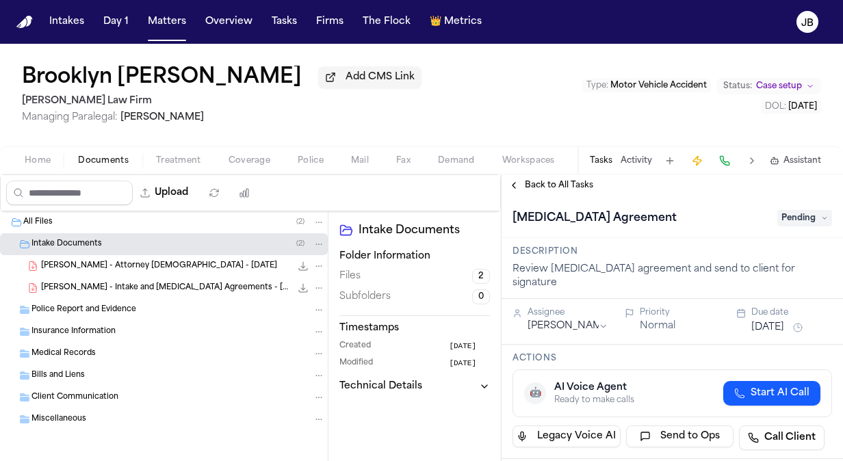
click at [798, 213] on span "Pending" at bounding box center [804, 218] width 55 height 16
type input "*****"
click at [757, 272] on div "Complete" at bounding box center [771, 273] width 115 height 16
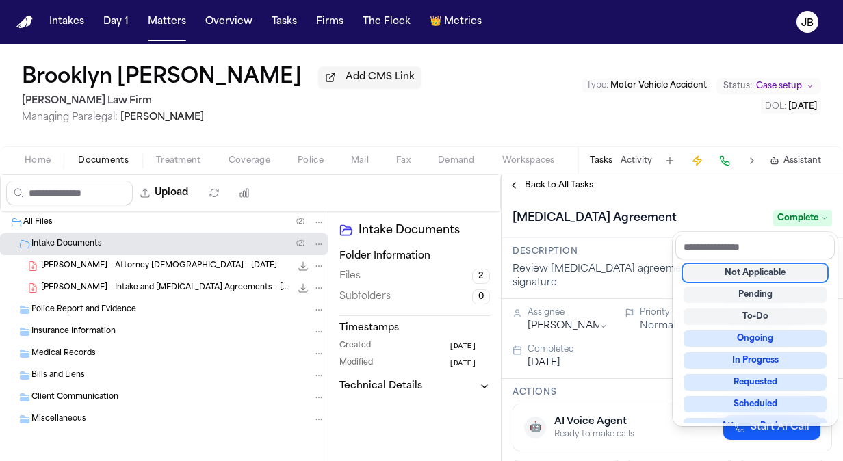
click at [649, 211] on div "[MEDICAL_DATA] Agreement Complete" at bounding box center [671, 218] width 319 height 22
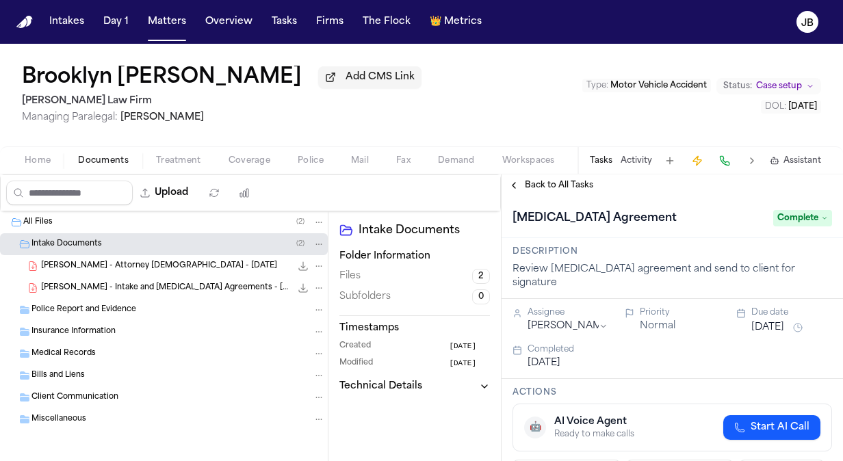
click at [145, 284] on span "[PERSON_NAME] - Intake and [MEDICAL_DATA] Agreements - [DATE]" at bounding box center [166, 289] width 250 height 12
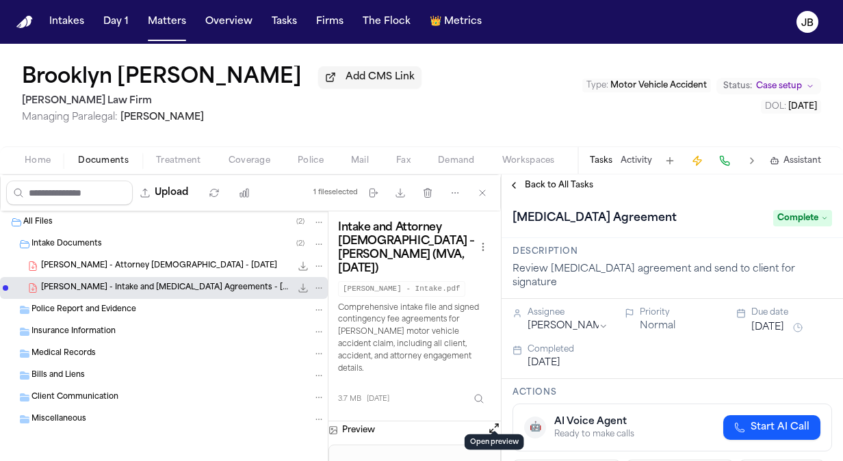
click at [493, 421] on button "Open preview" at bounding box center [494, 428] width 14 height 14
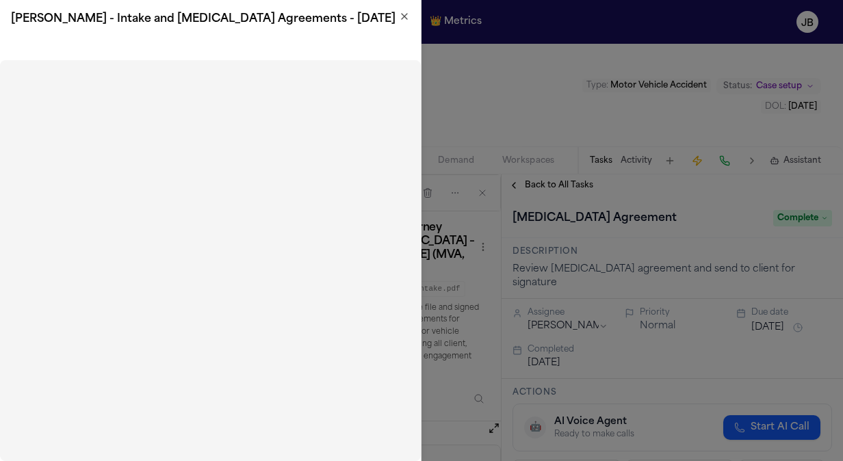
click at [407, 21] on icon "button" at bounding box center [404, 16] width 11 height 11
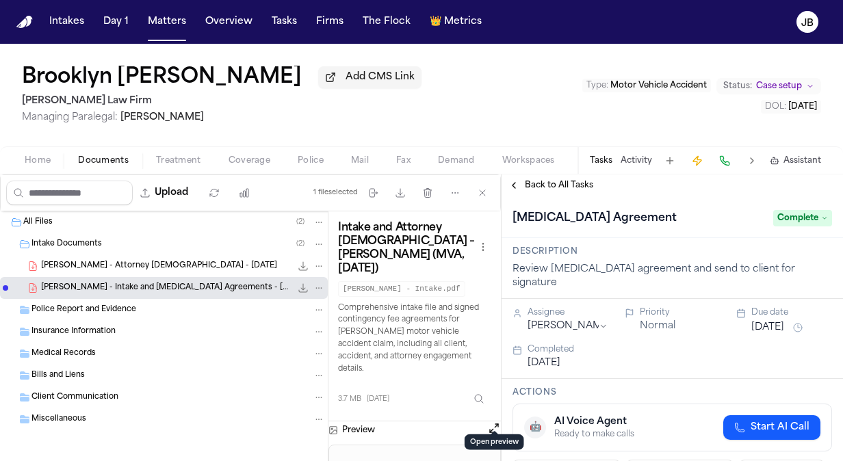
click at [488, 421] on button "Open preview" at bounding box center [494, 428] width 14 height 14
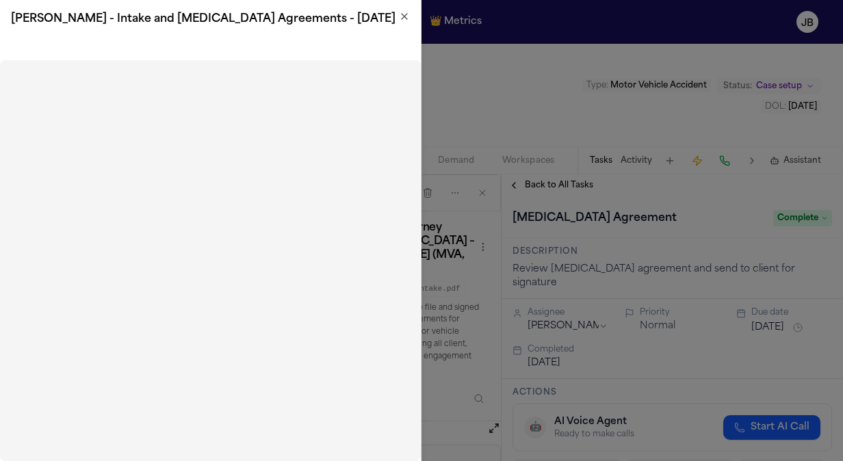
click at [399, 20] on icon "button" at bounding box center [404, 16] width 11 height 11
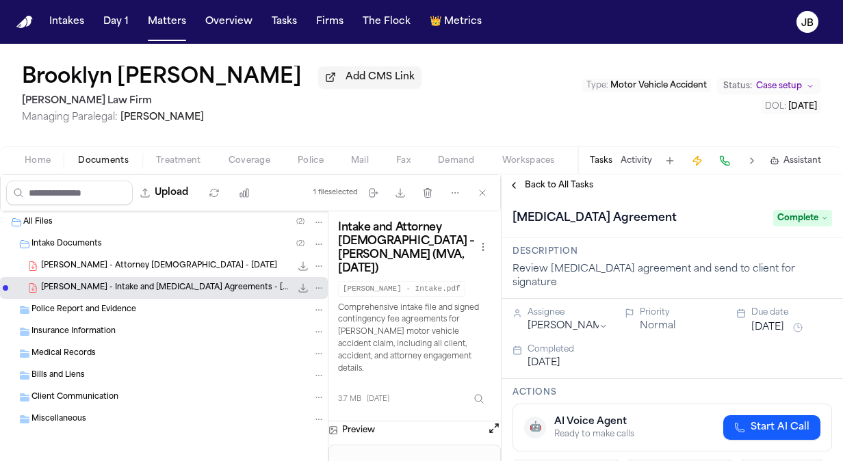
click at [33, 170] on div "Home Documents Treatment Coverage Police Mail Fax Demand Workspaces Artifacts T…" at bounding box center [421, 159] width 843 height 27
click at [36, 168] on span "button" at bounding box center [37, 168] width 42 height 1
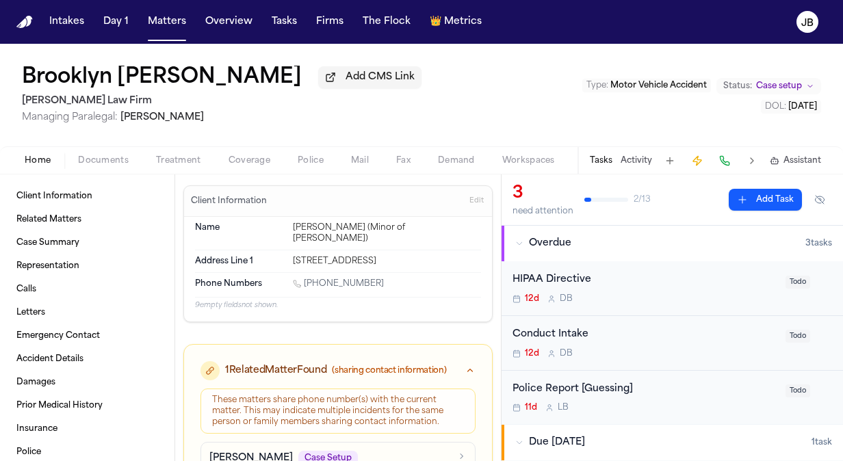
drag, startPoint x: 382, startPoint y: 276, endPoint x: 305, endPoint y: 276, distance: 76.6
click at [305, 278] on div "[PHONE_NUMBER]" at bounding box center [387, 284] width 188 height 13
copy link "[PHONE_NUMBER]"
click at [631, 165] on button "Activity" at bounding box center [635, 160] width 31 height 11
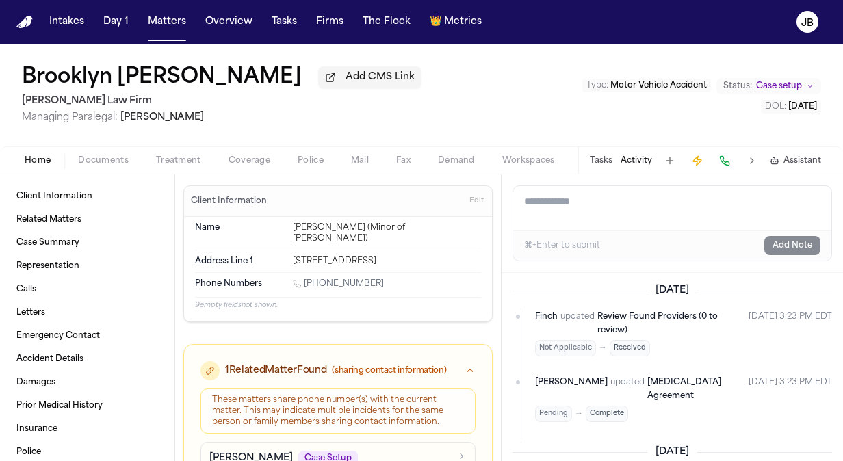
click at [613, 219] on textarea "Add a note to this matter" at bounding box center [672, 208] width 318 height 44
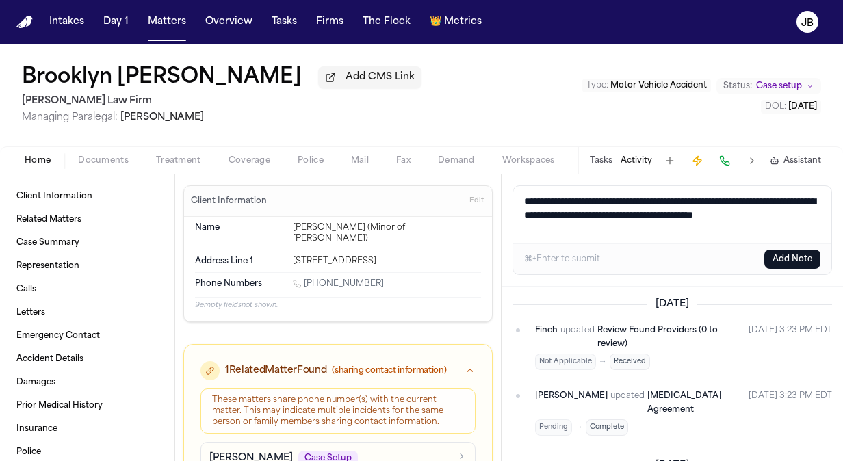
drag, startPoint x: 596, startPoint y: 228, endPoint x: 434, endPoint y: 181, distance: 169.0
click at [434, 181] on div "Client Information Related Matters Case Summary Representation Calls Letters Em…" at bounding box center [421, 317] width 843 height 287
type textarea "**********"
click at [789, 259] on button "Add Note" at bounding box center [792, 259] width 56 height 19
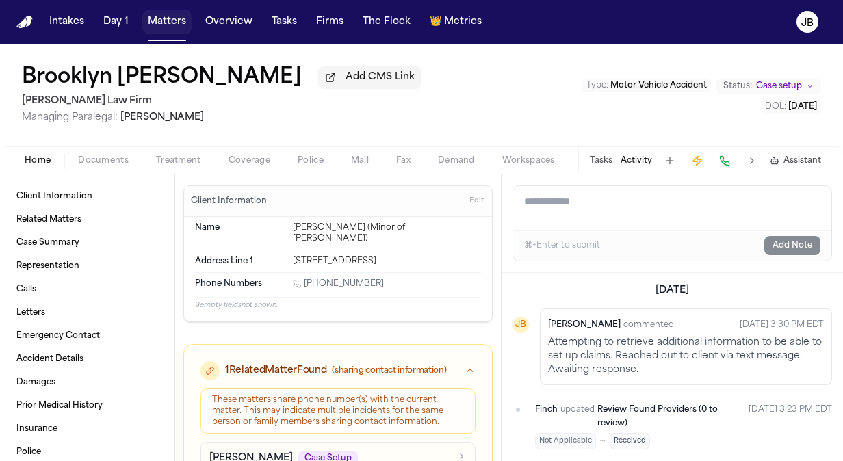
click at [163, 26] on button "Matters" at bounding box center [166, 22] width 49 height 25
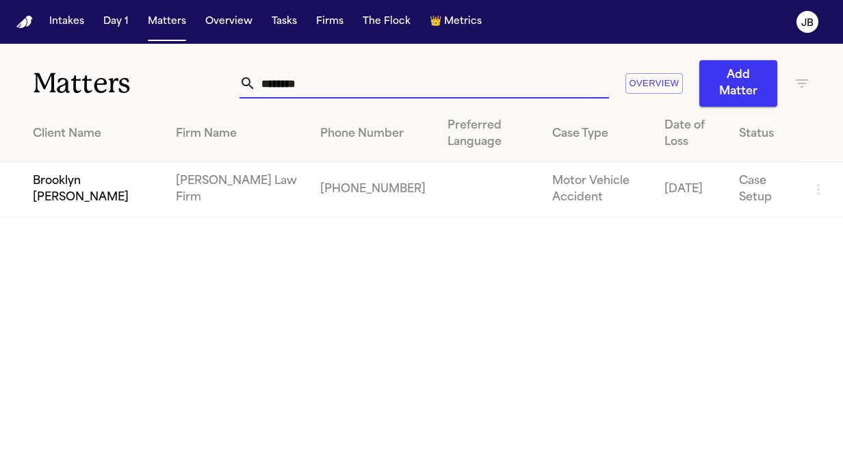
drag, startPoint x: 318, startPoint y: 81, endPoint x: 85, endPoint y: 83, distance: 233.3
click at [85, 83] on div "Matters ******** Overview Add Matter" at bounding box center [421, 75] width 843 height 63
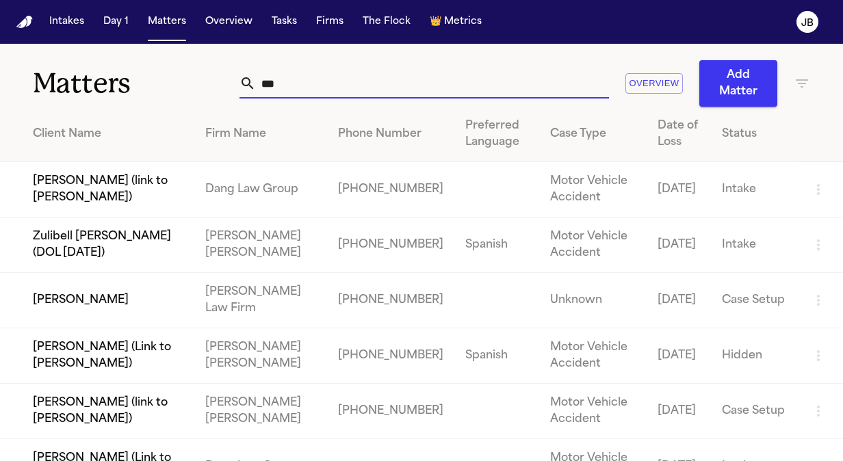
type input "***"
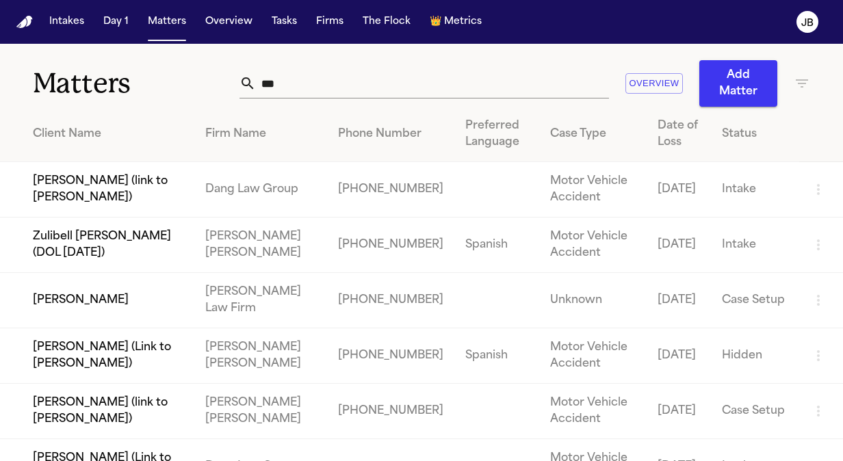
click at [56, 300] on td "[PERSON_NAME]" at bounding box center [97, 300] width 194 height 55
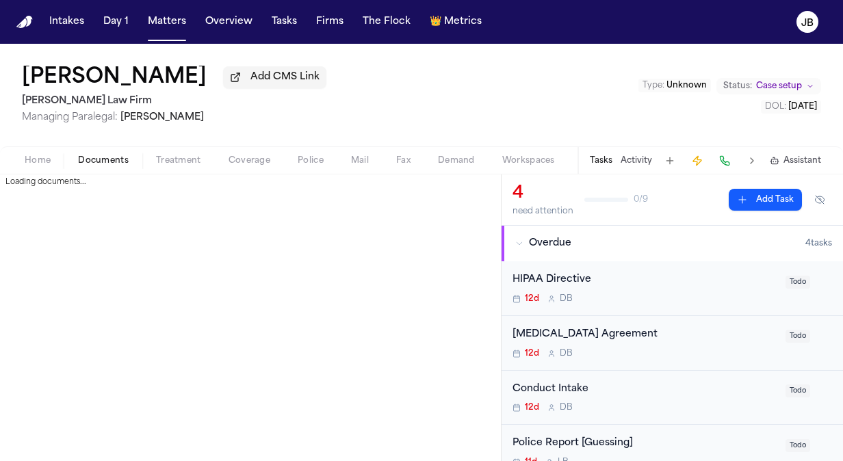
click at [100, 157] on span "Documents" at bounding box center [103, 160] width 51 height 11
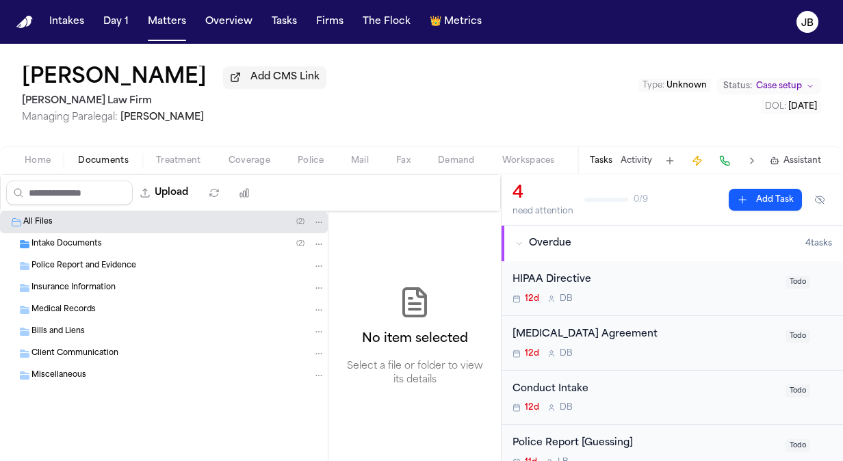
click at [75, 239] on span "Intake Documents" at bounding box center [66, 245] width 70 height 12
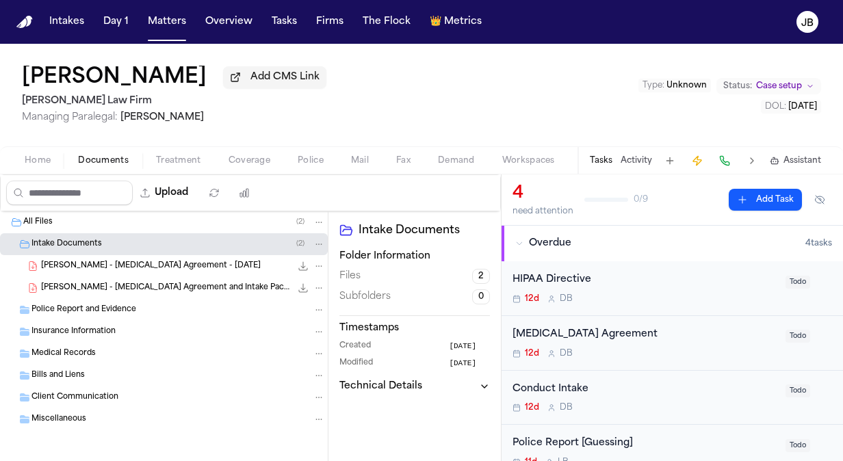
click at [632, 164] on button "Activity" at bounding box center [635, 160] width 31 height 11
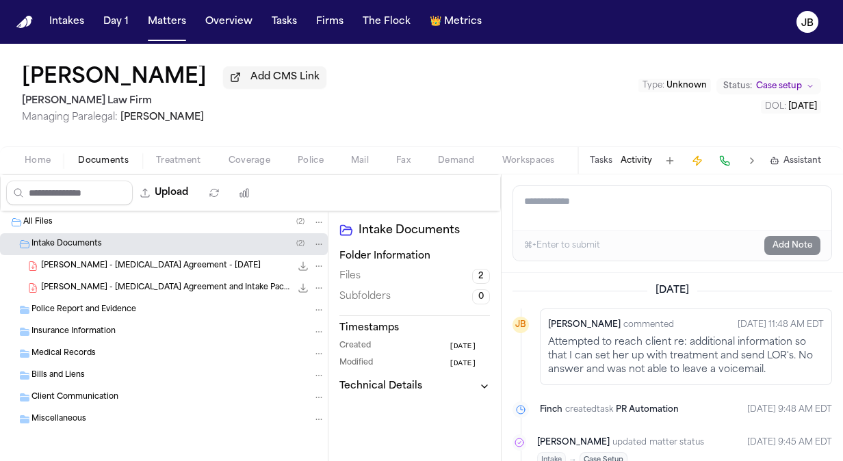
click at [590, 209] on textarea "Add a note to this matter" at bounding box center [672, 208] width 318 height 44
paste textarea "**********"
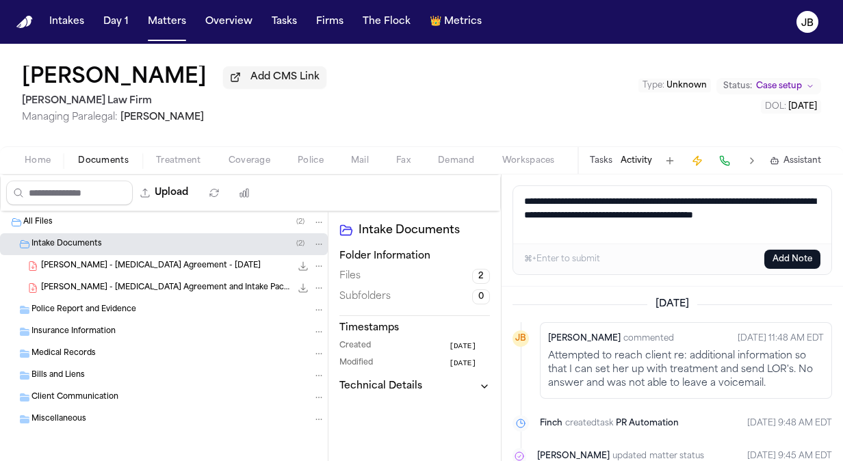
type textarea "**********"
click at [803, 257] on button "Add Note" at bounding box center [792, 259] width 56 height 19
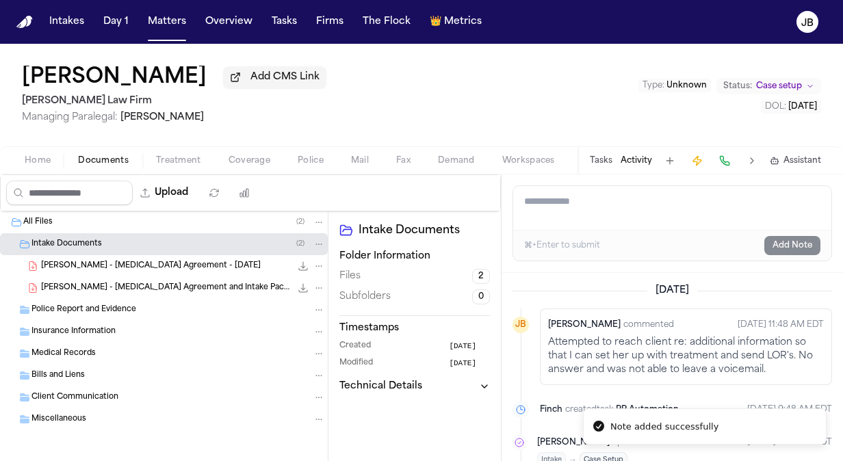
click at [583, 152] on div "Tasks Activity Assistant" at bounding box center [704, 160] width 254 height 27
click at [605, 156] on button "Tasks" at bounding box center [601, 160] width 23 height 11
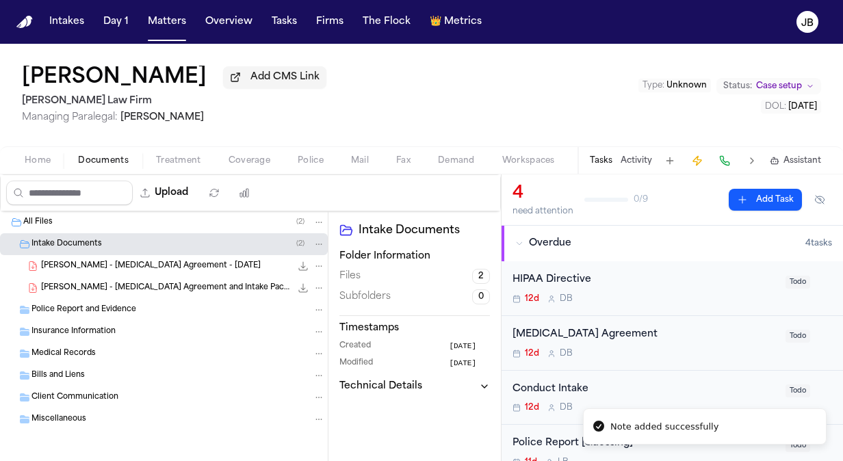
click at [683, 348] on div "12d D B" at bounding box center [644, 353] width 265 height 11
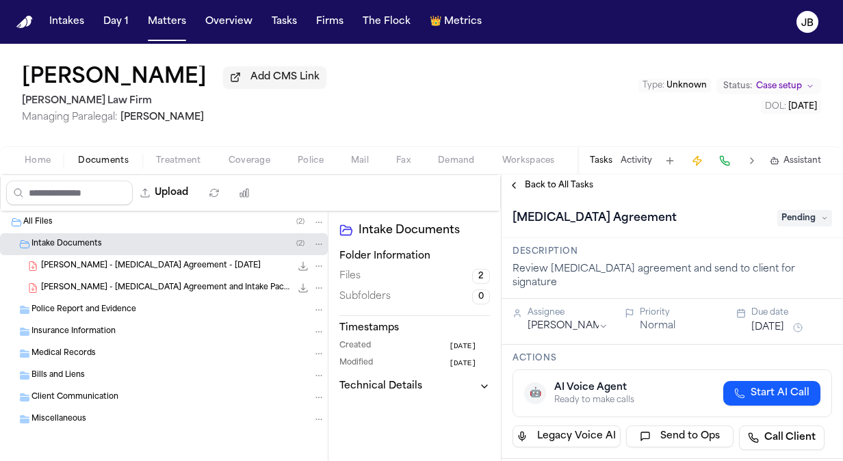
click at [776, 322] on div "Assignee [PERSON_NAME] Priority Normal Due date [DATE]" at bounding box center [671, 322] width 341 height 46
click at [795, 224] on span "Pending" at bounding box center [804, 218] width 55 height 16
type input "*****"
click at [726, 267] on div "Complete" at bounding box center [771, 273] width 115 height 16
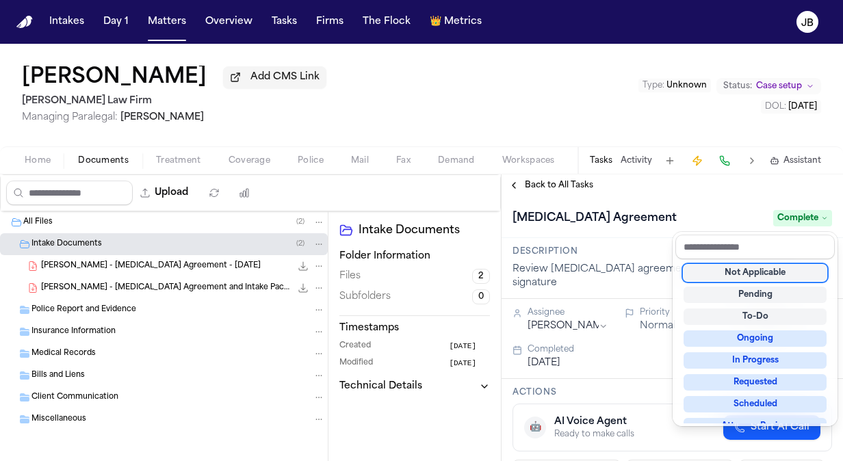
click at [364, 118] on div "[PERSON_NAME] Add CMS Link [PERSON_NAME] Law Firm Managing Paralegal: [PERSON_N…" at bounding box center [421, 252] width 843 height 417
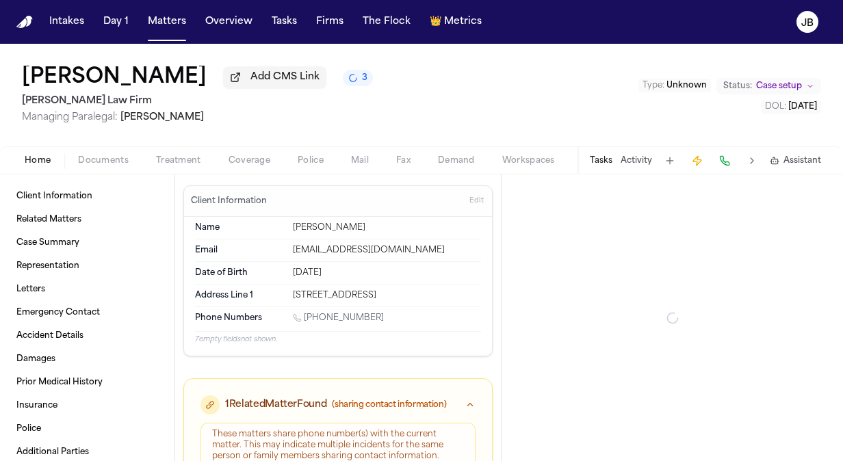
click at [51, 168] on span "button" at bounding box center [37, 168] width 42 height 1
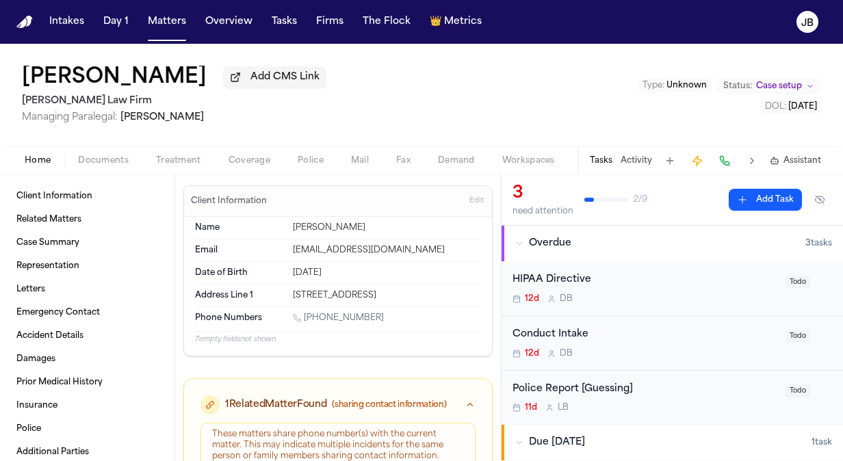
click at [164, 11] on button "Matters" at bounding box center [166, 22] width 49 height 25
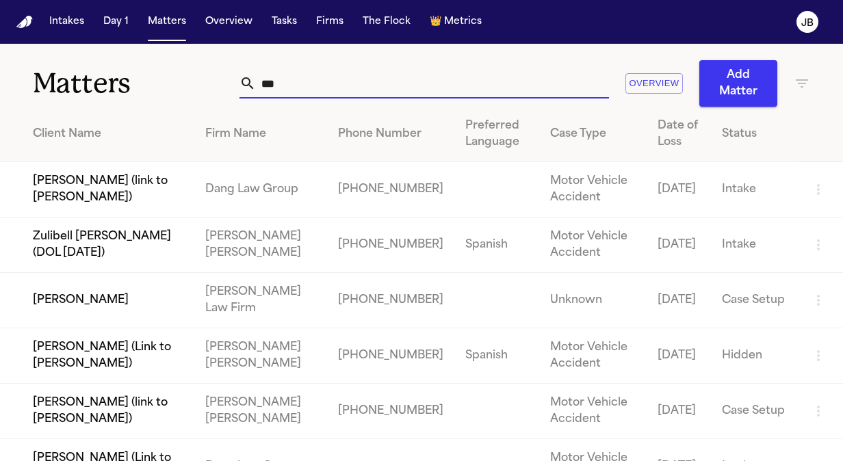
drag, startPoint x: 319, startPoint y: 78, endPoint x: 116, endPoint y: 99, distance: 203.5
click at [116, 99] on div "Matters *** Overview Add Matter" at bounding box center [421, 75] width 843 height 63
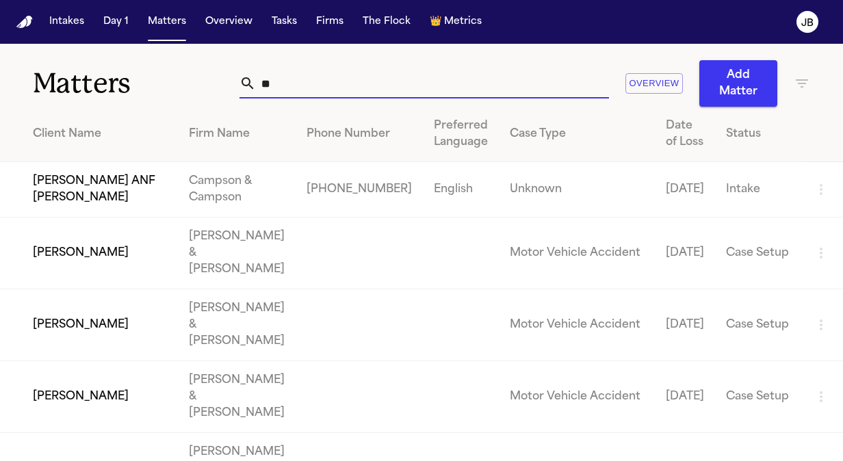
type input "*"
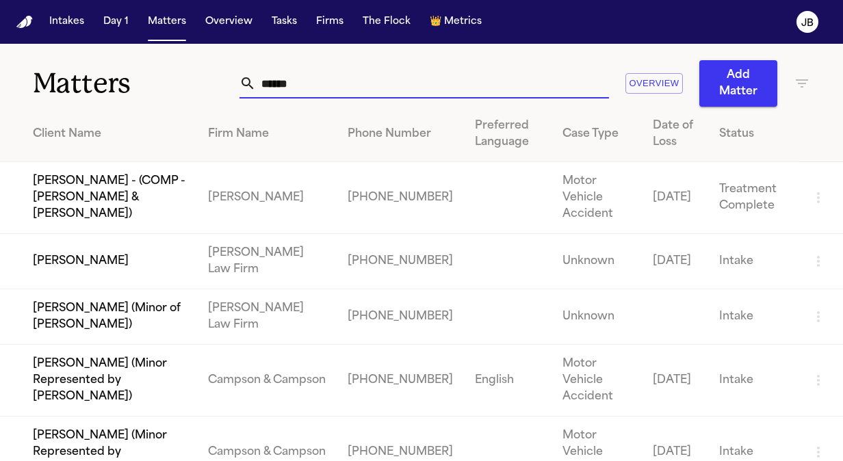
type input "******"
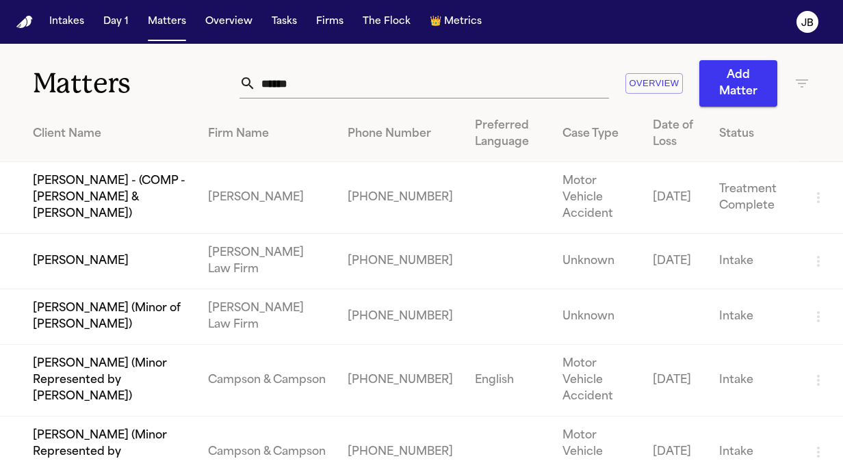
click at [93, 237] on td "[PERSON_NAME]" at bounding box center [98, 261] width 197 height 55
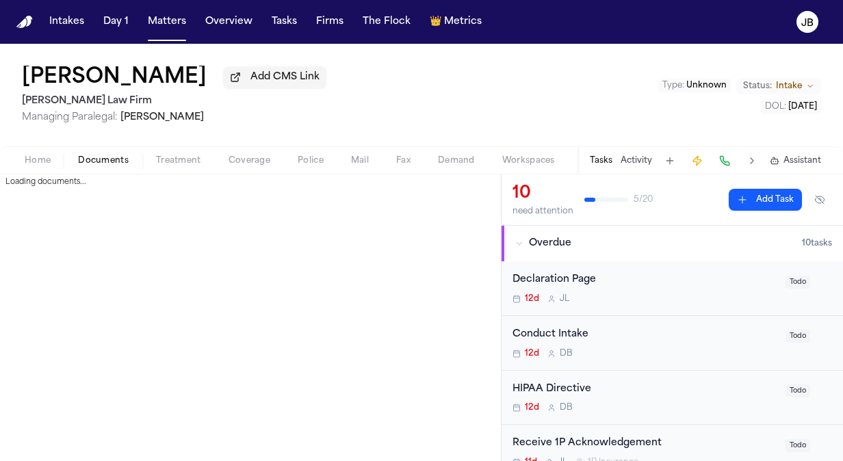
click at [102, 155] on span "Documents" at bounding box center [103, 160] width 51 height 11
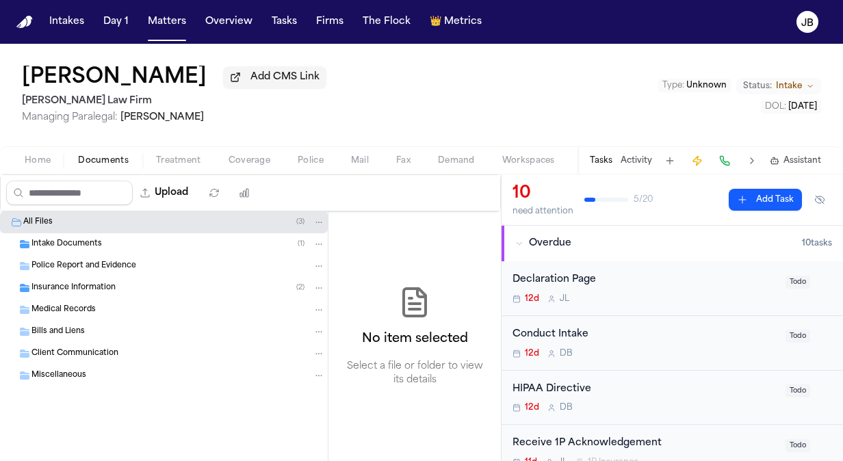
click at [81, 236] on div "Intake Documents ( 1 )" at bounding box center [164, 244] width 328 height 22
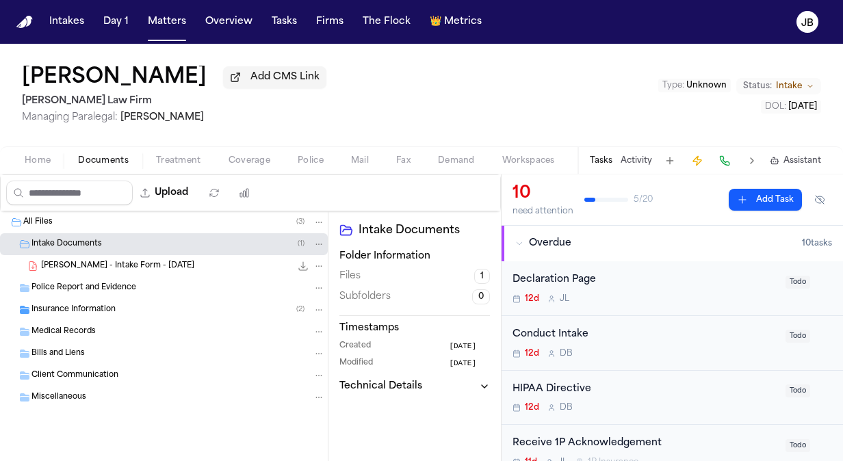
click at [100, 265] on span "[PERSON_NAME] - Intake Form - [DATE]" at bounding box center [117, 267] width 153 height 12
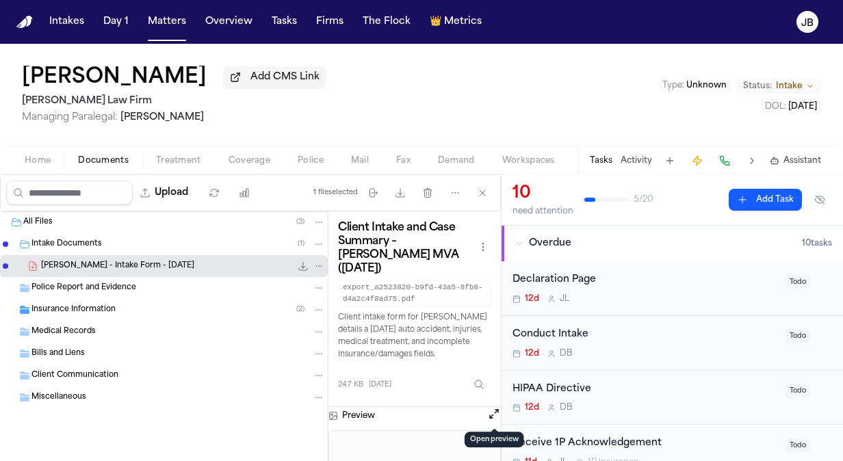
click at [491, 407] on button "Open preview" at bounding box center [494, 414] width 14 height 14
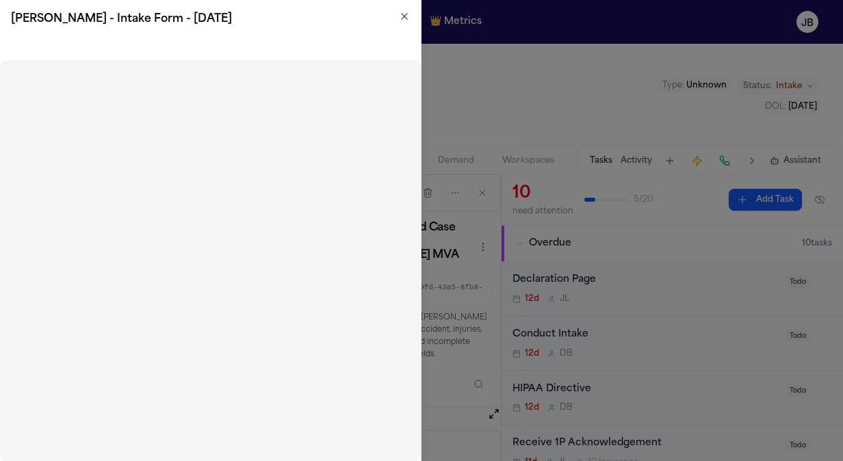
click at [401, 21] on icon "button" at bounding box center [404, 16] width 11 height 11
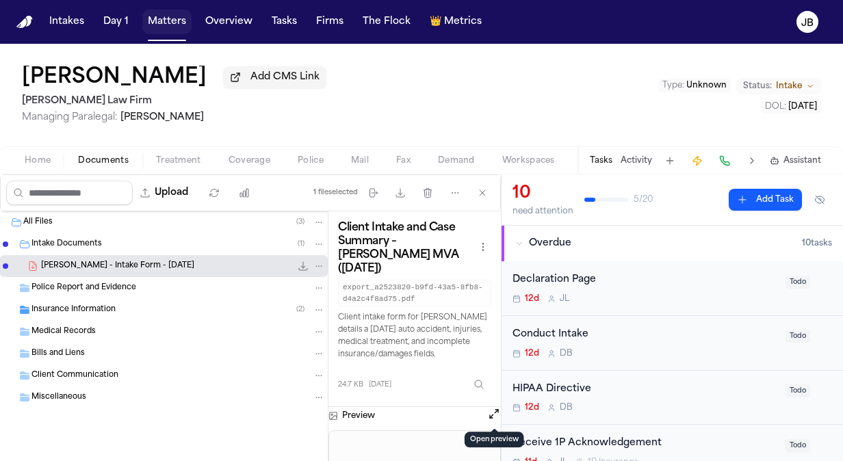
click at [180, 20] on button "Matters" at bounding box center [166, 22] width 49 height 25
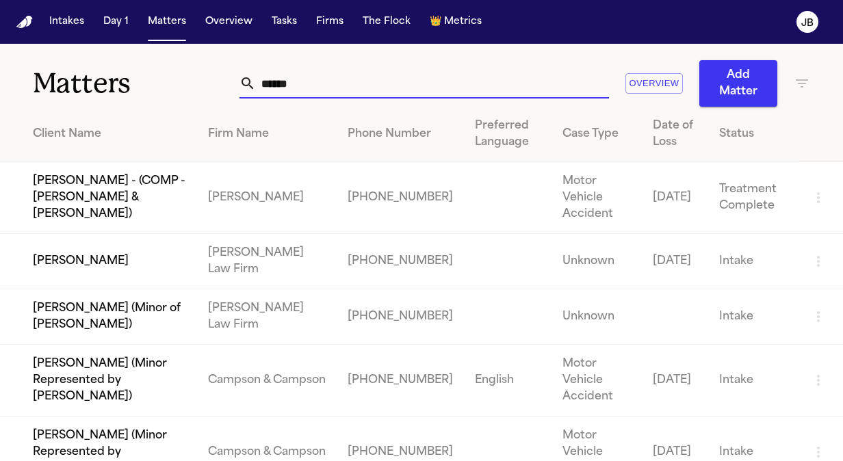
drag, startPoint x: 309, startPoint y: 77, endPoint x: 122, endPoint y: 85, distance: 186.9
click at [122, 85] on div "Matters ****** Overview Add Matter" at bounding box center [421, 75] width 843 height 63
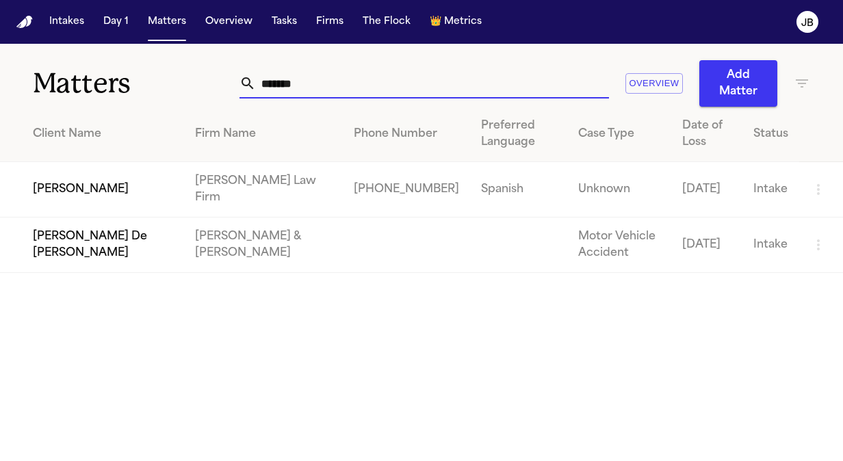
type input "*******"
click at [53, 181] on td "[PERSON_NAME]" at bounding box center [92, 189] width 184 height 55
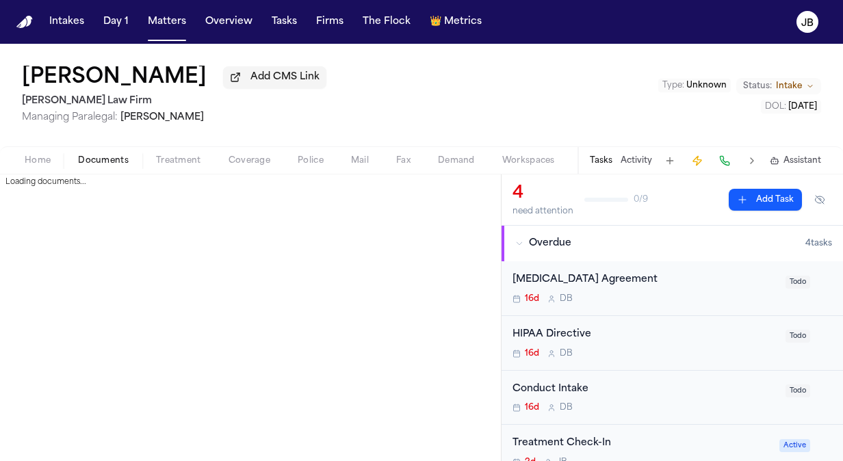
click at [105, 155] on span "Documents" at bounding box center [103, 160] width 51 height 11
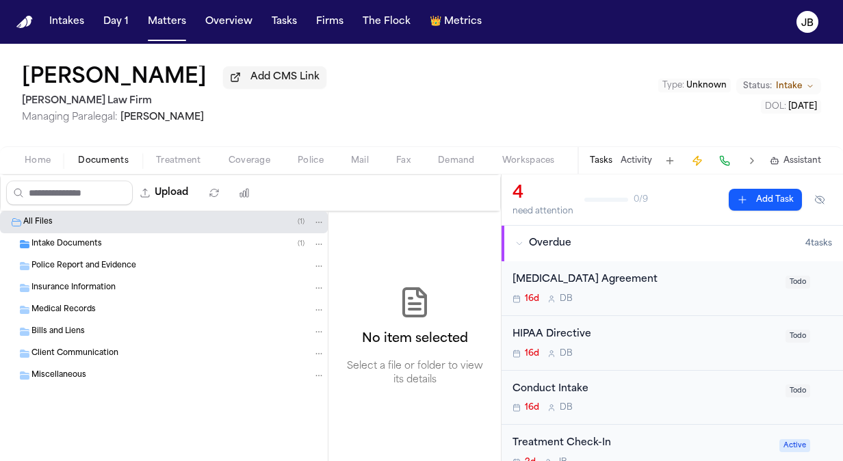
click at [100, 248] on span "Intake Documents" at bounding box center [66, 245] width 70 height 12
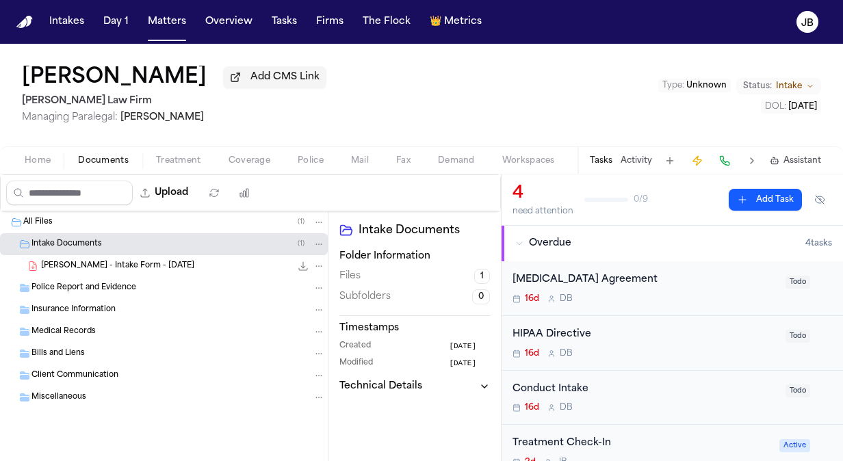
click at [103, 263] on span "[PERSON_NAME] - Intake Form - [DATE]" at bounding box center [117, 267] width 153 height 12
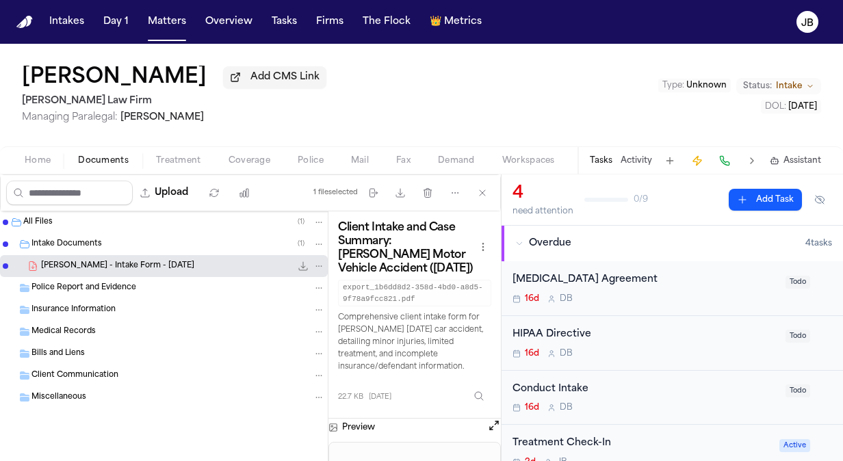
click at [488, 422] on button "Open preview" at bounding box center [494, 426] width 14 height 14
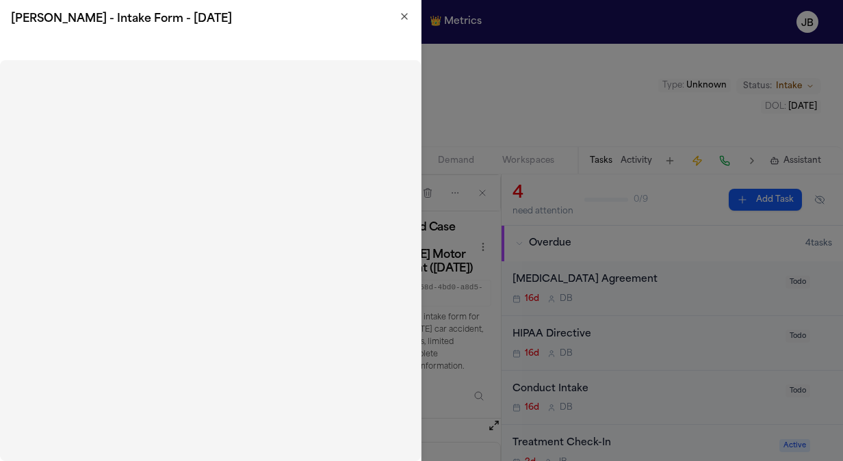
click at [406, 17] on icon "button" at bounding box center [404, 16] width 5 height 5
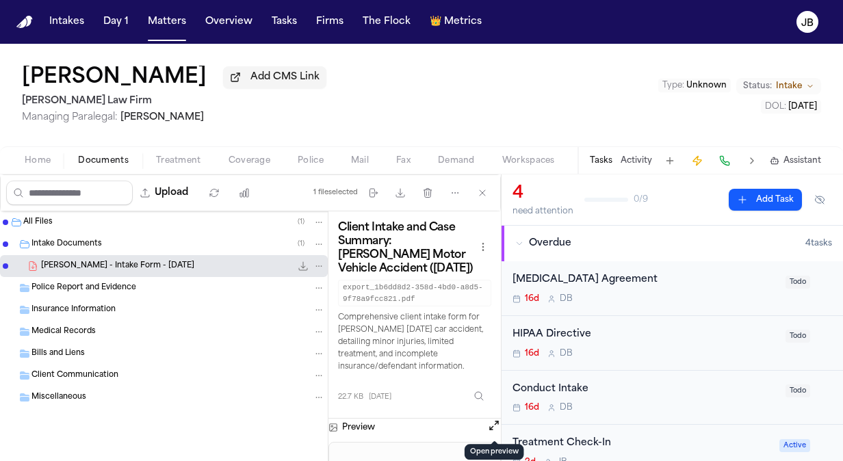
click at [794, 87] on span "Intake" at bounding box center [789, 86] width 26 height 11
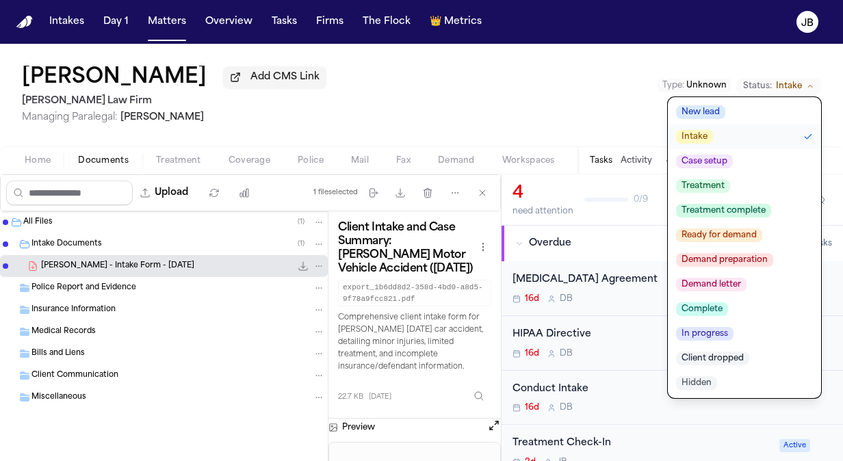
click at [714, 354] on span "Client dropped" at bounding box center [712, 359] width 73 height 14
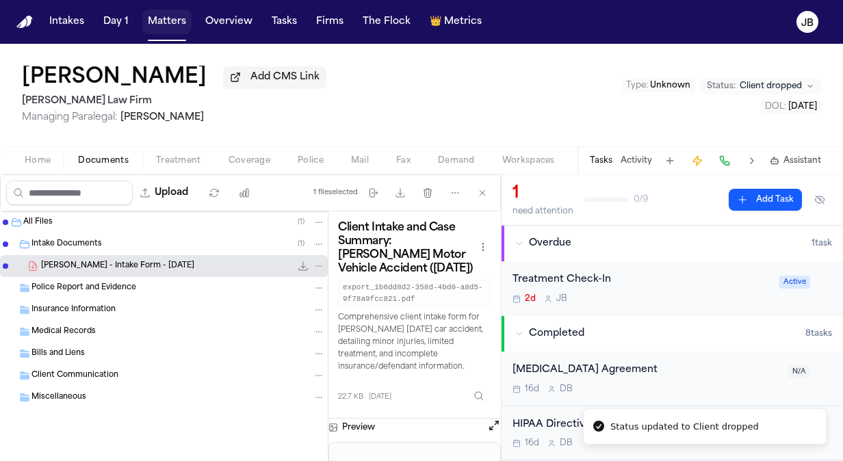
click at [167, 12] on button "Matters" at bounding box center [166, 22] width 49 height 25
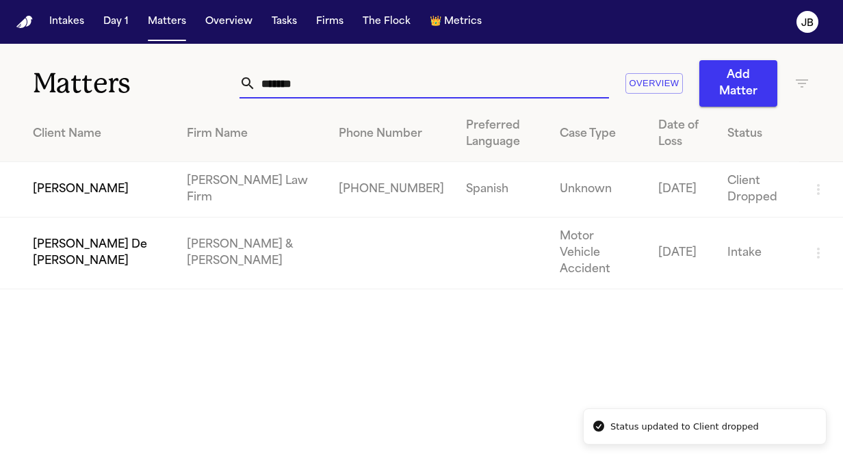
drag, startPoint x: 328, startPoint y: 92, endPoint x: 139, endPoint y: 88, distance: 188.8
click at [139, 88] on div "Matters ******* Overview Add Matter" at bounding box center [421, 75] width 843 height 63
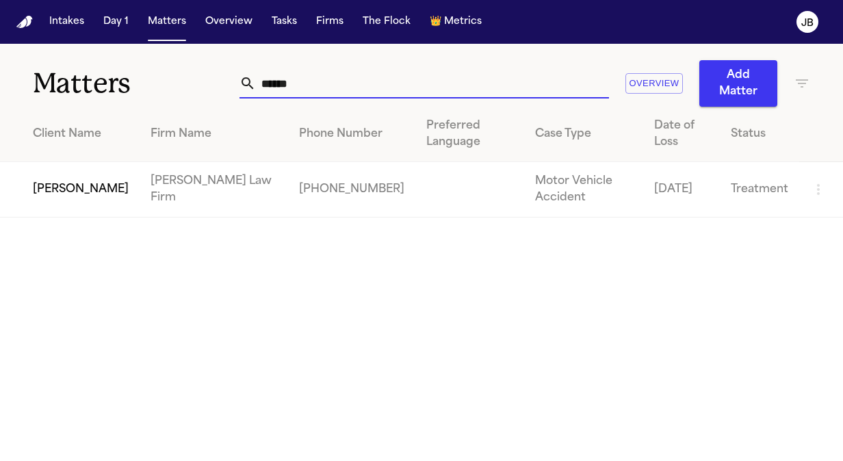
type input "******"
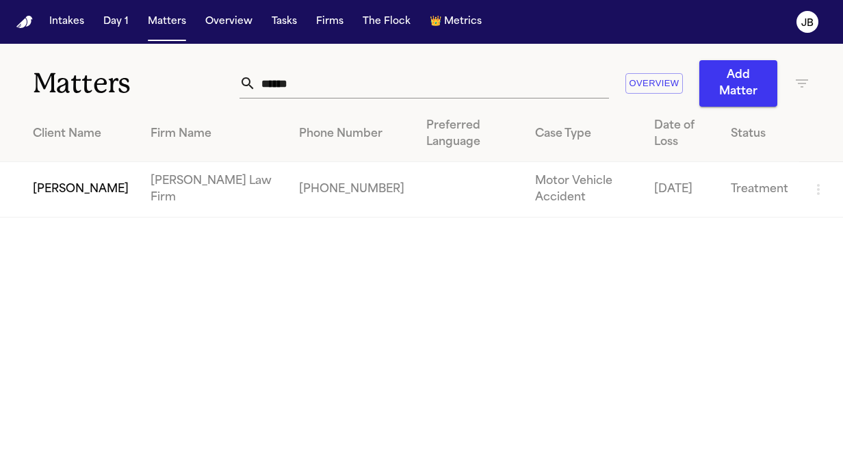
click at [26, 207] on td "[PERSON_NAME]" at bounding box center [70, 189] width 140 height 55
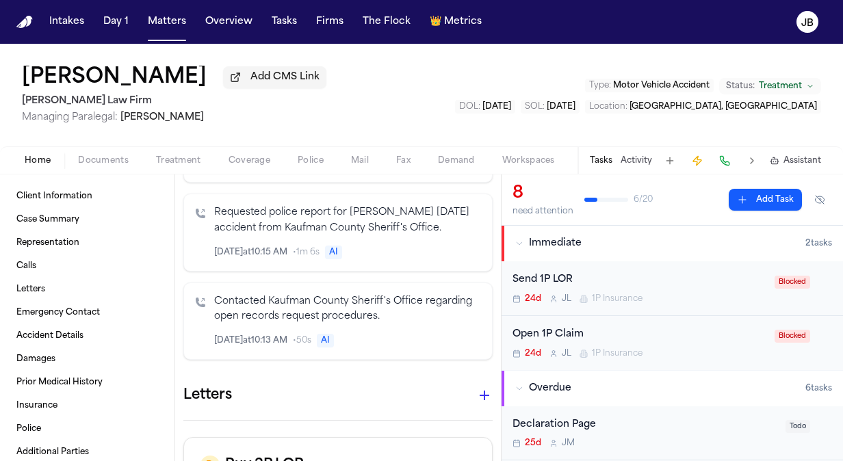
scroll to position [960, 0]
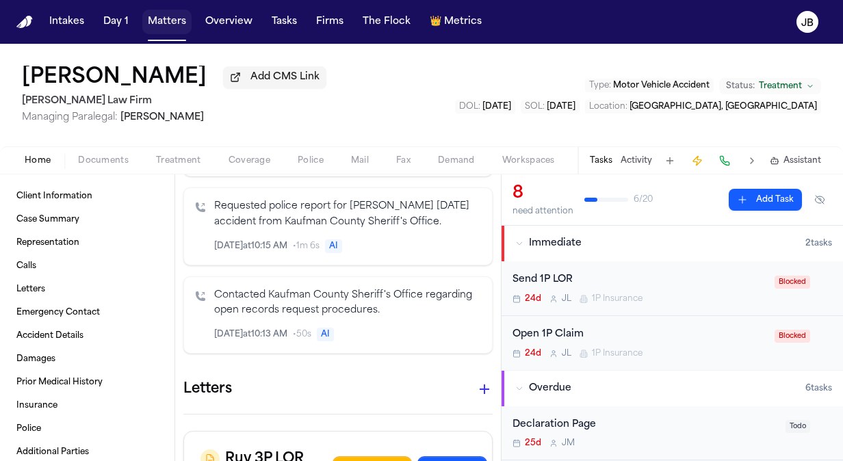
click at [174, 14] on button "Matters" at bounding box center [166, 22] width 49 height 25
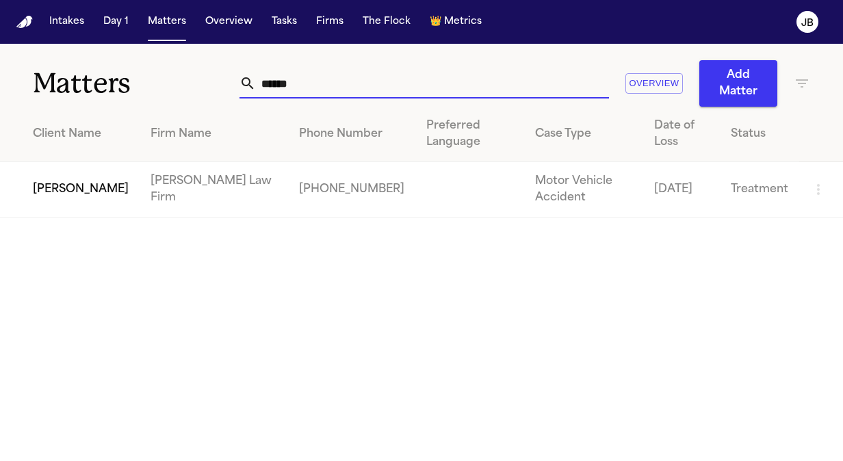
drag, startPoint x: 326, startPoint y: 88, endPoint x: 138, endPoint y: 82, distance: 187.5
click at [138, 82] on div "Matters ****** Overview Add Matter" at bounding box center [421, 75] width 843 height 63
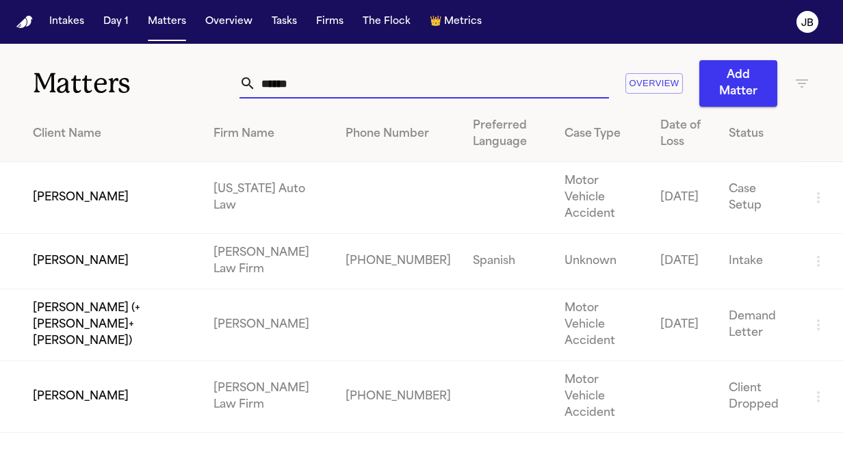
type input "******"
click at [92, 234] on td "[PERSON_NAME]" at bounding box center [101, 261] width 202 height 55
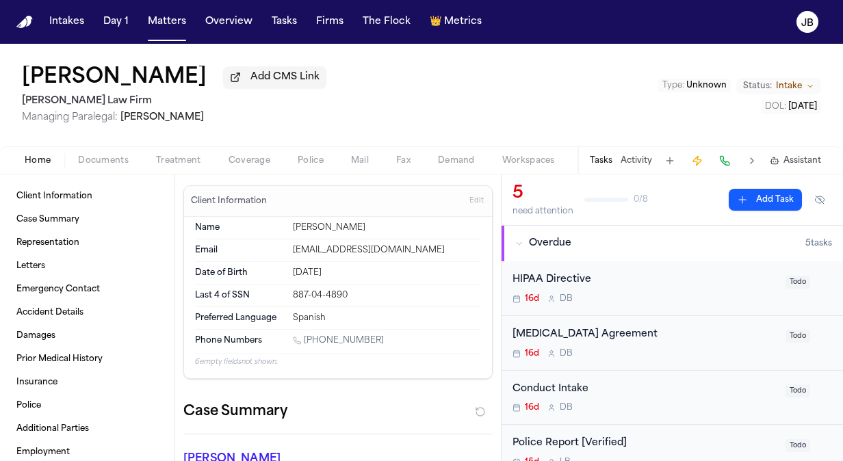
click at [784, 84] on span "Intake" at bounding box center [789, 86] width 26 height 11
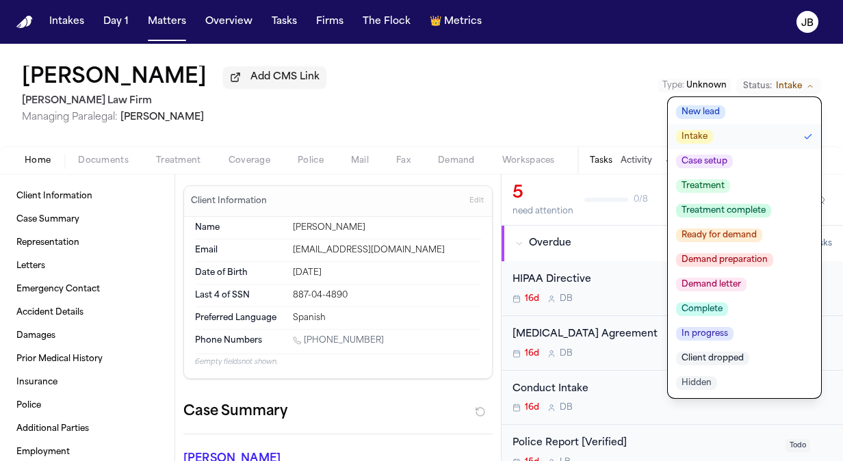
click at [713, 362] on span "Client dropped" at bounding box center [712, 359] width 73 height 14
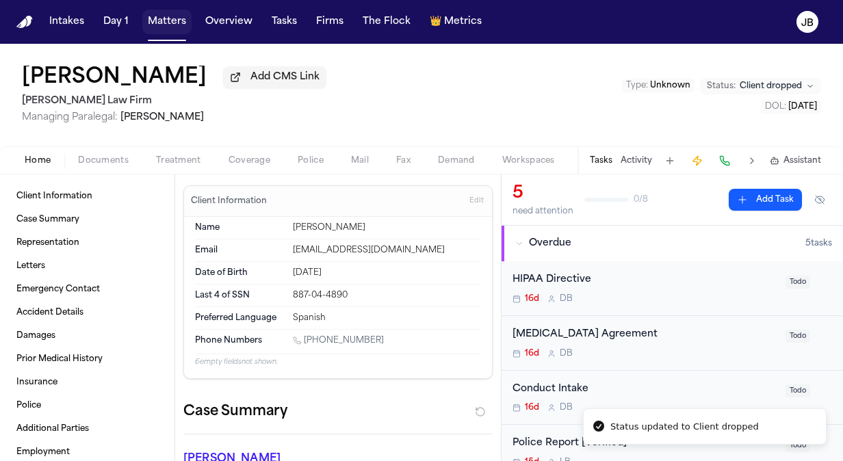
click at [164, 14] on button "Matters" at bounding box center [166, 22] width 49 height 25
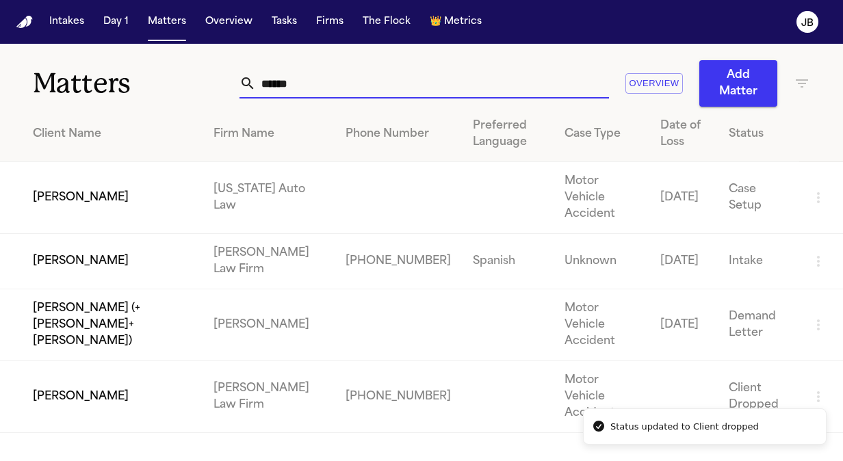
drag, startPoint x: 312, startPoint y: 89, endPoint x: 109, endPoint y: 79, distance: 202.7
click at [109, 79] on div "Matters ****** Overview Add Matter" at bounding box center [421, 75] width 843 height 63
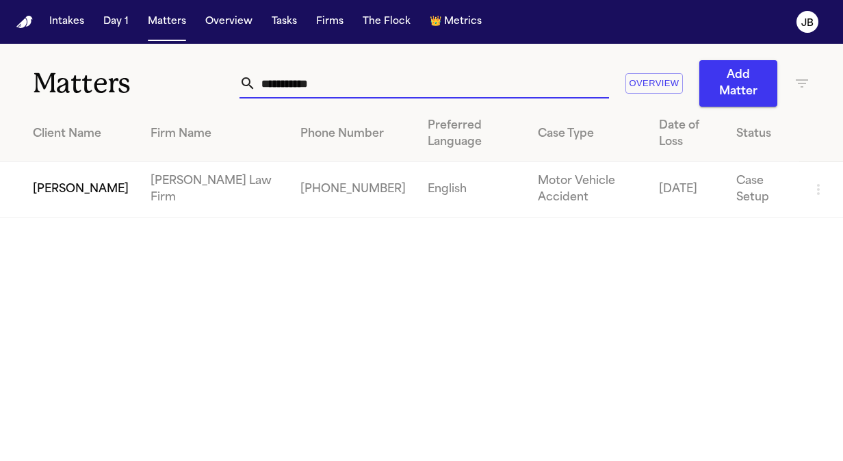
type input "**********"
click at [57, 191] on td "[PERSON_NAME]" at bounding box center [70, 189] width 140 height 55
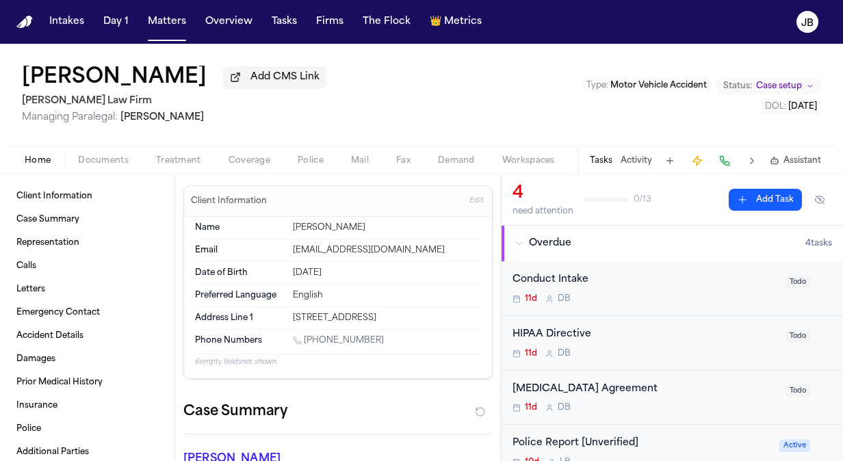
click at [104, 162] on span "Documents" at bounding box center [103, 160] width 51 height 11
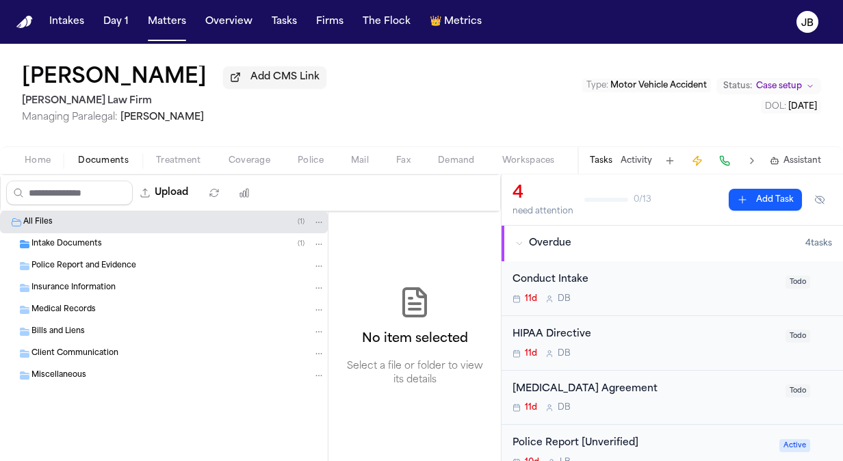
click at [72, 244] on span "Intake Documents" at bounding box center [66, 245] width 70 height 12
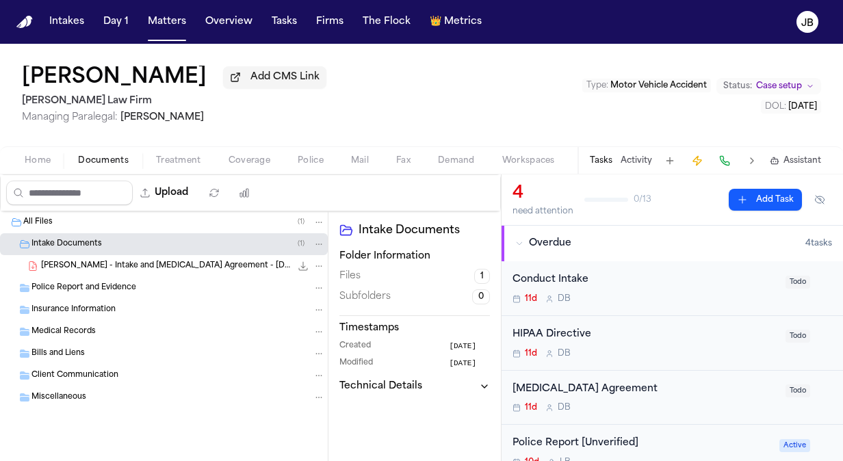
click at [475, 131] on div "[PERSON_NAME] Add CMS Link [PERSON_NAME] Law Firm Managing Paralegal: [PERSON_N…" at bounding box center [421, 95] width 843 height 103
click at [684, 391] on div "[MEDICAL_DATA] Agreement" at bounding box center [644, 390] width 265 height 16
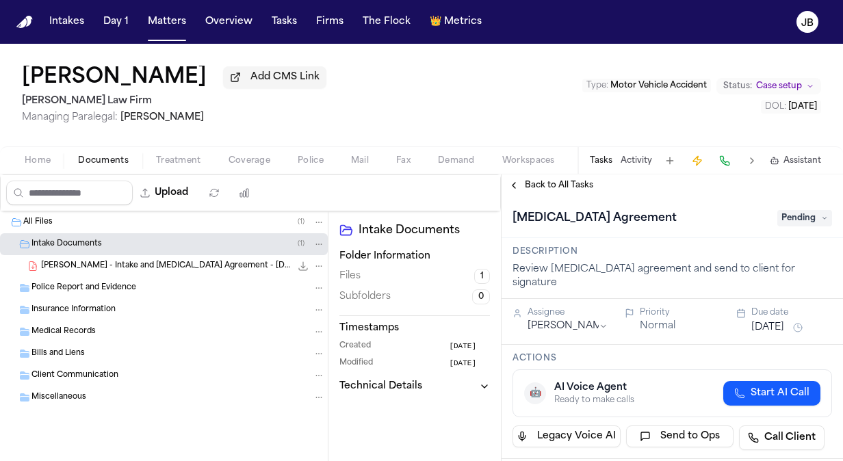
click at [791, 220] on span "Pending" at bounding box center [804, 218] width 55 height 16
type input "*****"
click at [772, 275] on div "Complete" at bounding box center [771, 273] width 115 height 16
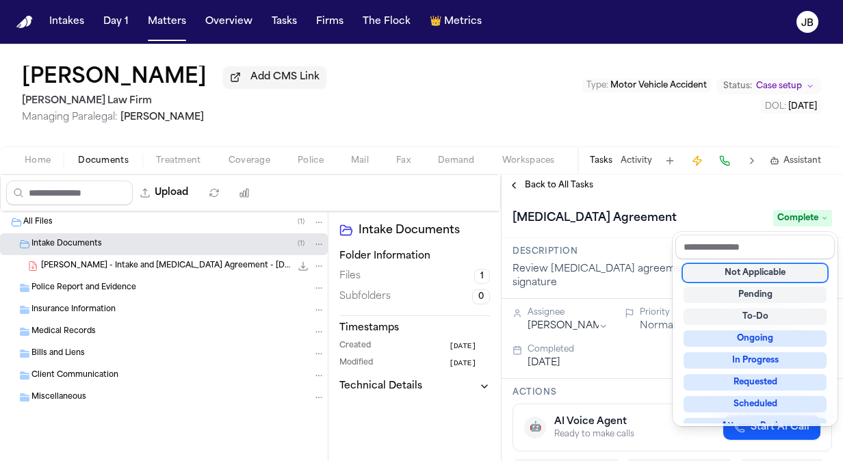
click at [350, 82] on div "[PERSON_NAME] Add CMS Link [PERSON_NAME] Law Firm Managing Paralegal: [PERSON_N…" at bounding box center [421, 252] width 843 height 417
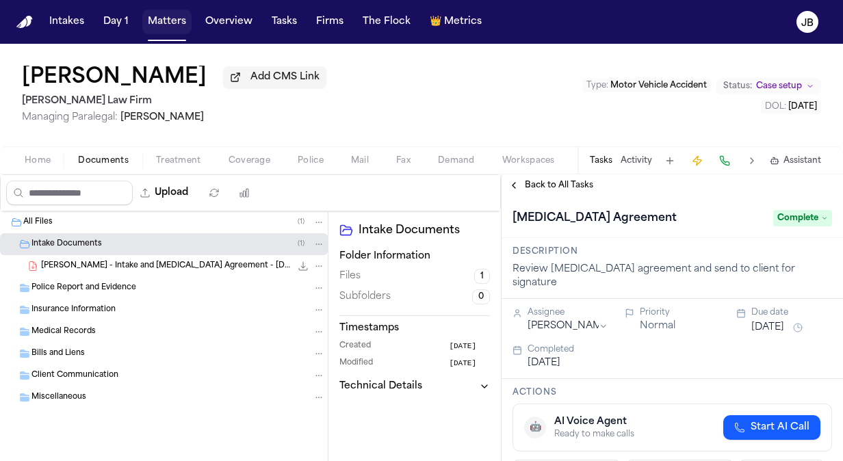
click at [157, 29] on button "Matters" at bounding box center [166, 22] width 49 height 25
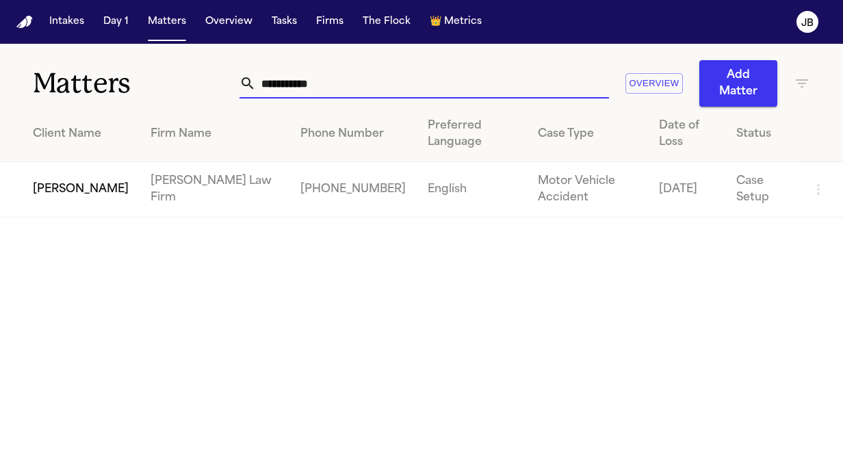
drag, startPoint x: 383, startPoint y: 76, endPoint x: 152, endPoint y: 51, distance: 232.6
click at [152, 51] on div "**********" at bounding box center [421, 75] width 843 height 63
type input "*"
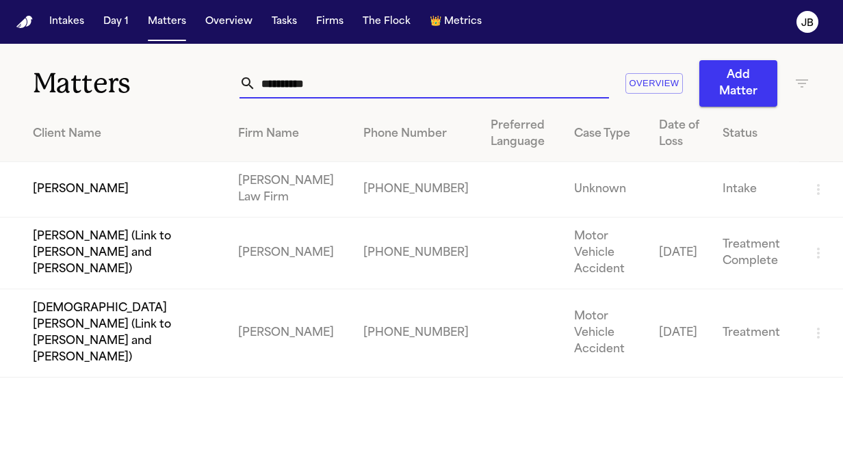
type input "**********"
click at [92, 175] on td "[PERSON_NAME]" at bounding box center [113, 189] width 227 height 55
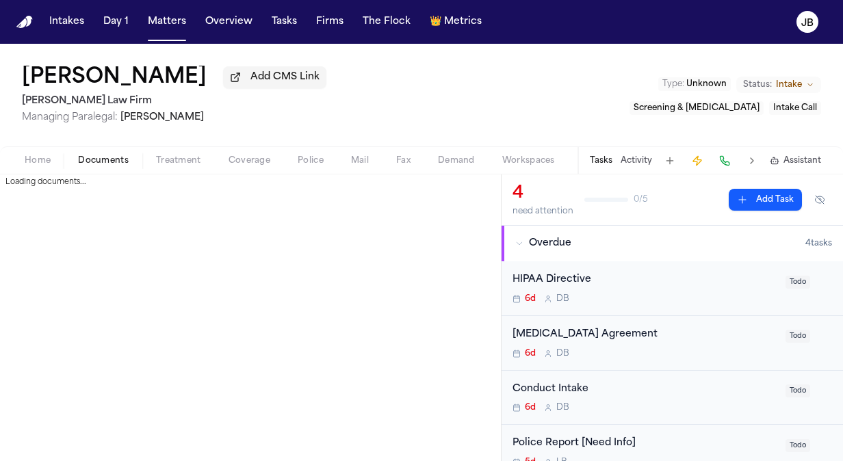
click at [103, 163] on span "Documents" at bounding box center [103, 160] width 51 height 11
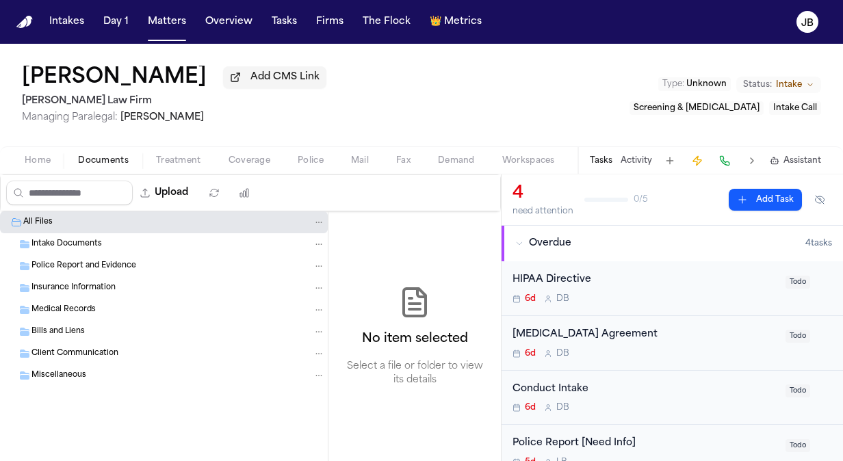
click at [69, 246] on span "Intake Documents" at bounding box center [66, 245] width 70 height 12
